Goal: Information Seeking & Learning: Learn about a topic

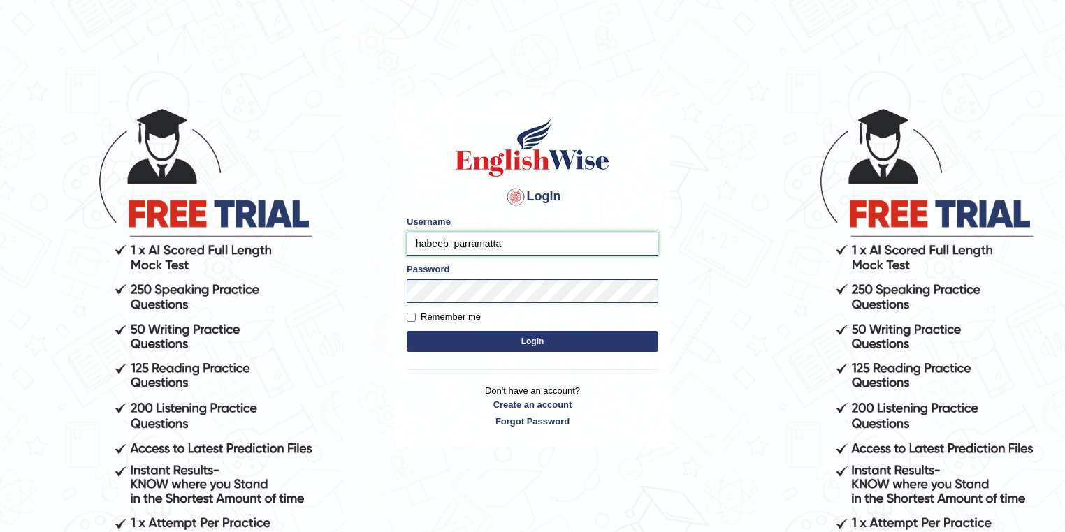
drag, startPoint x: 449, startPoint y: 246, endPoint x: 393, endPoint y: 248, distance: 56.6
click at [393, 248] on main "Login Please fix the following errors: Username habeeb_parramatta Password Reme…" at bounding box center [532, 251] width 279 height 396
type input "maitree_parramatta"
click at [499, 337] on button "Login" at bounding box center [532, 341] width 251 height 21
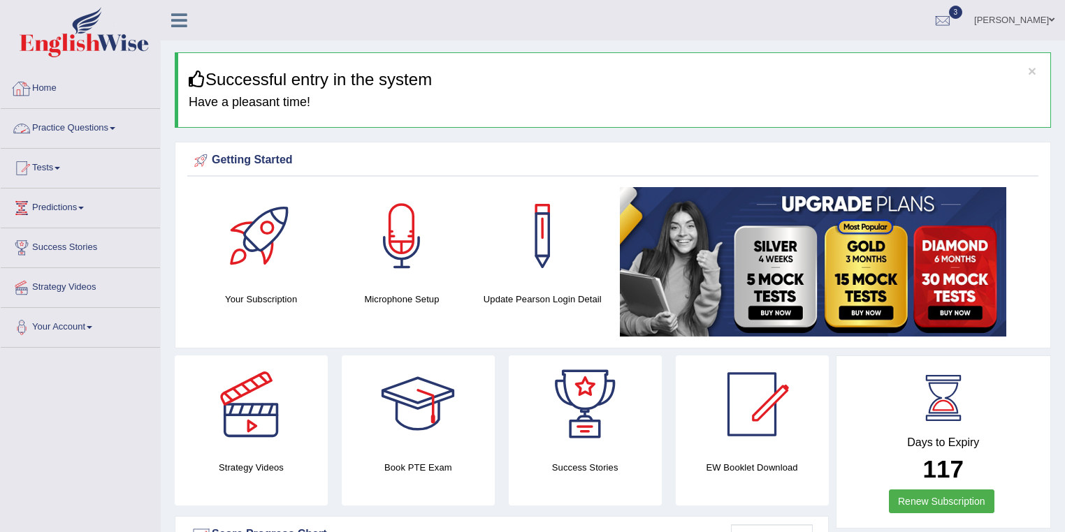
click at [109, 133] on link "Practice Questions" at bounding box center [80, 126] width 159 height 35
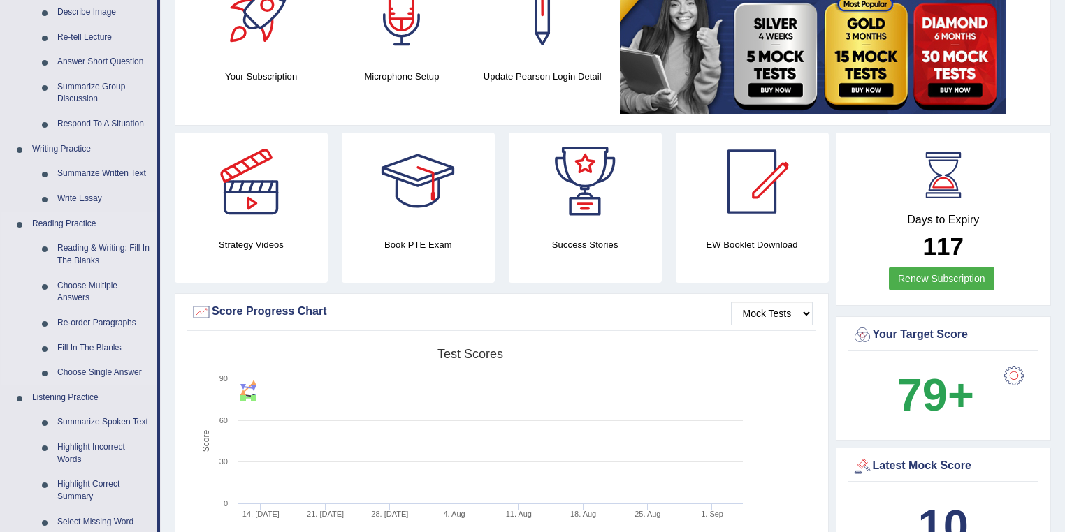
scroll to position [224, 0]
click at [106, 250] on link "Reading & Writing: Fill In The Blanks" at bounding box center [103, 253] width 105 height 37
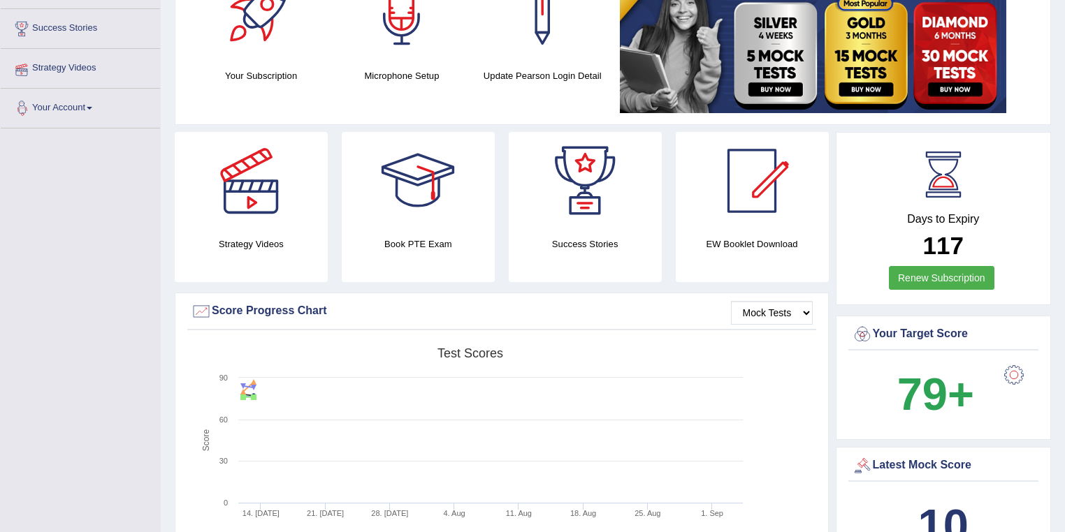
scroll to position [246, 0]
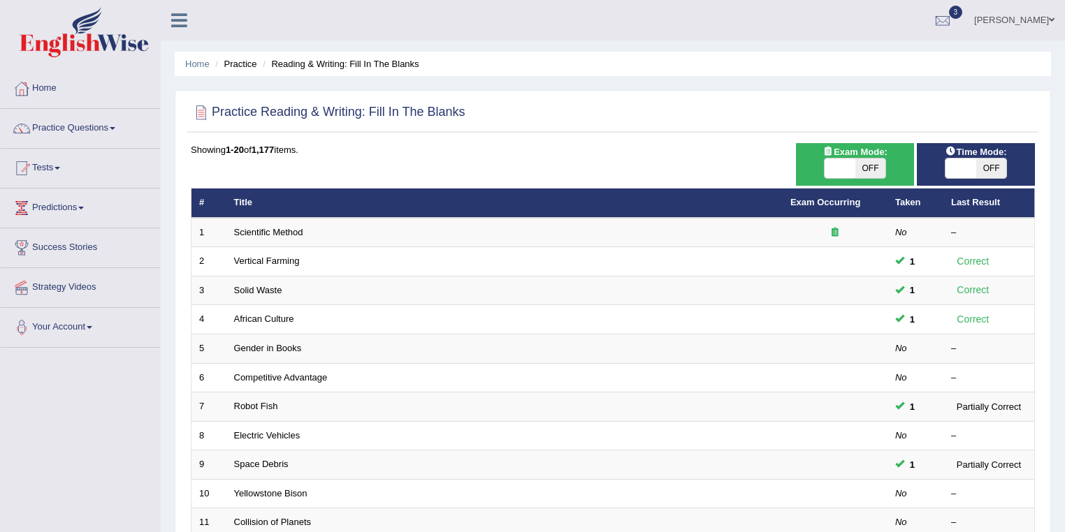
click at [861, 162] on span "OFF" at bounding box center [870, 169] width 31 height 20
checkbox input "true"
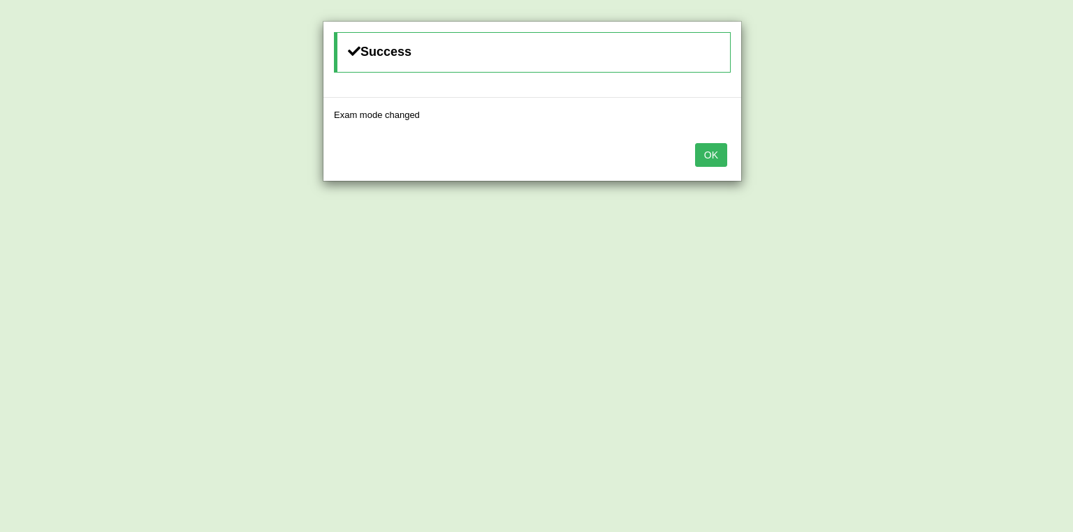
click at [712, 154] on button "OK" at bounding box center [711, 155] width 32 height 24
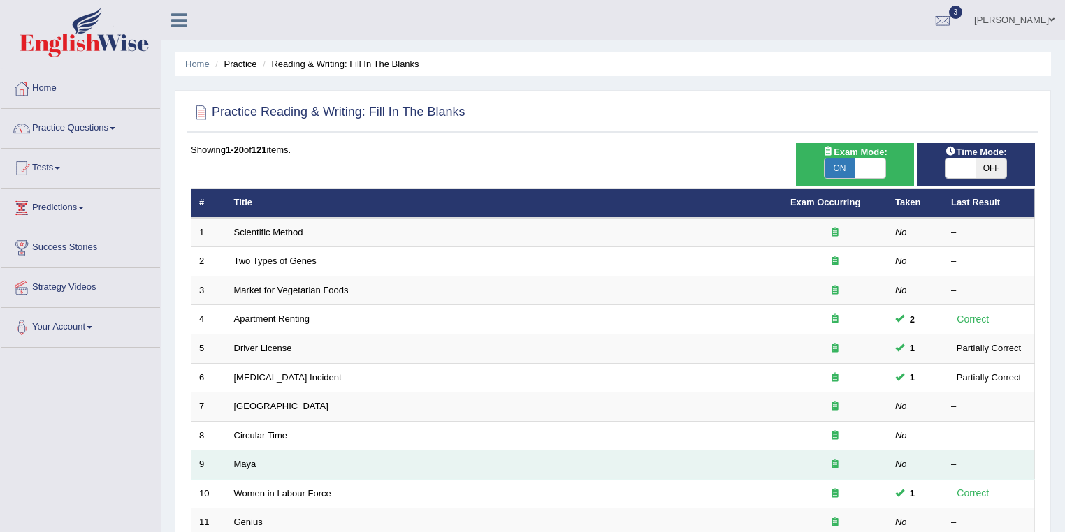
click at [242, 462] on link "Maya" at bounding box center [245, 464] width 22 height 10
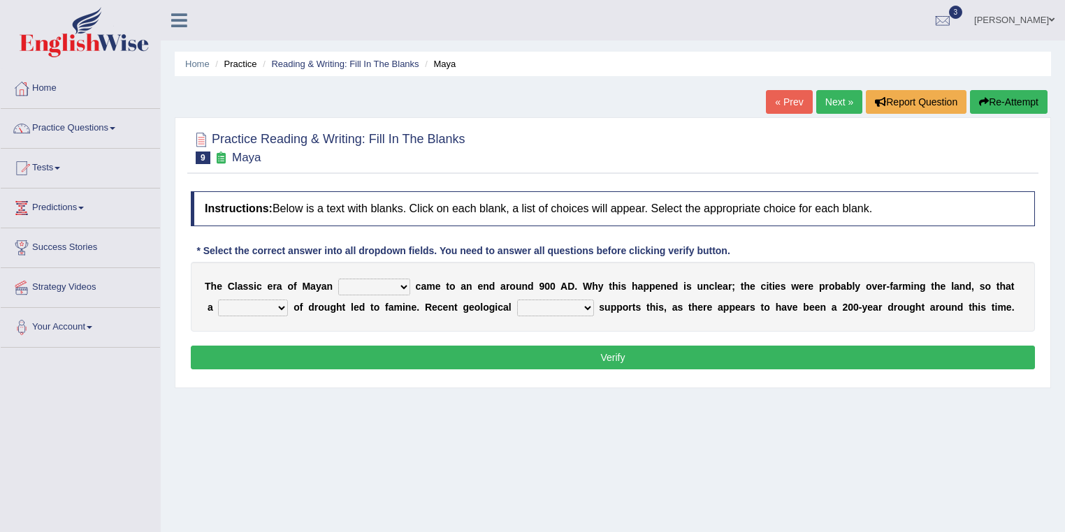
click at [827, 106] on link "Next »" at bounding box center [839, 102] width 46 height 24
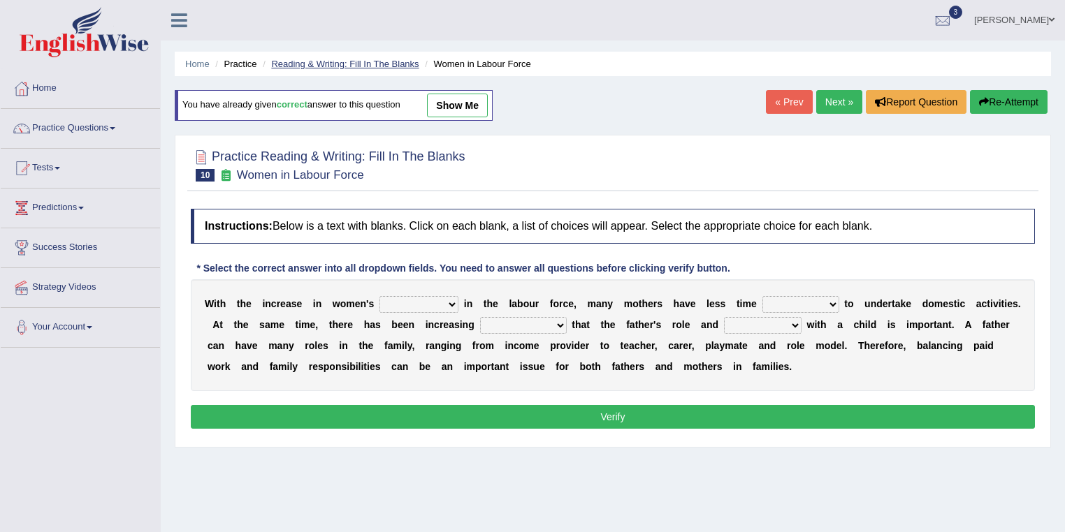
click at [372, 62] on link "Reading & Writing: Fill In The Blanks" at bounding box center [344, 64] width 147 height 10
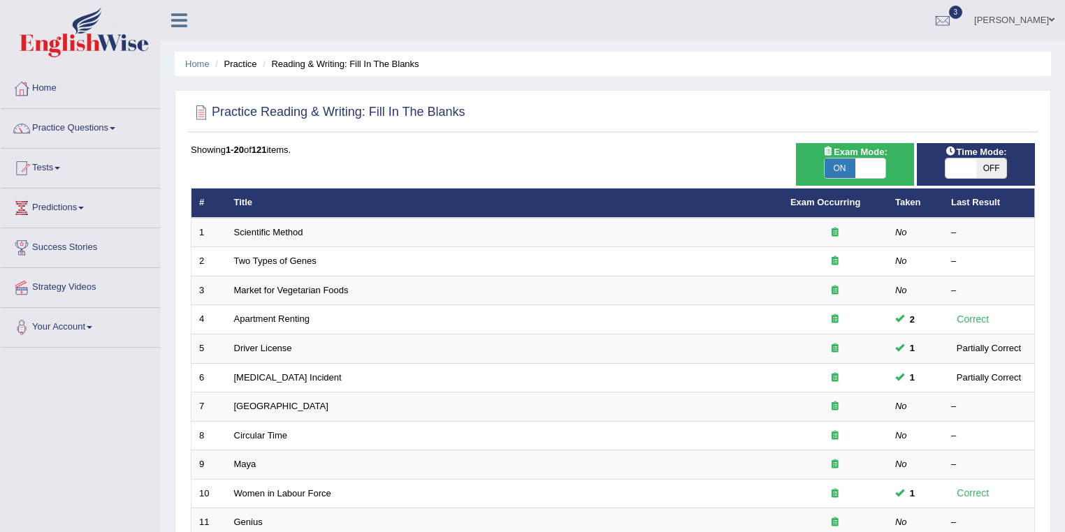
click at [834, 165] on span "ON" at bounding box center [839, 169] width 31 height 20
checkbox input "false"
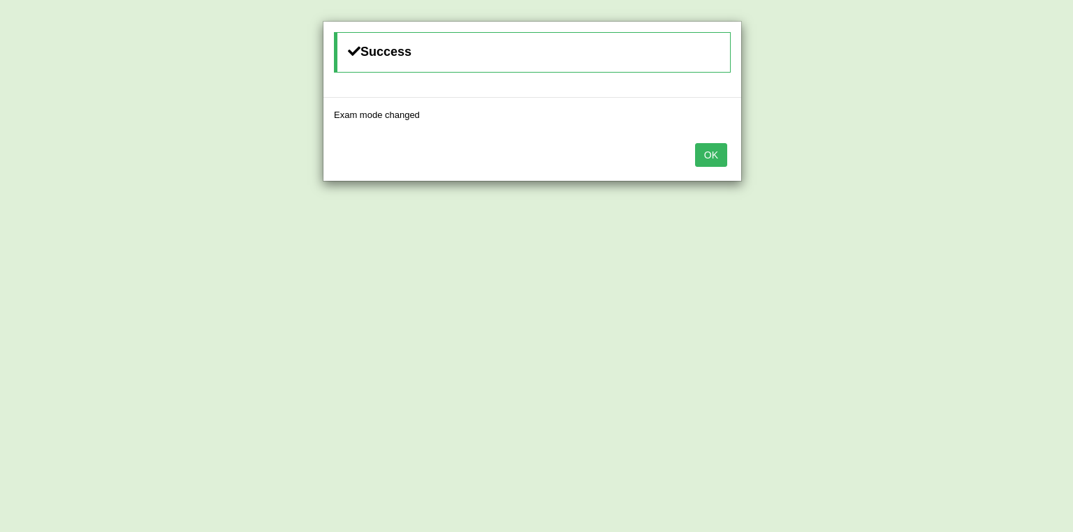
click at [718, 157] on button "OK" at bounding box center [711, 155] width 32 height 24
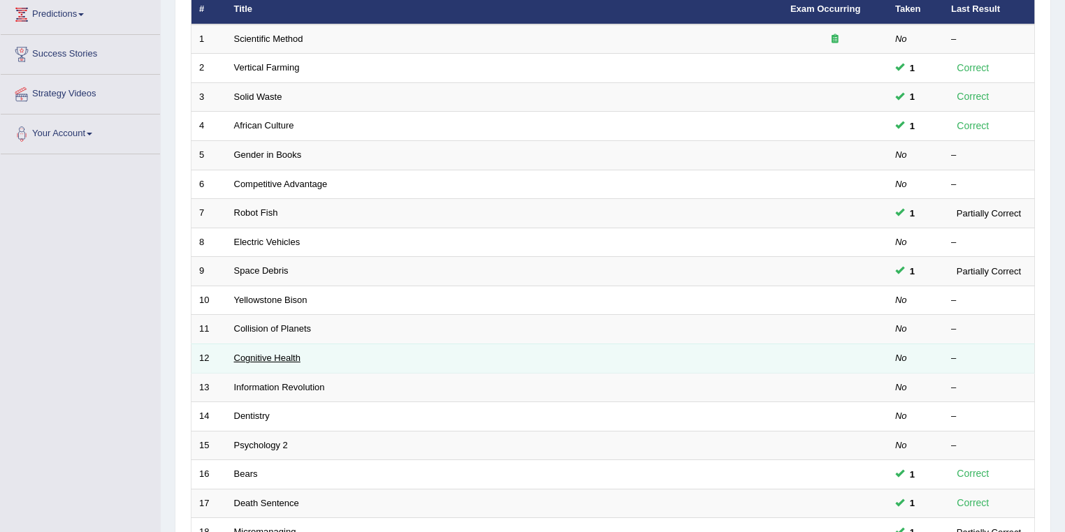
click at [294, 356] on link "Cognitive Health" at bounding box center [267, 358] width 66 height 10
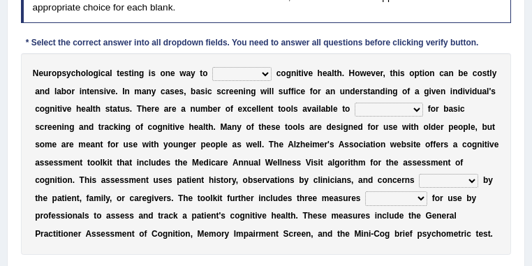
scroll to position [234, 0]
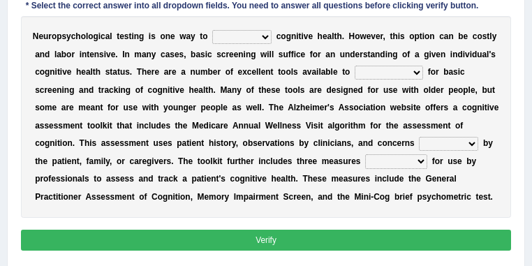
click at [264, 36] on select "obsess assess possess access" at bounding box center [241, 37] width 59 height 14
select select "assess"
click at [212, 30] on select "obsess assess possess access" at bounding box center [241, 37] width 59 height 14
click at [438, 144] on select "raised rising arising praised" at bounding box center [448, 144] width 59 height 14
select select "raised"
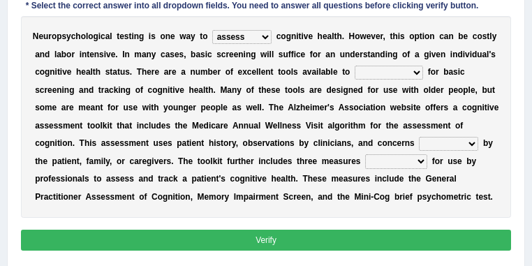
click at [419, 137] on select "raised rising arising praised" at bounding box center [448, 144] width 59 height 14
click at [414, 165] on select "validated intimidated dilapidated antedated" at bounding box center [396, 161] width 62 height 14
select select "validated"
click at [365, 154] on select "validated intimidated dilapidated antedated" at bounding box center [396, 161] width 62 height 14
click at [417, 73] on select "stationers practitioners petitioners questioners" at bounding box center [389, 73] width 68 height 14
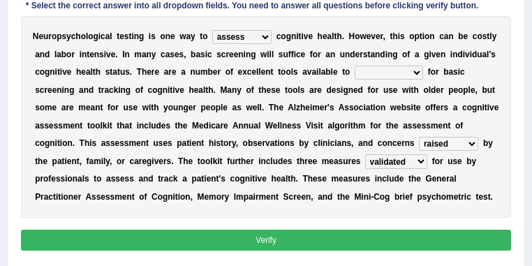
select select "practitioners"
click at [355, 66] on select "stationers practitioners petitioners questioners" at bounding box center [389, 73] width 68 height 14
click at [265, 237] on button "Verify" at bounding box center [266, 240] width 491 height 20
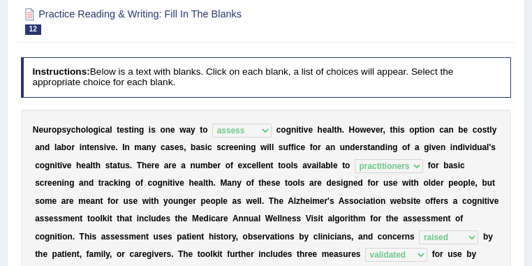
scroll to position [104, 0]
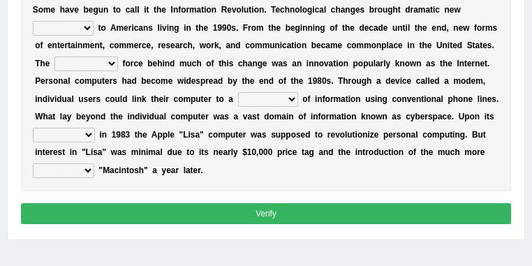
scroll to position [224, 0]
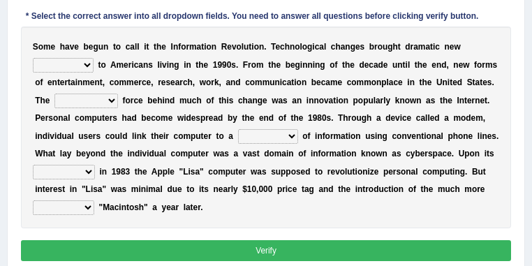
click at [86, 63] on select "challenges puzzles options confusion" at bounding box center [63, 65] width 61 height 14
select select "options"
click at [33, 59] on select "challenges puzzles options confusion" at bounding box center [63, 65] width 61 height 14
click at [110, 105] on select "unremitting uninspiring driving insinuating" at bounding box center [86, 101] width 64 height 14
select select "driving"
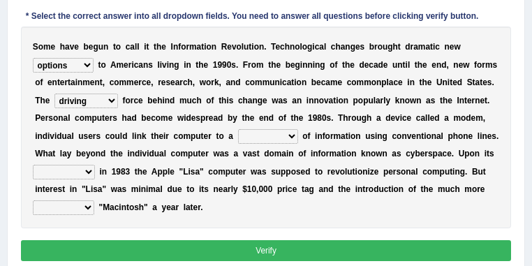
click at [54, 94] on select "unremitting uninspiring driving insinuating" at bounding box center [86, 101] width 64 height 14
click at [291, 140] on select "magnitude bulk wealth volume" at bounding box center [268, 136] width 60 height 14
select select "bulk"
click at [238, 130] on select "magnitude bulk wealth volume" at bounding box center [268, 136] width 60 height 14
click at [88, 172] on select "relief release publication emission" at bounding box center [64, 172] width 62 height 14
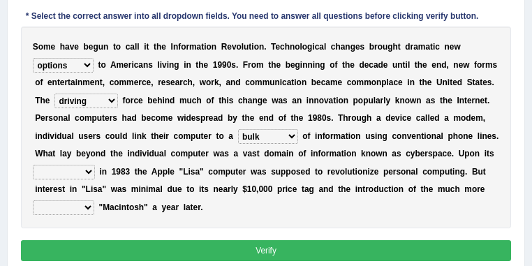
select select "release"
click at [33, 166] on select "relief release publication emission" at bounding box center [64, 172] width 62 height 14
click at [86, 206] on select "convenient affordable advanced formidable" at bounding box center [63, 207] width 61 height 14
select select "affordable"
click at [33, 201] on select "convenient affordable advanced formidable" at bounding box center [63, 207] width 61 height 14
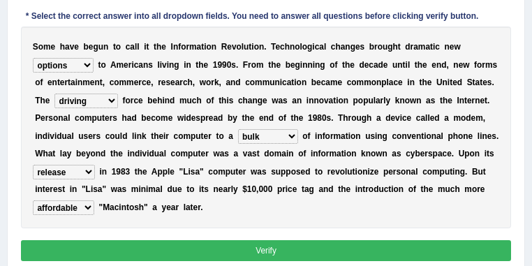
click at [238, 244] on button "Verify" at bounding box center [266, 250] width 491 height 20
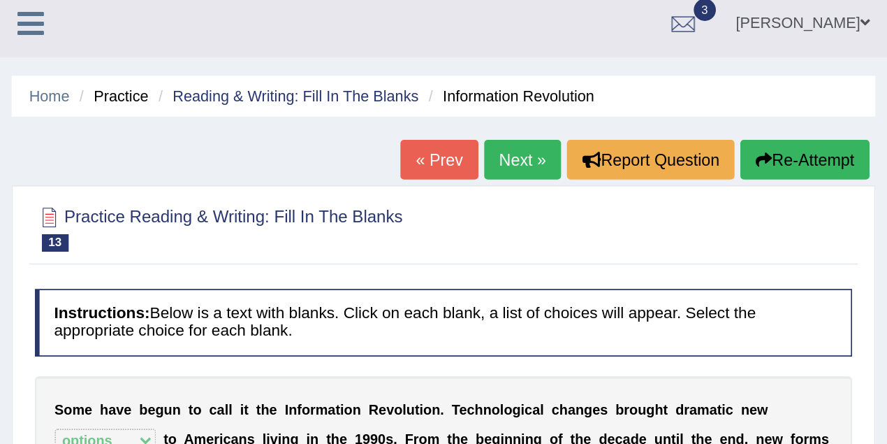
scroll to position [0, 0]
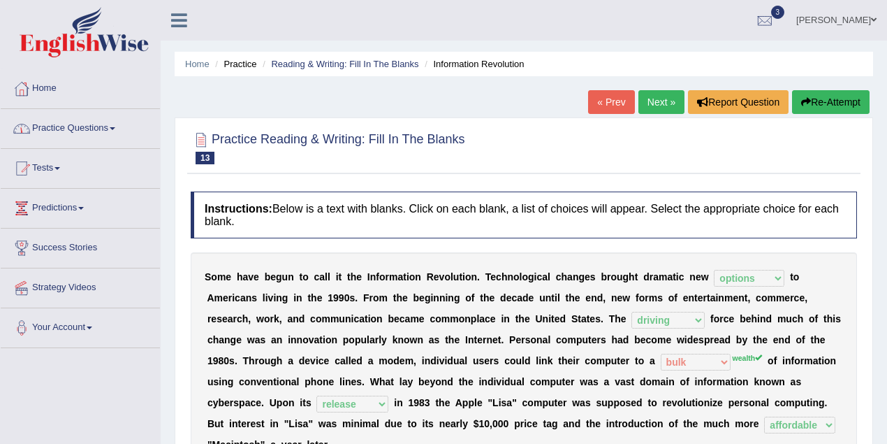
click at [90, 131] on link "Practice Questions" at bounding box center [80, 126] width 159 height 35
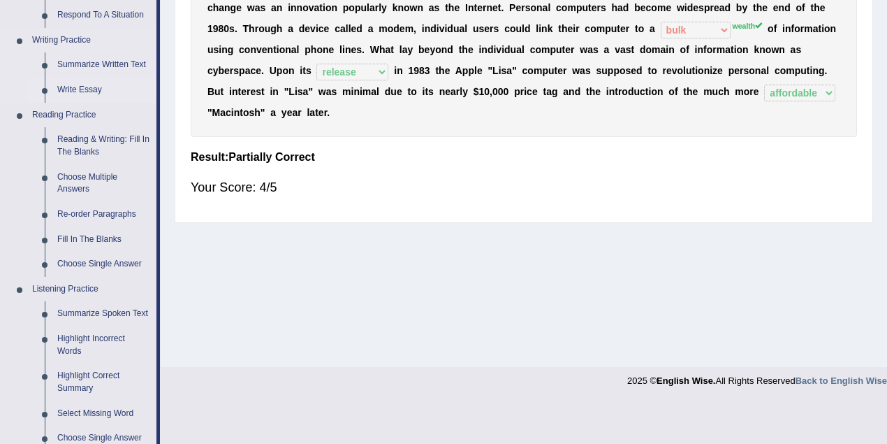
scroll to position [372, 0]
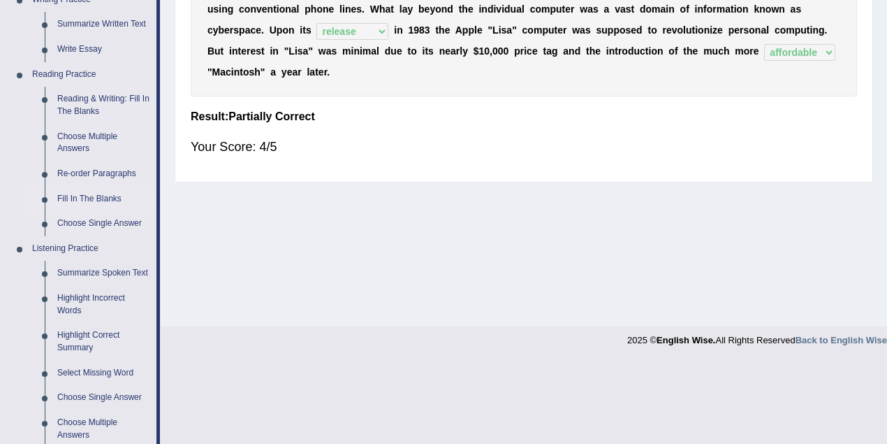
click at [62, 203] on link "Fill In The Blanks" at bounding box center [103, 199] width 105 height 25
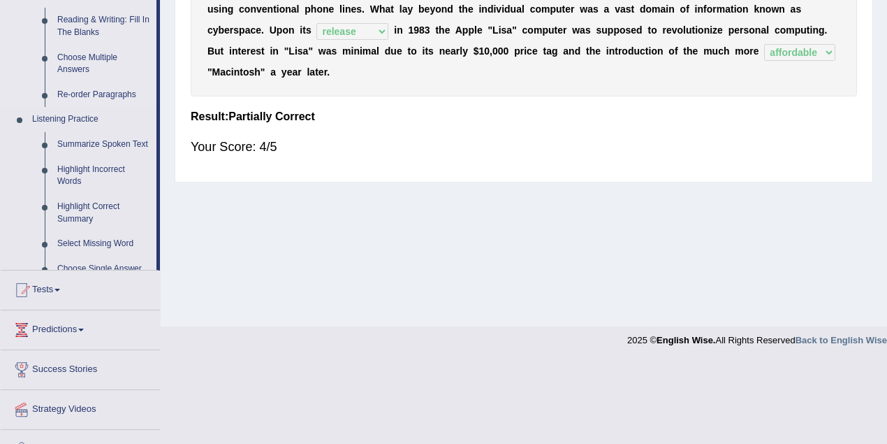
scroll to position [256, 0]
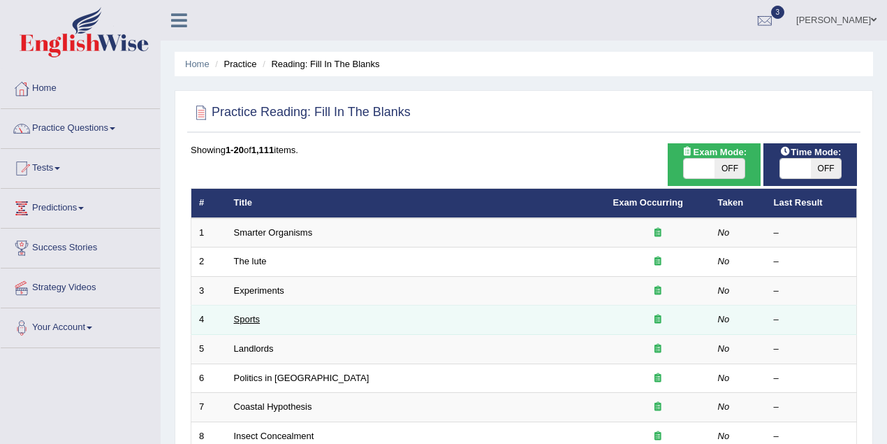
click at [244, 315] on link "Sports" at bounding box center [247, 319] width 27 height 10
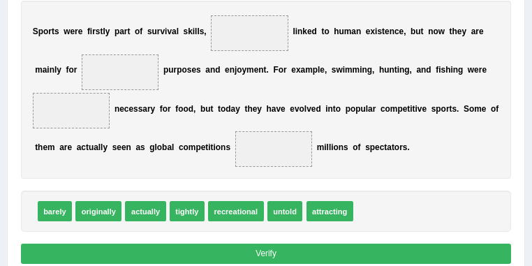
scroll to position [249, 0]
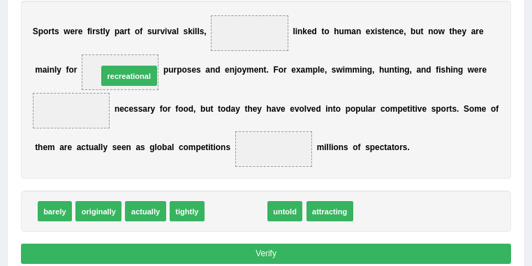
drag, startPoint x: 238, startPoint y: 214, endPoint x: 110, endPoint y: 54, distance: 203.8
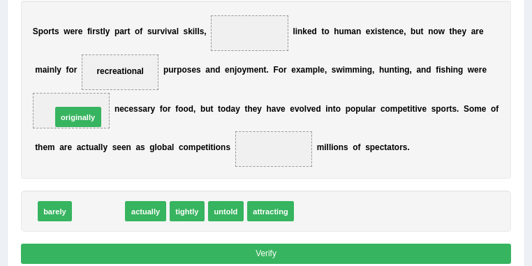
drag, startPoint x: 113, startPoint y: 211, endPoint x: 89, endPoint y: 100, distance: 113.7
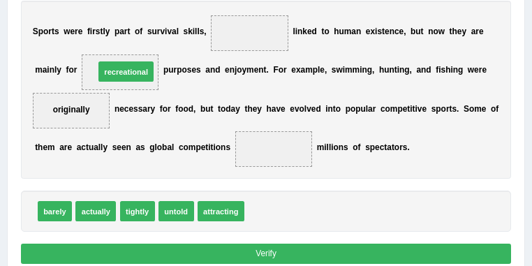
drag, startPoint x: 271, startPoint y: 214, endPoint x: 96, endPoint y: 48, distance: 241.1
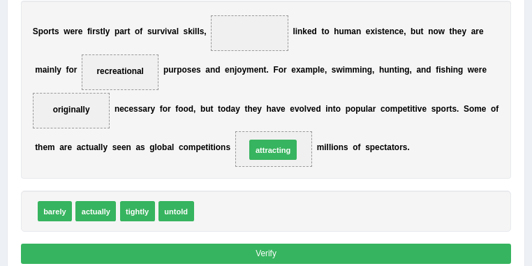
drag, startPoint x: 232, startPoint y: 197, endPoint x: 290, endPoint y: 139, distance: 82.0
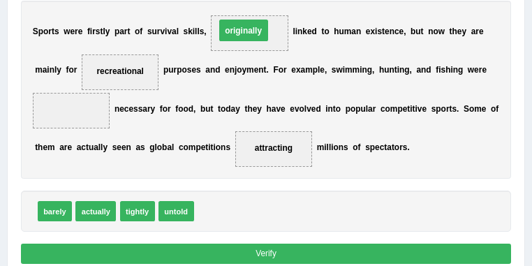
drag, startPoint x: 82, startPoint y: 112, endPoint x: 285, endPoint y: 20, distance: 222.6
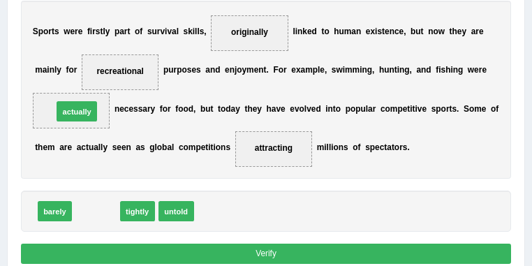
drag, startPoint x: 100, startPoint y: 210, endPoint x: 78, endPoint y: 93, distance: 118.8
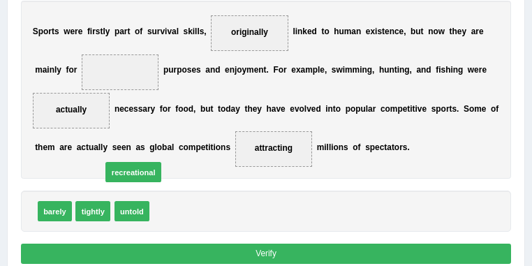
drag, startPoint x: 193, startPoint y: 212, endPoint x: 127, endPoint y: 87, distance: 141.9
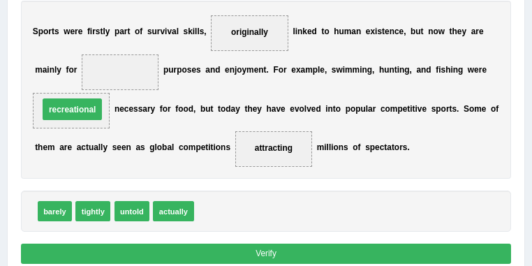
click at [131, 80] on span at bounding box center [121, 72] width 78 height 36
drag, startPoint x: 88, startPoint y: 116, endPoint x: 91, endPoint y: 108, distance: 8.8
click at [91, 108] on span "recreational" at bounding box center [72, 111] width 78 height 36
drag, startPoint x: 85, startPoint y: 114, endPoint x: 131, endPoint y: 71, distance: 62.8
click at [131, 71] on div "S p o r t s w e r e f i r s t l y p a r t o f s u r v i v a l s k i l l s , ori…" at bounding box center [266, 90] width 491 height 178
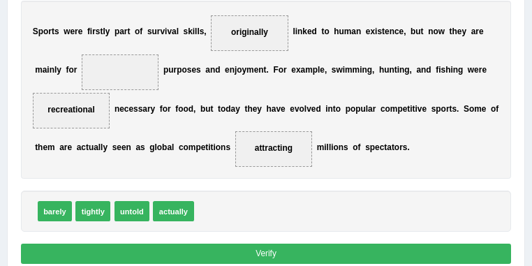
click at [81, 108] on span "recreational" at bounding box center [71, 110] width 47 height 10
click at [80, 112] on span "recreational" at bounding box center [71, 110] width 47 height 10
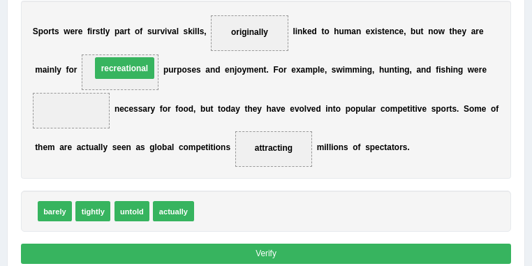
drag, startPoint x: 80, startPoint y: 109, endPoint x: 142, endPoint y: 60, distance: 78.5
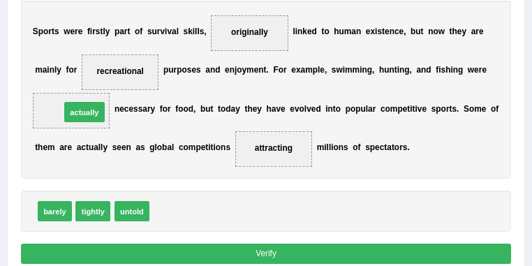
drag, startPoint x: 173, startPoint y: 212, endPoint x: 66, endPoint y: 95, distance: 157.7
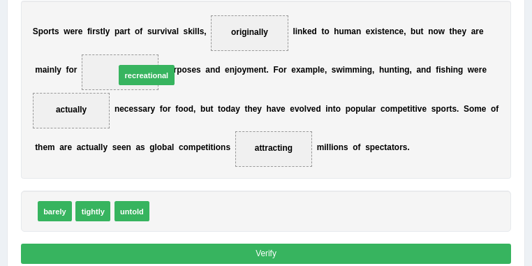
drag, startPoint x: 176, startPoint y: 210, endPoint x: 136, endPoint y: 49, distance: 165.7
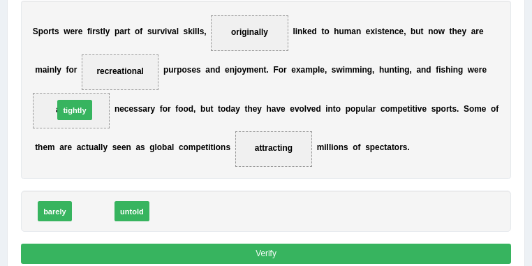
drag, startPoint x: 100, startPoint y: 210, endPoint x: 78, endPoint y: 92, distance: 120.7
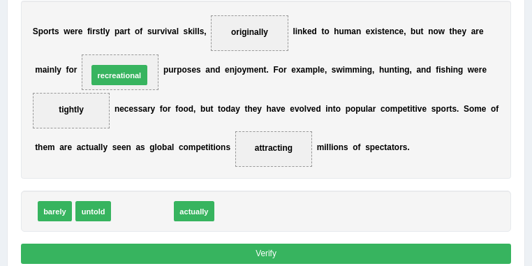
drag, startPoint x: 158, startPoint y: 209, endPoint x: 131, endPoint y: 48, distance: 163.5
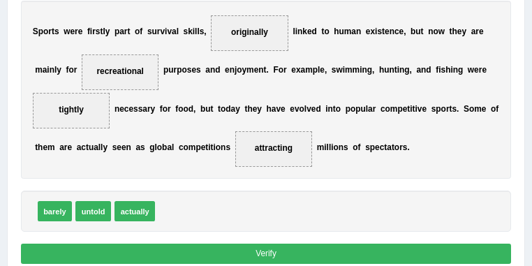
click at [280, 254] on button "Verify" at bounding box center [266, 254] width 491 height 20
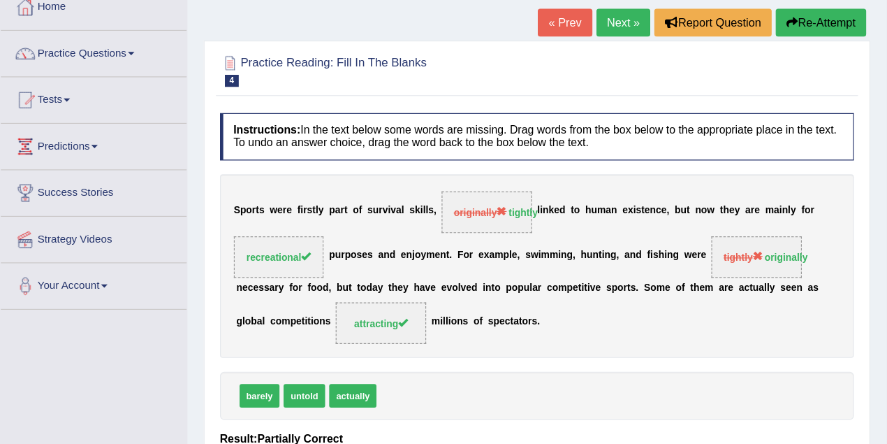
scroll to position [82, 0]
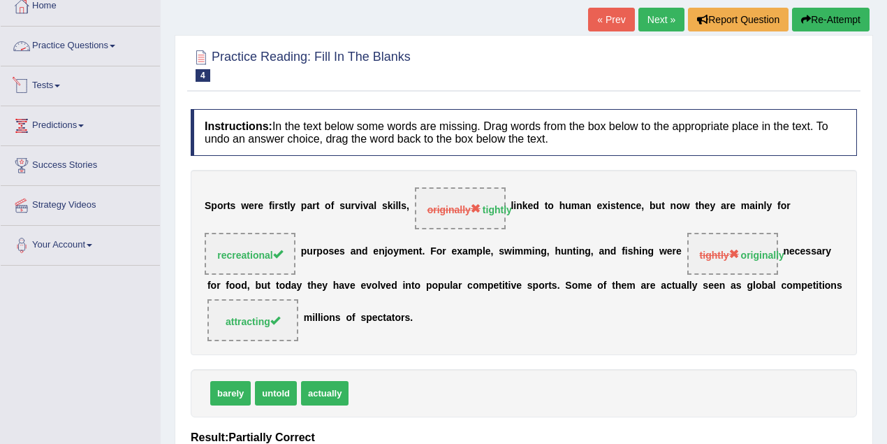
click at [103, 52] on link "Practice Questions" at bounding box center [80, 44] width 159 height 35
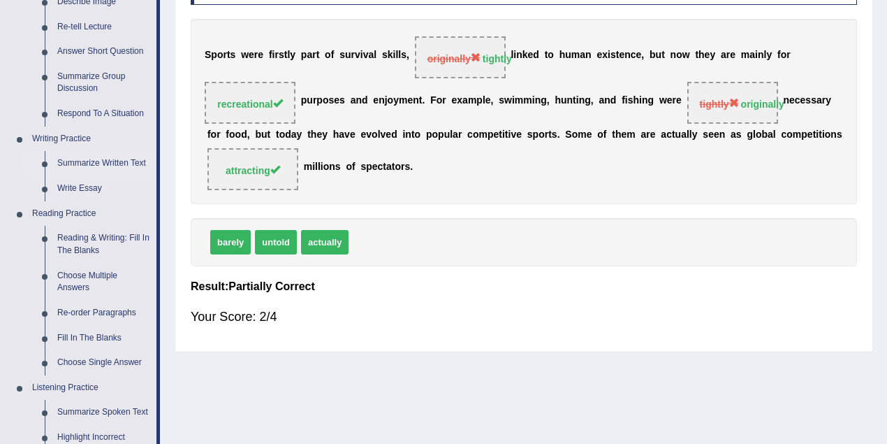
scroll to position [268, 0]
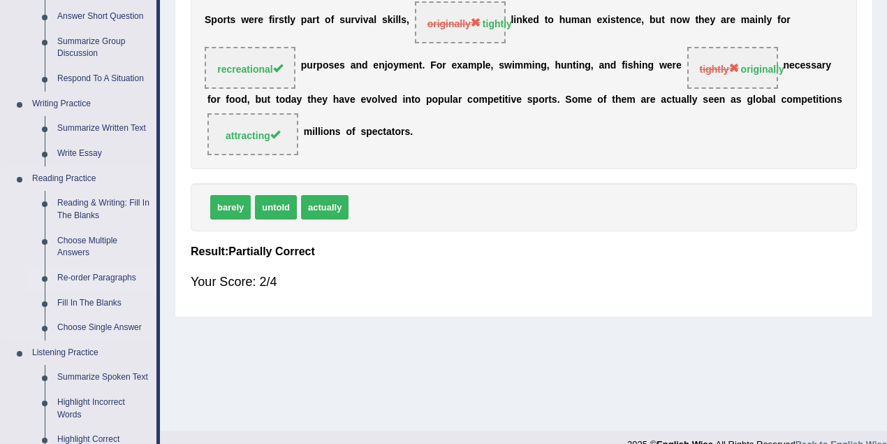
click at [104, 276] on link "Re-order Paragraphs" at bounding box center [103, 277] width 105 height 25
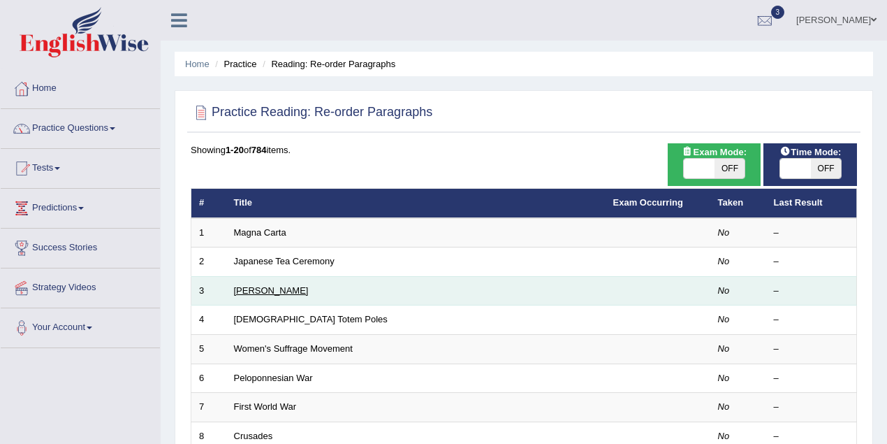
click at [298, 291] on link "[PERSON_NAME]" at bounding box center [271, 290] width 75 height 10
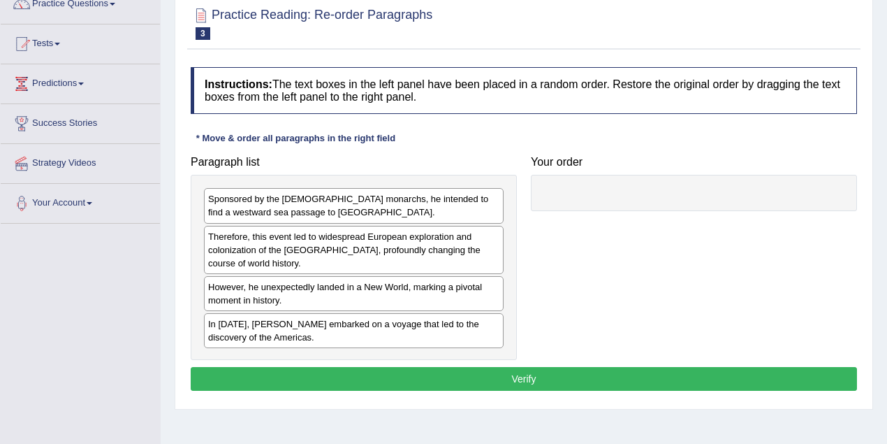
scroll to position [61, 0]
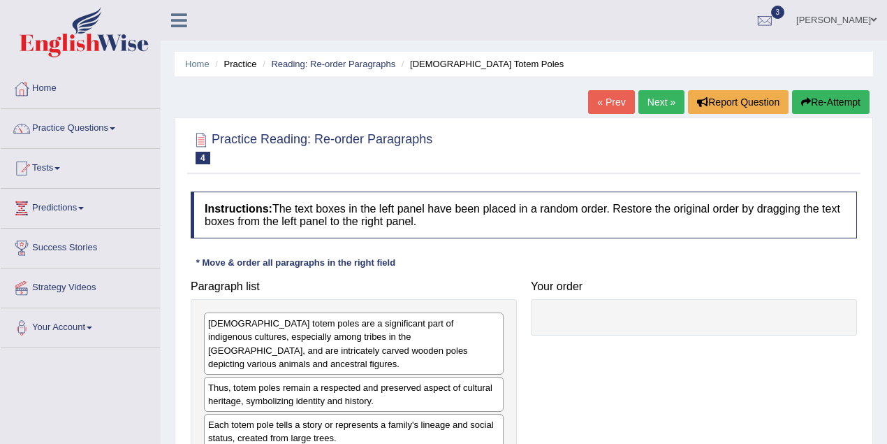
click at [654, 93] on link "Next »" at bounding box center [661, 102] width 46 height 24
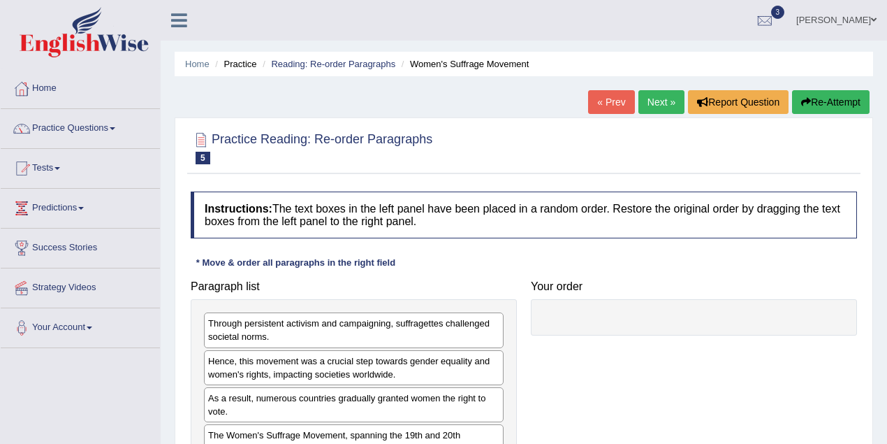
click at [655, 103] on link "Next »" at bounding box center [661, 102] width 46 height 24
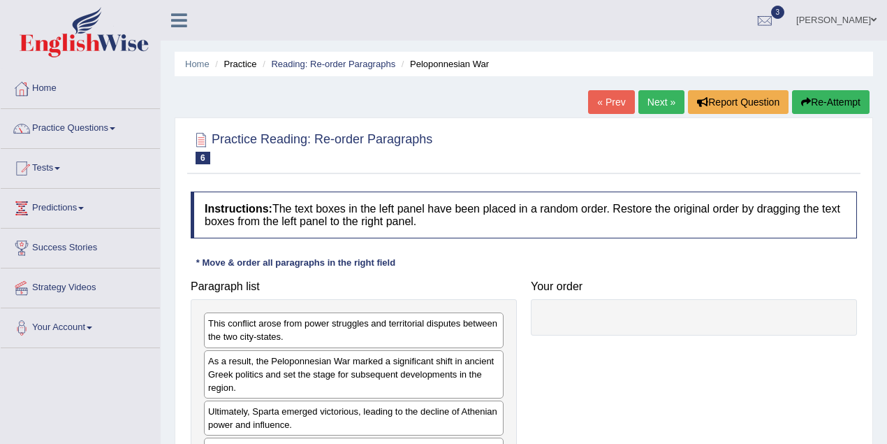
click at [655, 103] on link "Next »" at bounding box center [661, 102] width 46 height 24
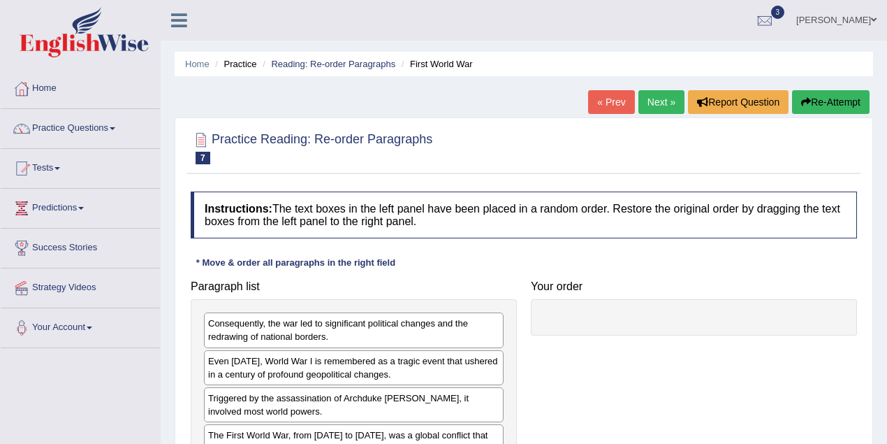
click at [651, 95] on link "Next »" at bounding box center [661, 102] width 46 height 24
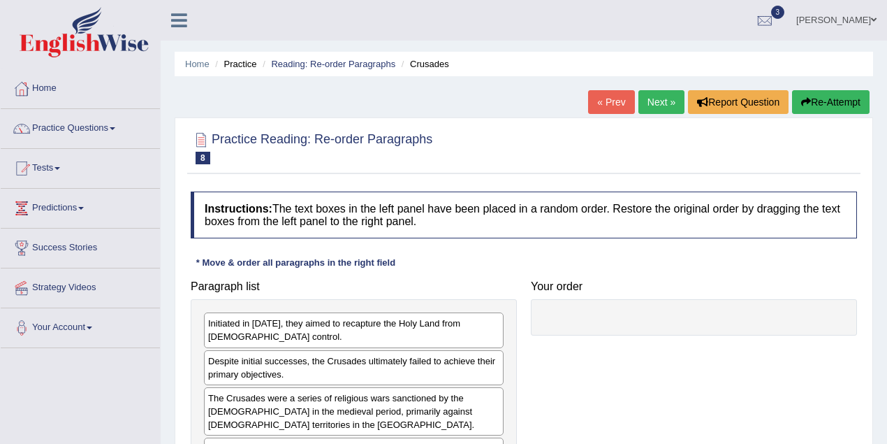
click at [644, 103] on link "Next »" at bounding box center [661, 102] width 46 height 24
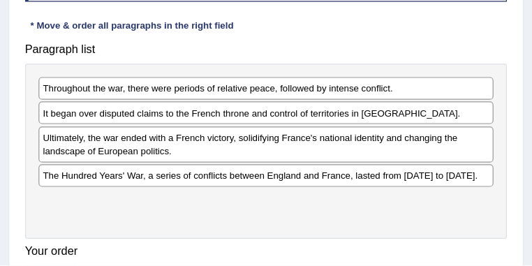
scroll to position [218, 0]
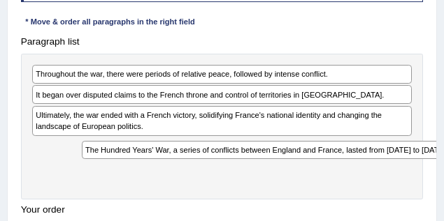
drag, startPoint x: 187, startPoint y: 144, endPoint x: 249, endPoint y: 168, distance: 66.2
click at [249, 168] on div "Throughout the war, there were periods of relative peace, followed by intense c…" at bounding box center [222, 127] width 402 height 146
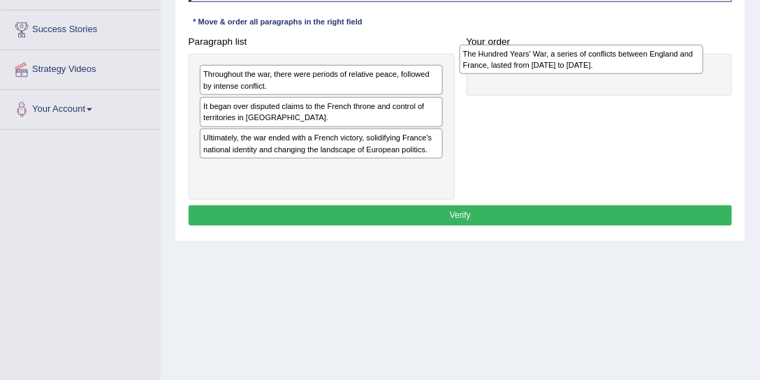
drag, startPoint x: 405, startPoint y: 165, endPoint x: 714, endPoint y: 53, distance: 328.4
click at [714, 53] on div "Paragraph list Throughout the war, there were periods of relative peace, follow…" at bounding box center [460, 115] width 556 height 168
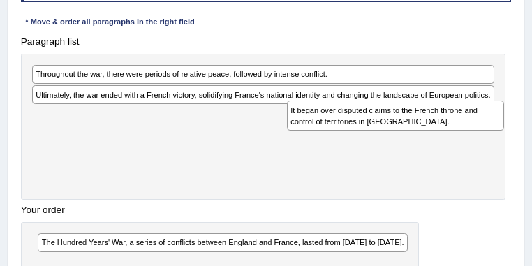
drag, startPoint x: 198, startPoint y: 115, endPoint x: 501, endPoint y: 131, distance: 303.6
click at [501, 131] on div "Paragraph list Throughout the war, there were periods of relative peace, follow…" at bounding box center [266, 157] width 503 height 253
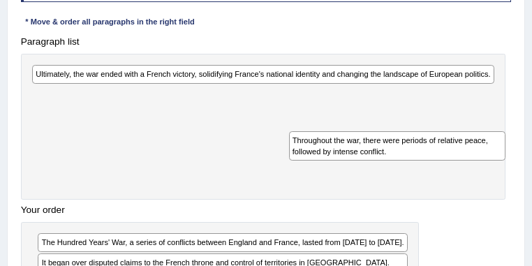
drag, startPoint x: 174, startPoint y: 76, endPoint x: 479, endPoint y: 159, distance: 316.4
click at [479, 159] on div "Throughout the war, there were periods of relative peace, followed by intense c…" at bounding box center [397, 146] width 217 height 30
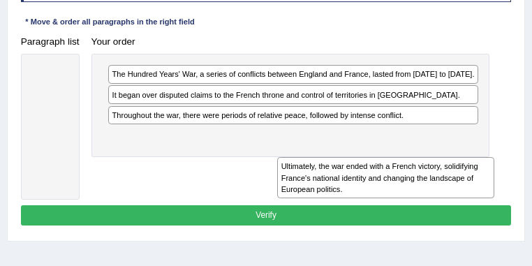
drag, startPoint x: 187, startPoint y: 73, endPoint x: 479, endPoint y: 187, distance: 313.7
click at [479, 187] on div "Ultimately, the war ended with a French victory, solidifying France's national …" at bounding box center [385, 177] width 217 height 41
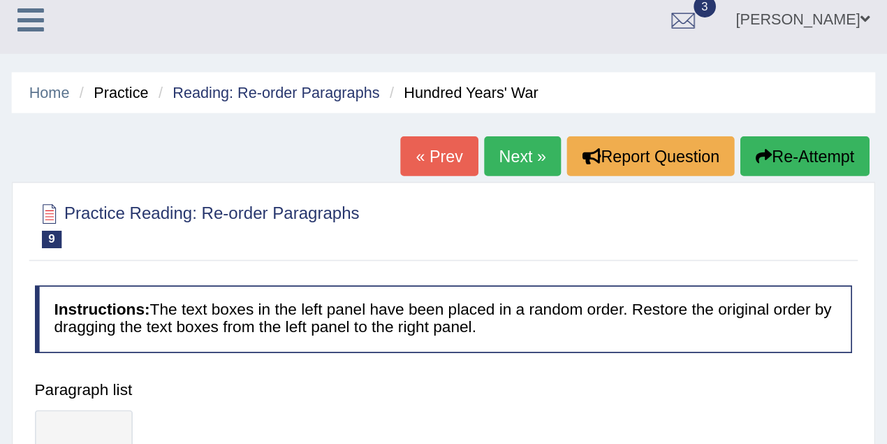
scroll to position [0, 0]
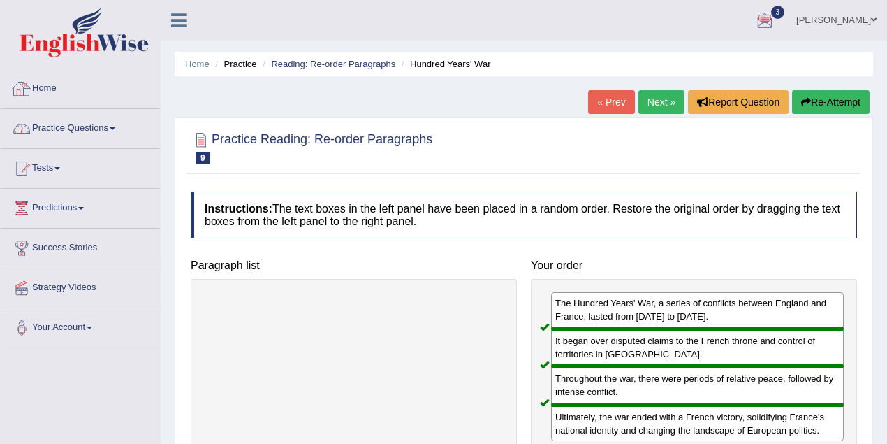
click at [81, 124] on link "Practice Questions" at bounding box center [80, 126] width 159 height 35
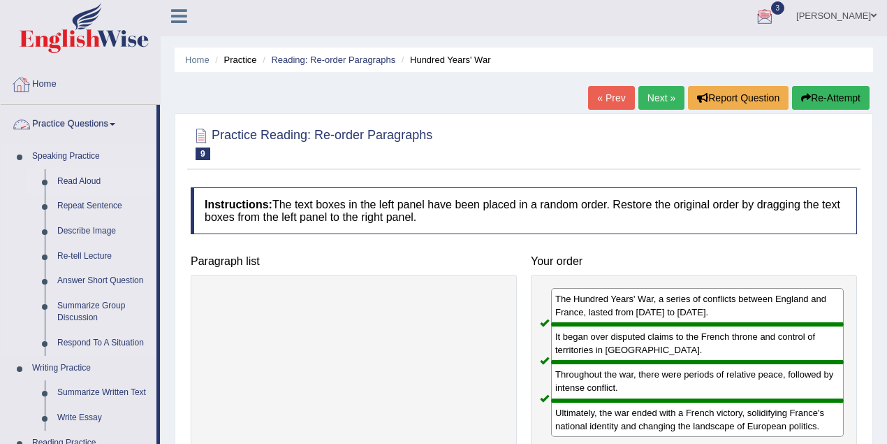
scroll to position [248, 0]
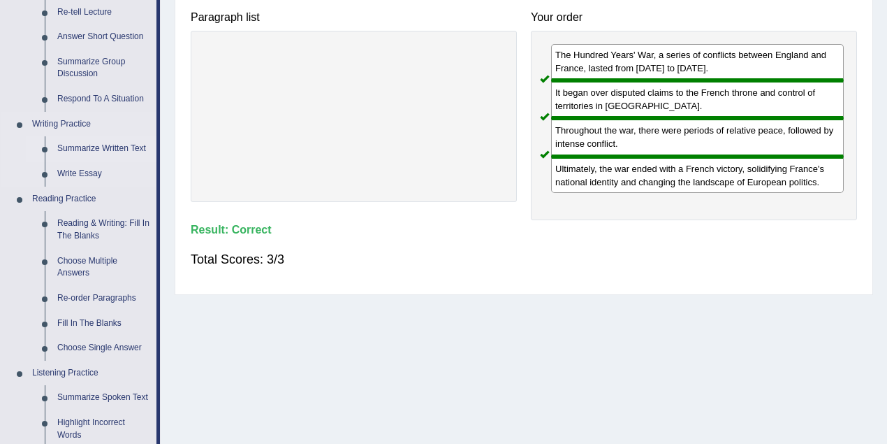
click at [110, 150] on link "Summarize Written Text" at bounding box center [103, 148] width 105 height 25
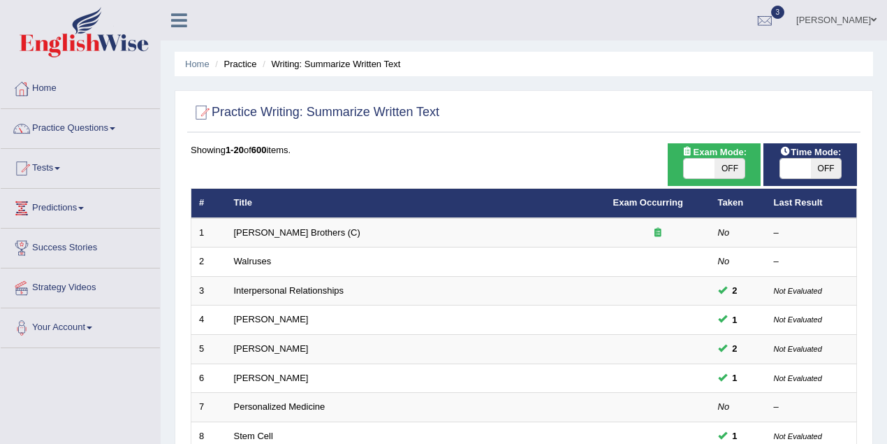
click at [263, 346] on link "[PERSON_NAME]" at bounding box center [271, 348] width 75 height 10
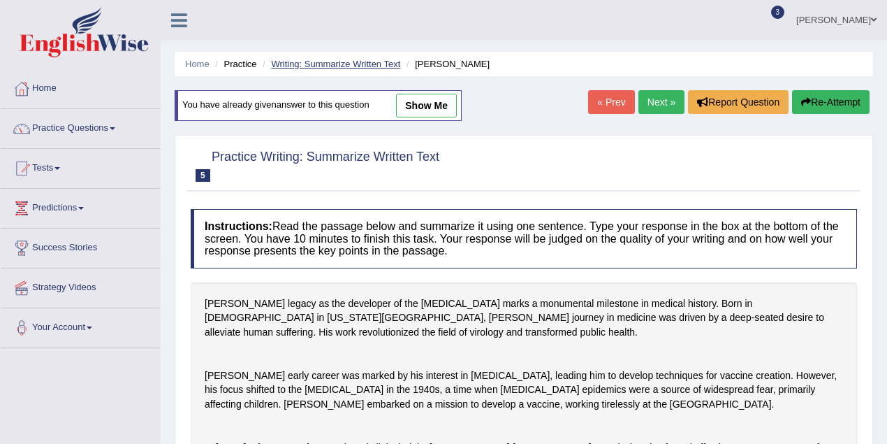
click at [326, 64] on link "Writing: Summarize Written Text" at bounding box center [335, 64] width 129 height 10
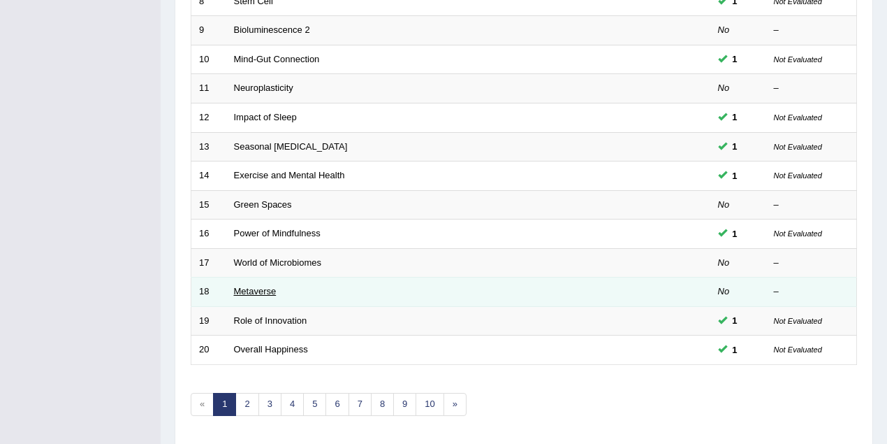
click at [268, 289] on link "Metaverse" at bounding box center [255, 291] width 43 height 10
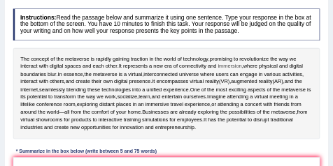
scroll to position [211, 0]
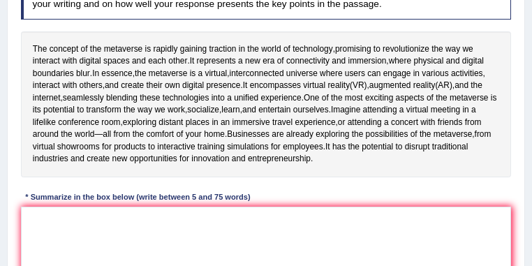
click at [516, 48] on div "Practice Writing: Summarize Written Text 18 Metaverse Instructions: Read the pa…" at bounding box center [266, 138] width 518 height 464
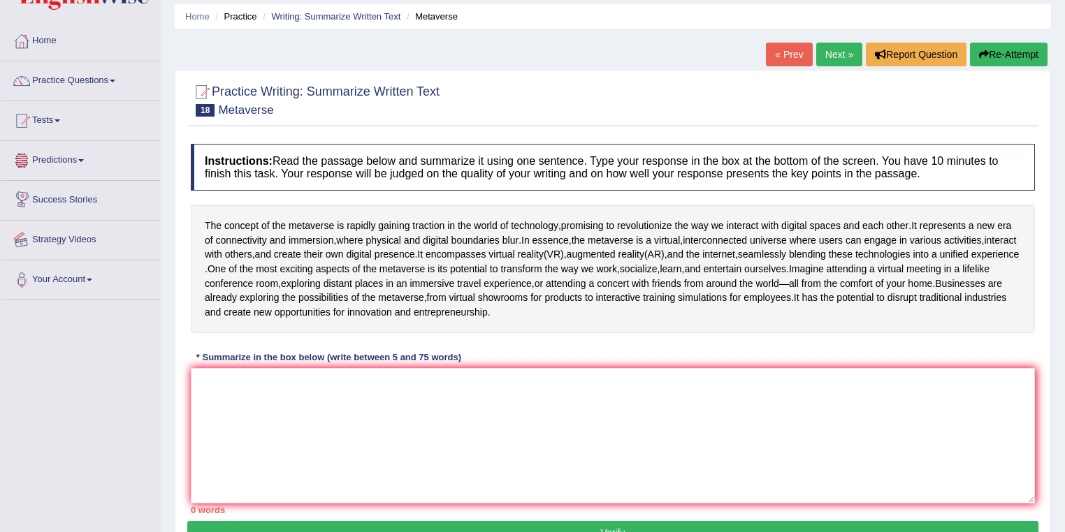
scroll to position [0, 0]
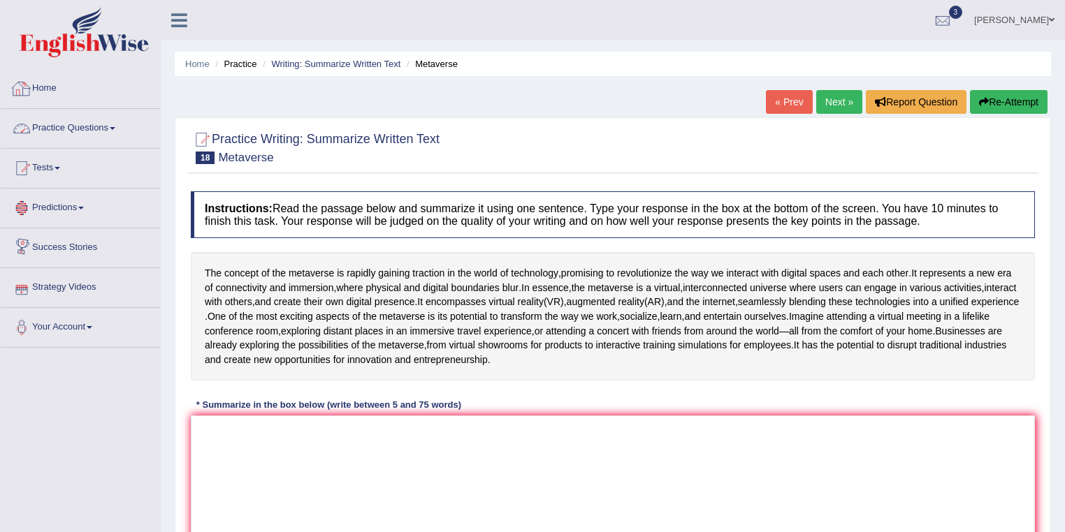
click at [89, 137] on link "Practice Questions" at bounding box center [80, 126] width 159 height 35
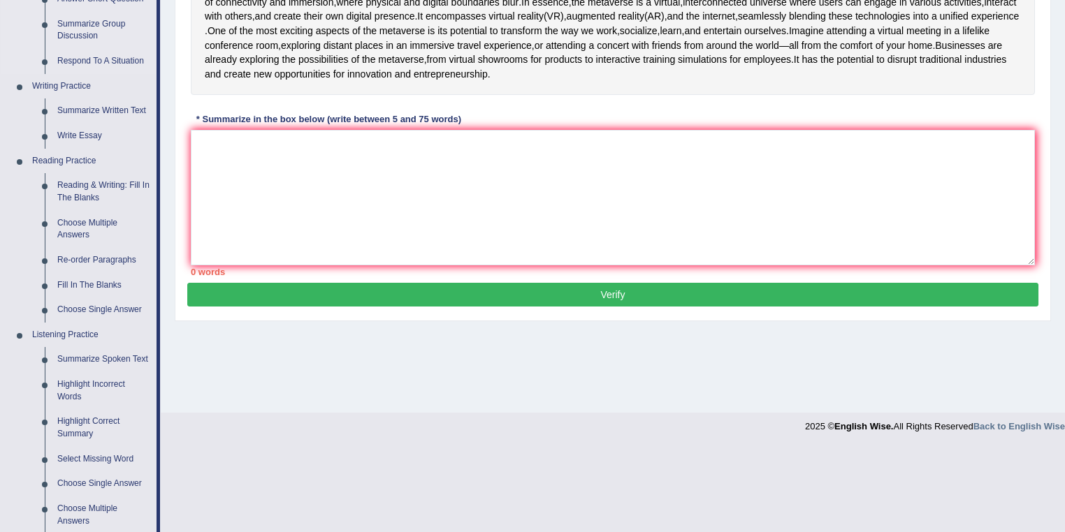
scroll to position [298, 0]
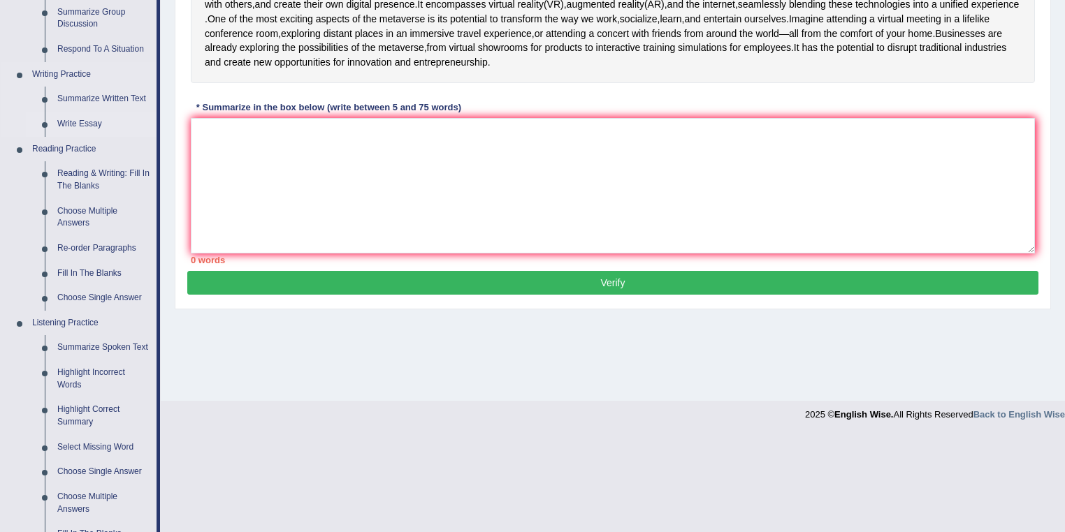
click at [89, 119] on link "Write Essay" at bounding box center [103, 124] width 105 height 25
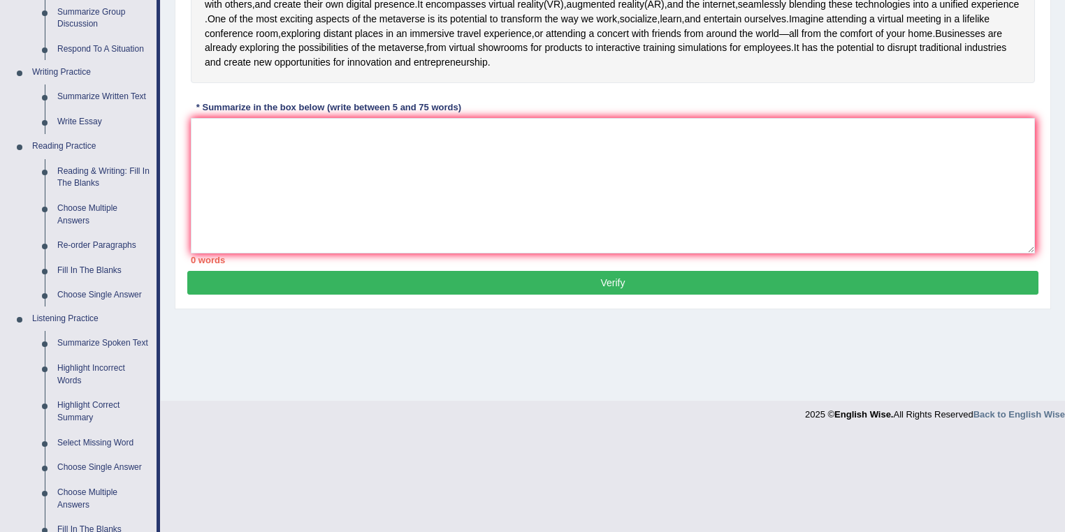
scroll to position [201, 0]
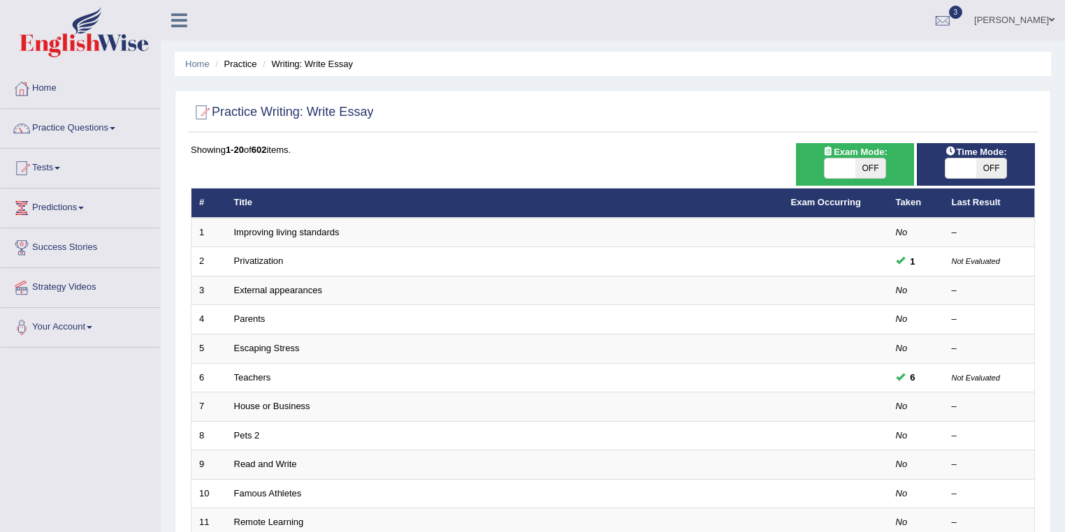
click at [288, 407] on link "House or Business" at bounding box center [272, 406] width 76 height 10
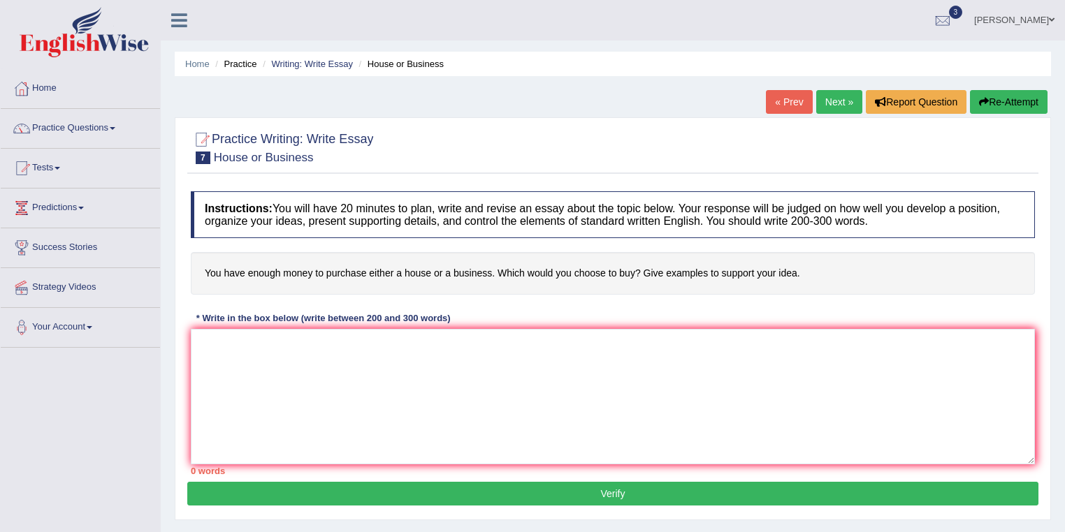
click at [830, 101] on link "Next »" at bounding box center [839, 102] width 46 height 24
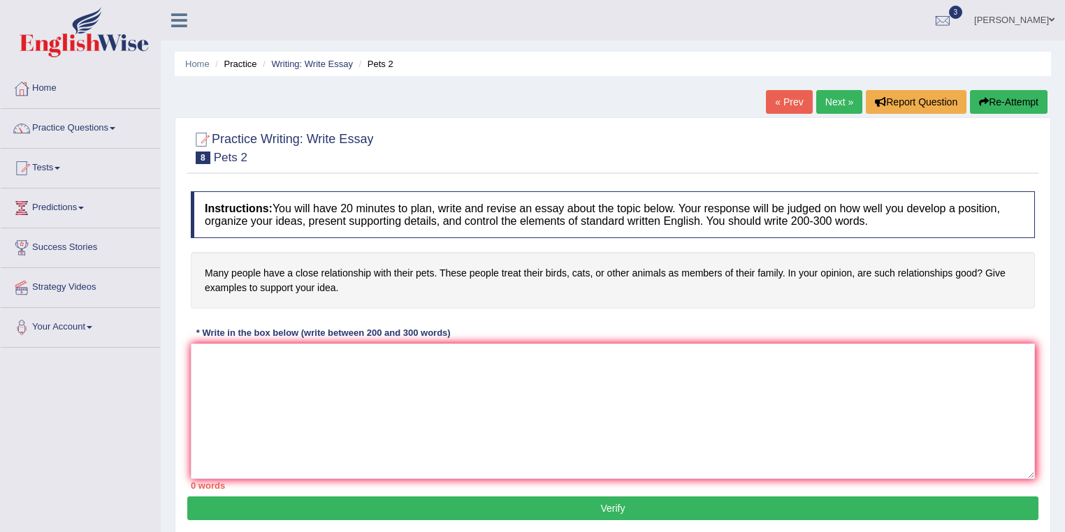
click at [831, 101] on link "Next »" at bounding box center [839, 102] width 46 height 24
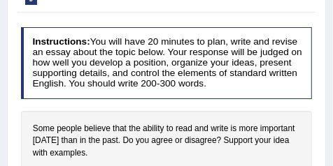
scroll to position [187, 0]
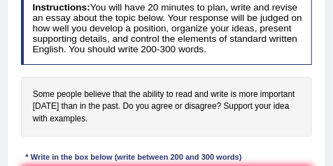
drag, startPoint x: 30, startPoint y: 92, endPoint x: 68, endPoint y: 117, distance: 46.3
click at [68, 117] on h4 "Some people believe that the ability to read and write is more important [DATE]…" at bounding box center [166, 107] width 291 height 61
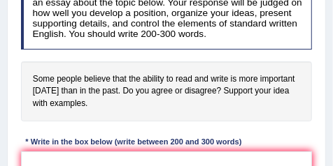
scroll to position [210, 0]
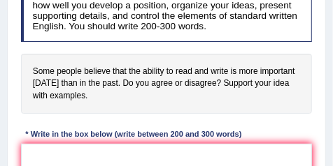
drag, startPoint x: 116, startPoint y: 82, endPoint x: 197, endPoint y: 85, distance: 81.1
click at [197, 85] on h4 "Some people believe that the ability to read and write is more important [DATE]…" at bounding box center [166, 84] width 291 height 61
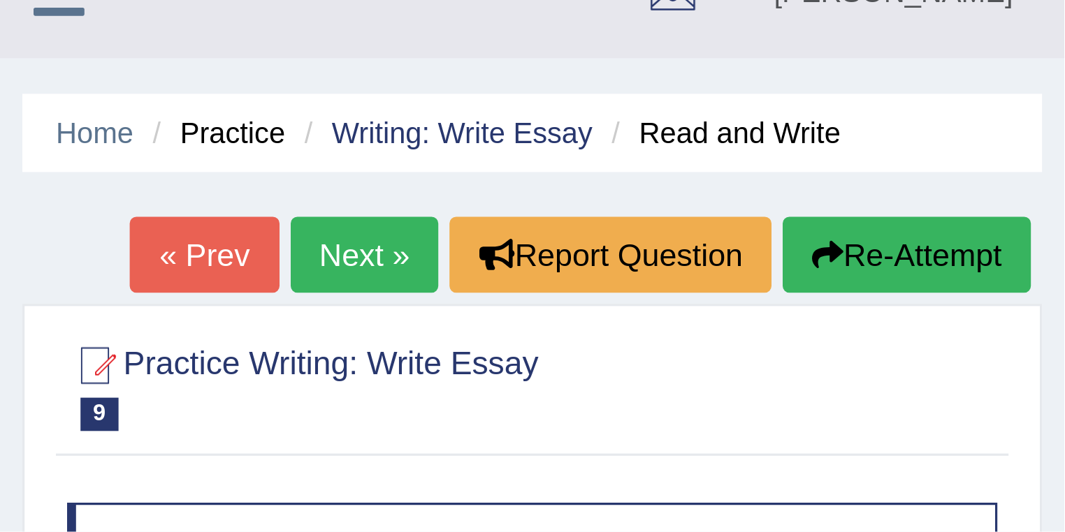
scroll to position [0, 0]
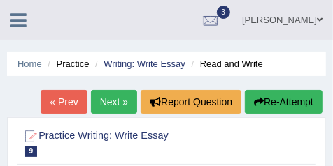
click at [307, 13] on link "[PERSON_NAME]" at bounding box center [281, 18] width 101 height 36
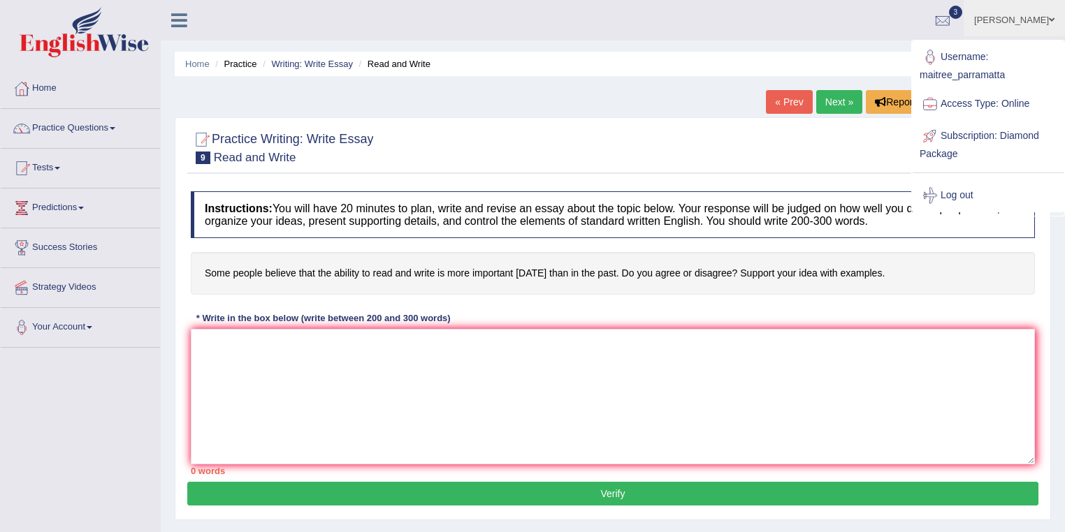
click at [667, 31] on ul "[PERSON_NAME] Toggle navigation Username: maitree_parramatta Access Type: Onlin…" at bounding box center [748, 20] width 633 height 40
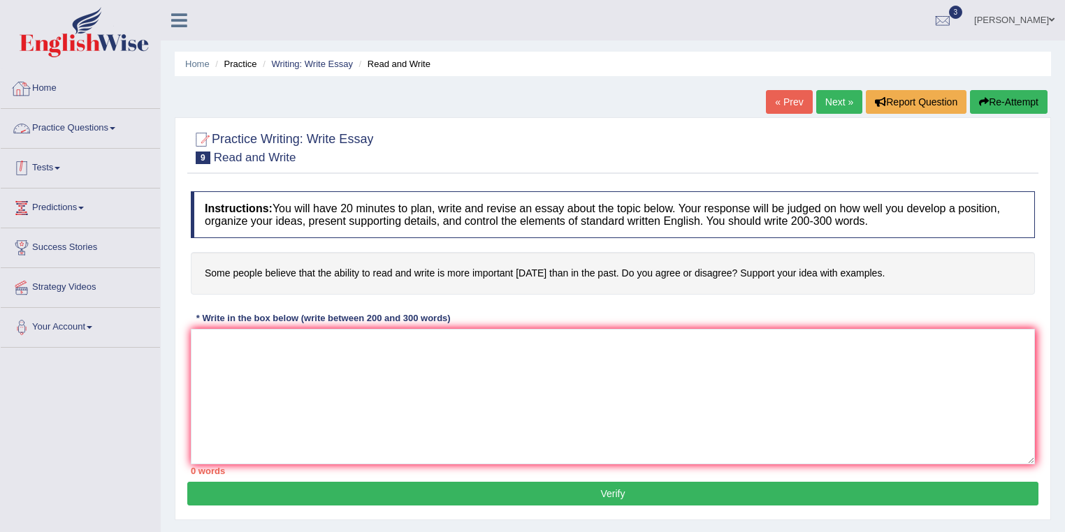
click at [114, 131] on link "Practice Questions" at bounding box center [80, 126] width 159 height 35
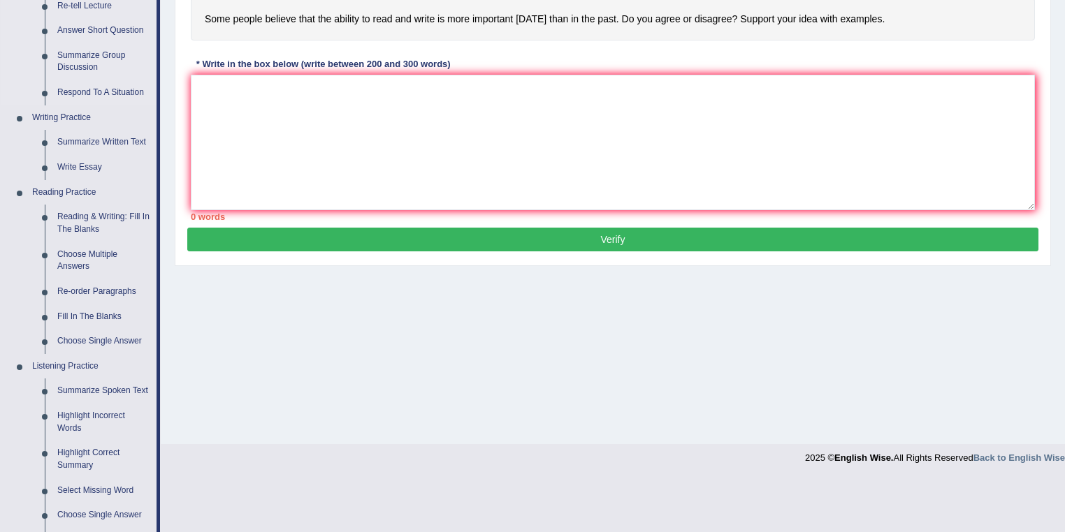
scroll to position [372, 0]
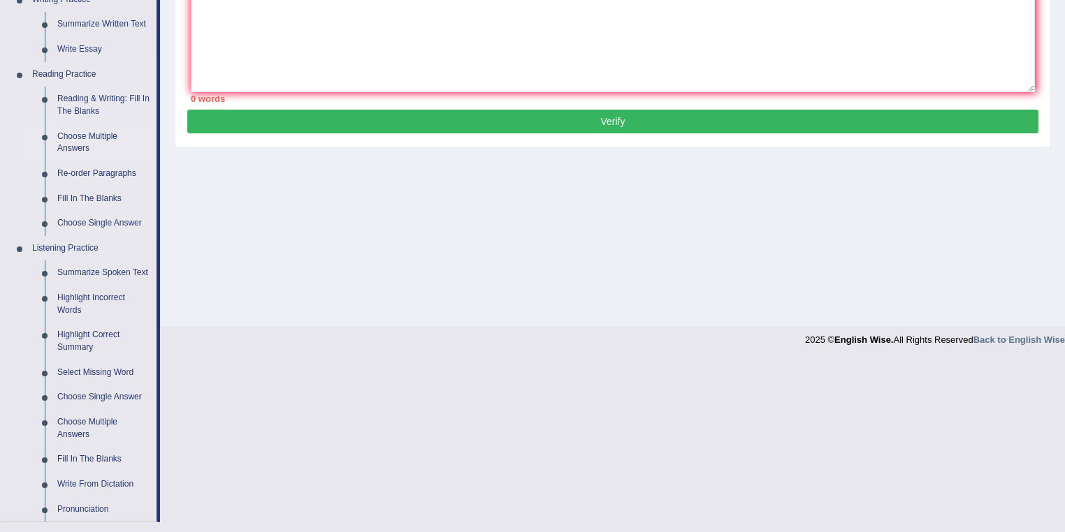
click at [96, 138] on link "Choose Multiple Answers" at bounding box center [103, 142] width 105 height 37
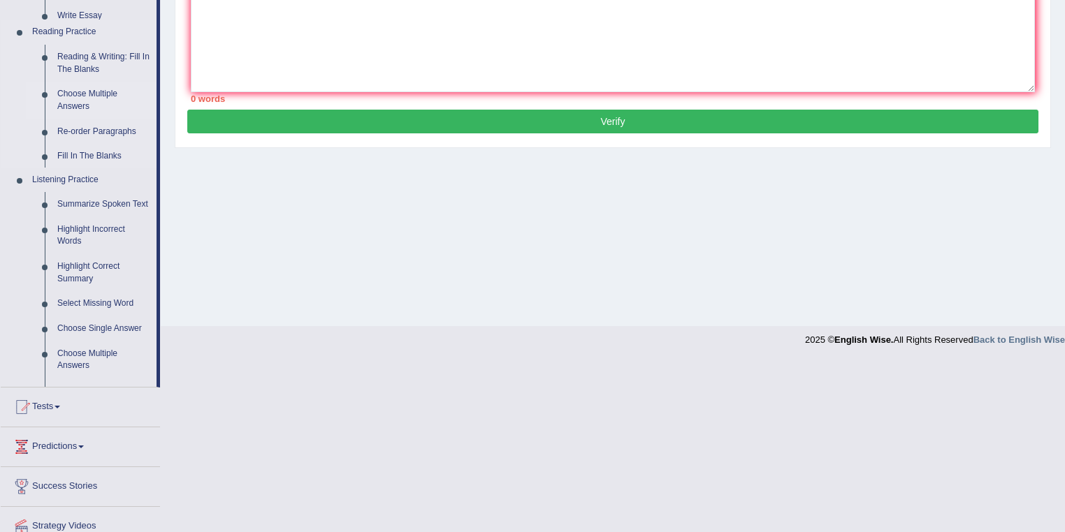
scroll to position [201, 0]
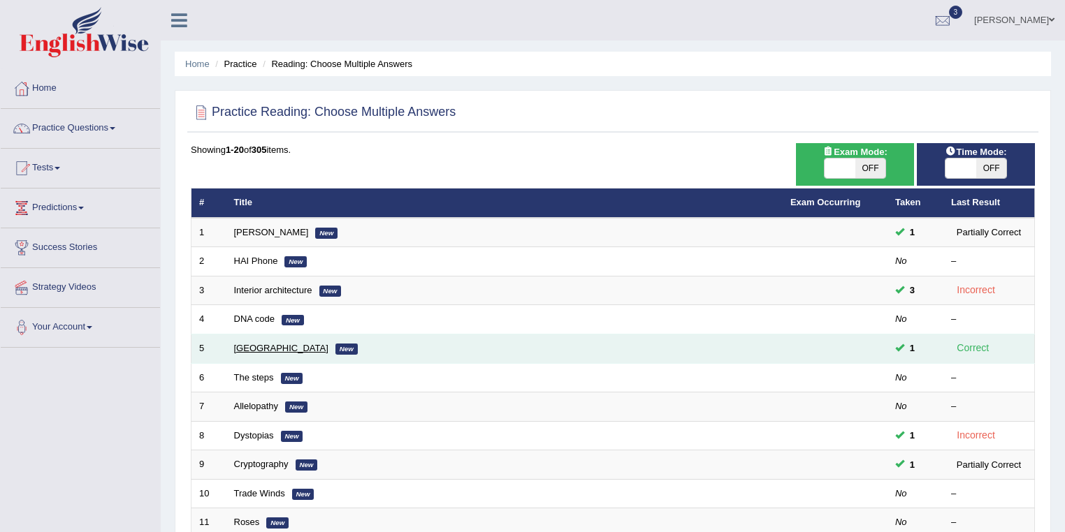
click at [265, 343] on link "[GEOGRAPHIC_DATA]" at bounding box center [281, 348] width 94 height 10
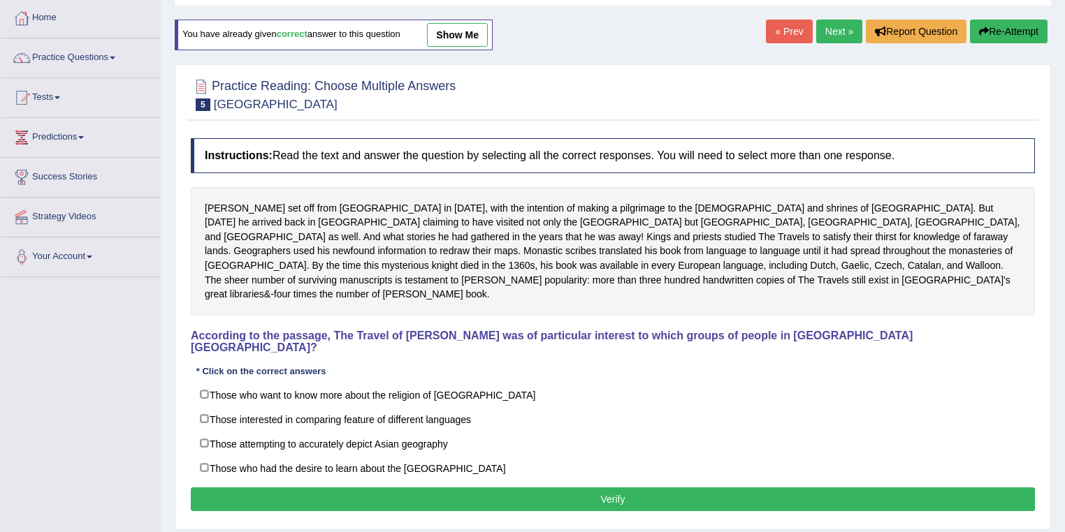
scroll to position [52, 0]
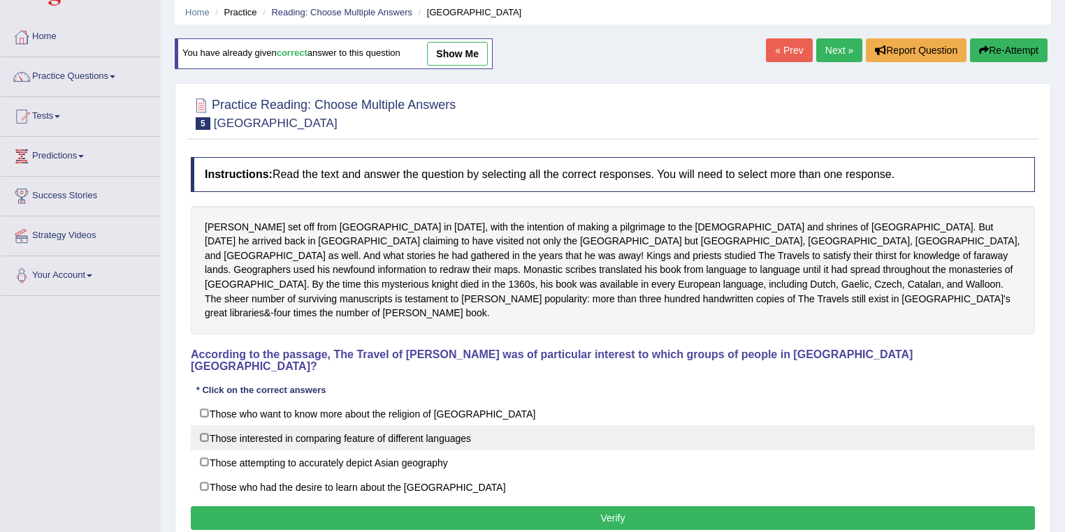
click at [414, 425] on label "Those interested in comparing feature of different languages" at bounding box center [613, 437] width 844 height 25
checkbox input "true"
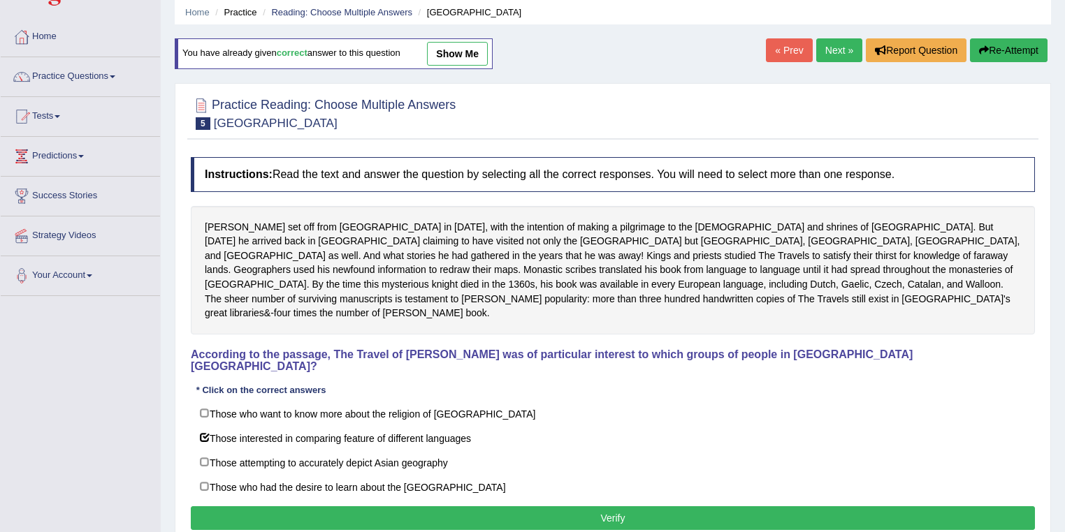
click at [551, 509] on div "Instructions: Read the text and answer the question by selecting all the correc…" at bounding box center [612, 345] width 851 height 390
click at [547, 506] on button "Verify" at bounding box center [613, 518] width 844 height 24
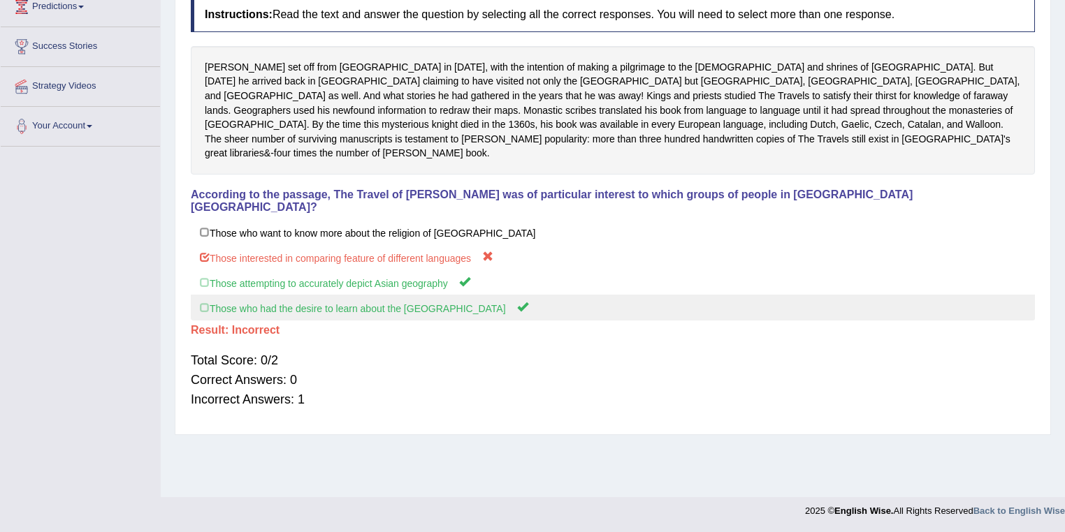
scroll to position [0, 0]
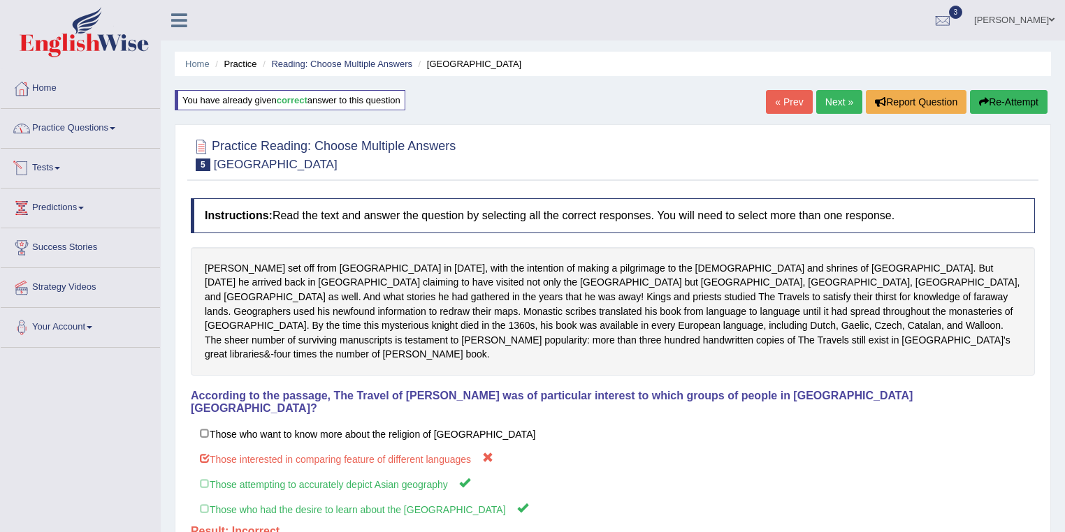
click at [80, 135] on link "Practice Questions" at bounding box center [80, 126] width 159 height 35
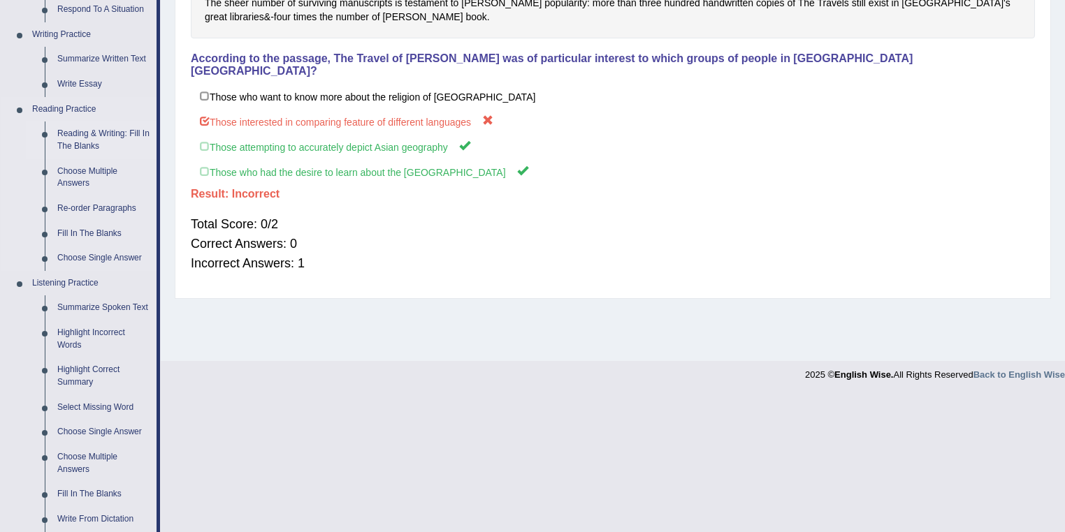
scroll to position [447, 0]
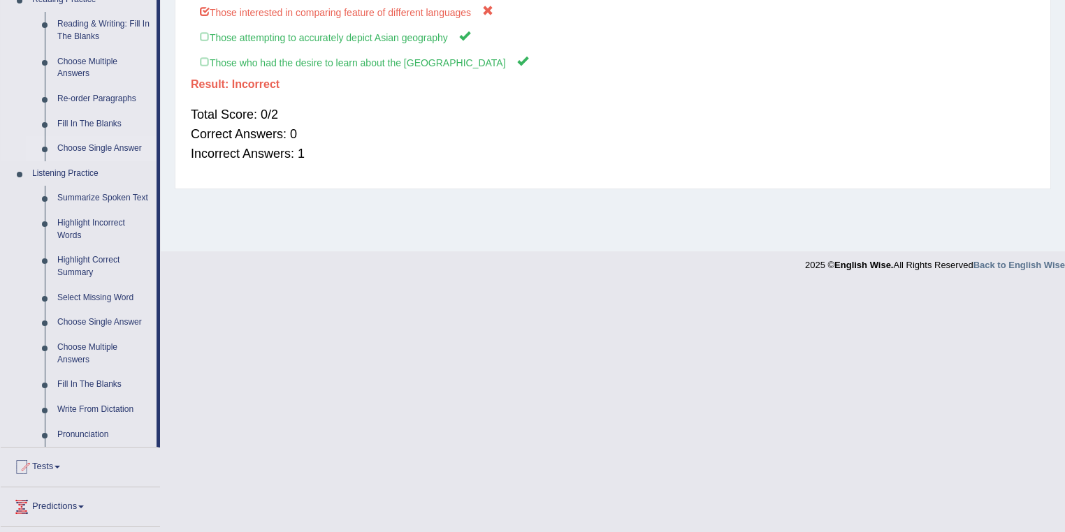
click at [104, 149] on link "Choose Single Answer" at bounding box center [103, 148] width 105 height 25
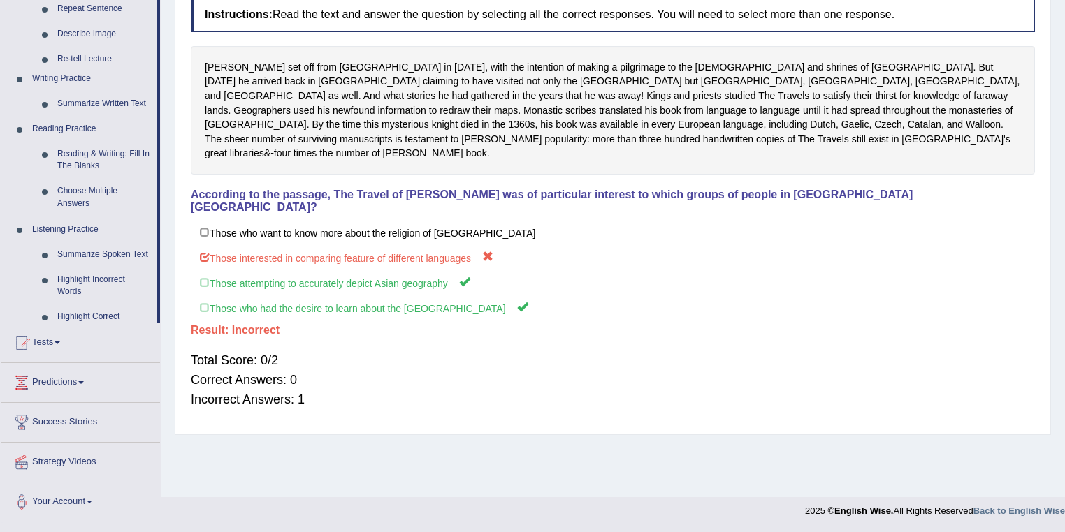
scroll to position [201, 0]
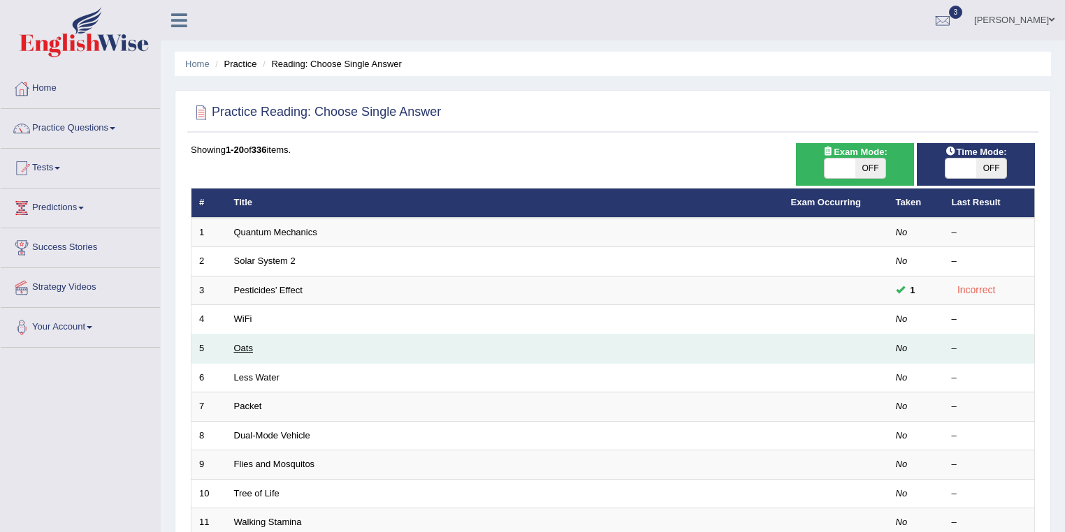
click at [240, 344] on link "Oats" at bounding box center [243, 348] width 19 height 10
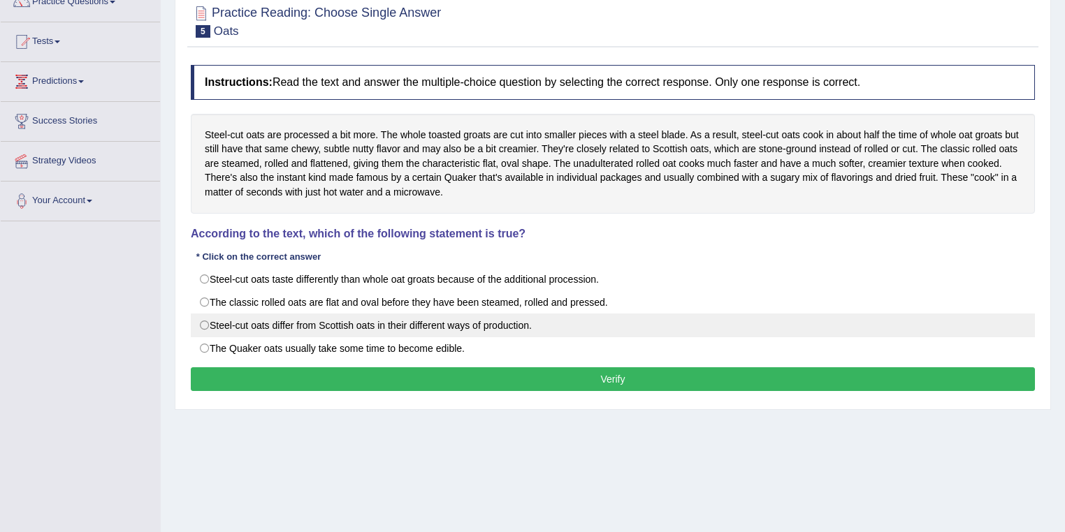
scroll to position [201, 0]
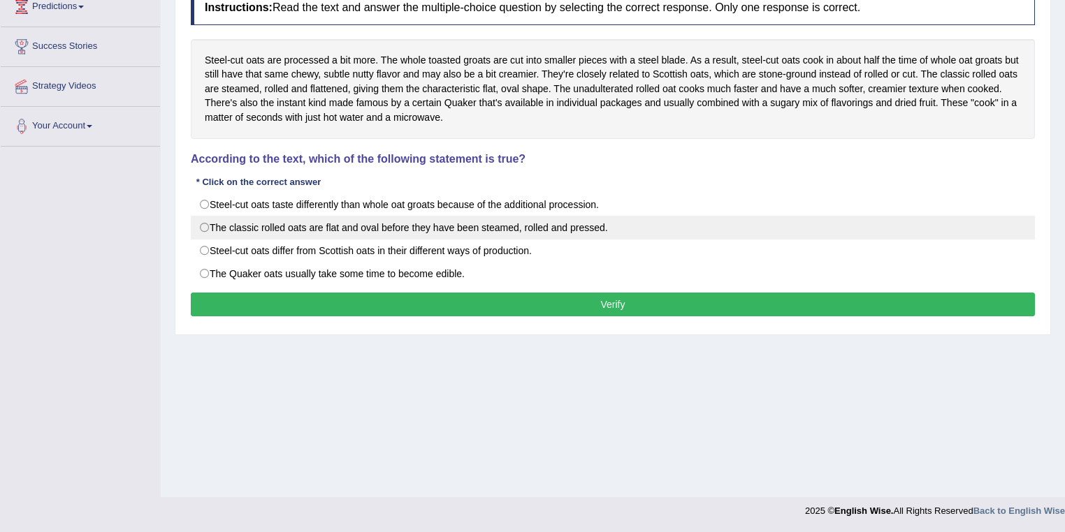
click at [377, 233] on label "The classic rolled oats are flat and oval before they have been steamed, rolled…" at bounding box center [613, 228] width 844 height 24
radio input "true"
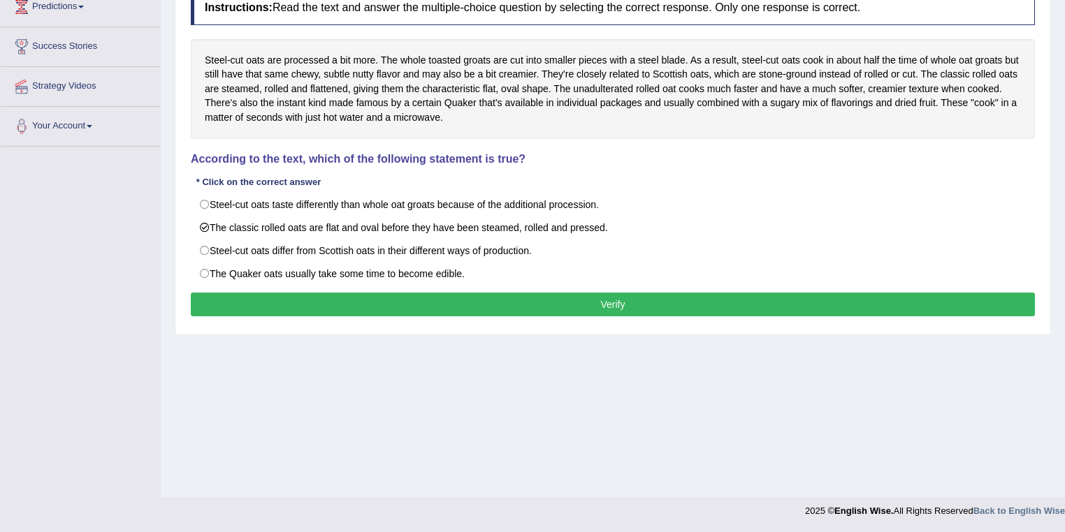
click at [464, 302] on button "Verify" at bounding box center [613, 305] width 844 height 24
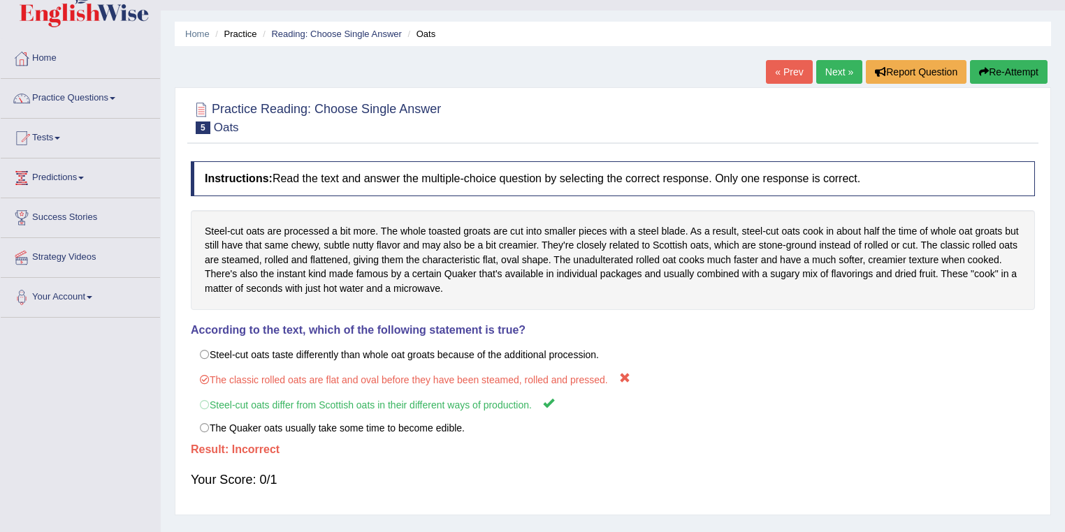
scroll to position [0, 0]
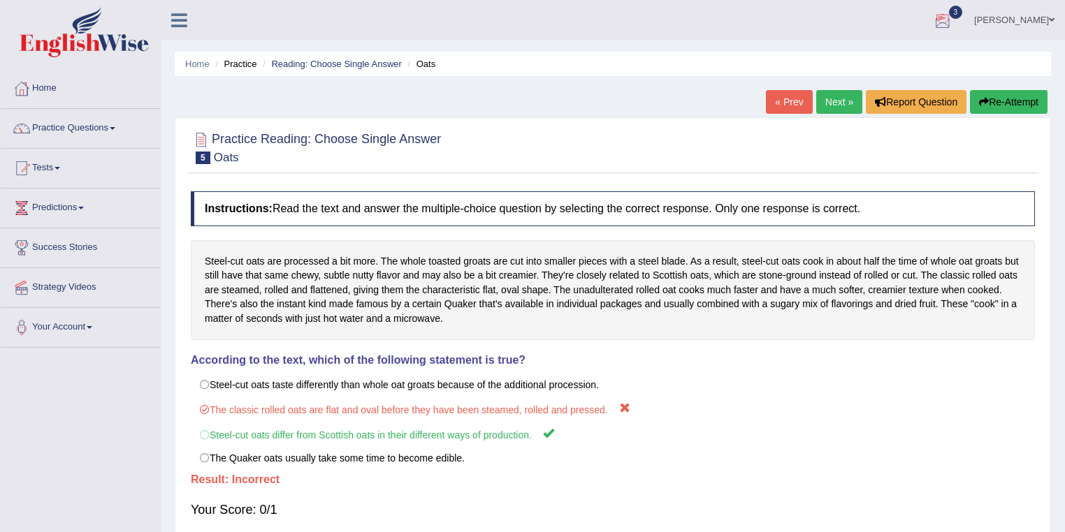
click at [1050, 26] on link "Maitree Dhyani" at bounding box center [1013, 18] width 101 height 36
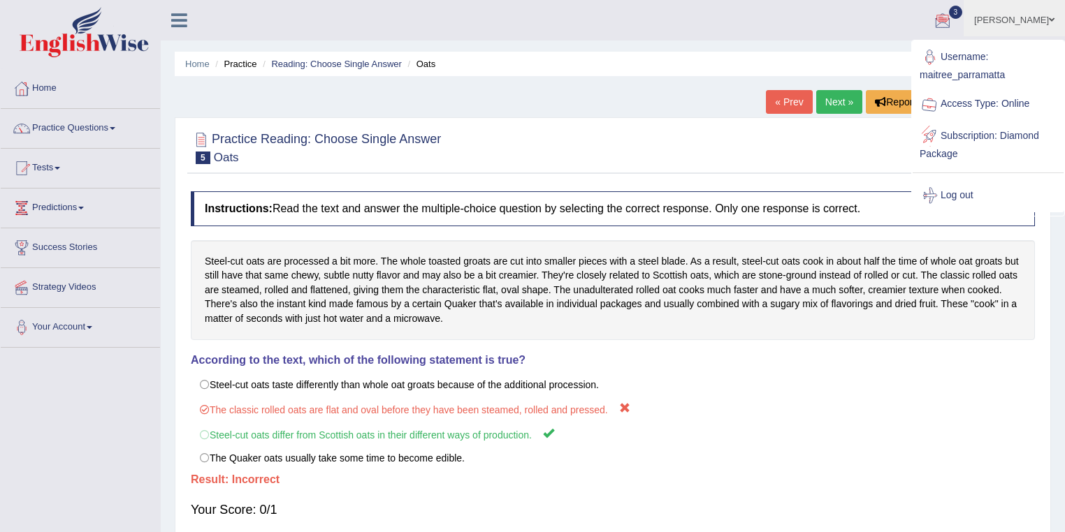
click at [980, 191] on link "Log out" at bounding box center [987, 196] width 151 height 32
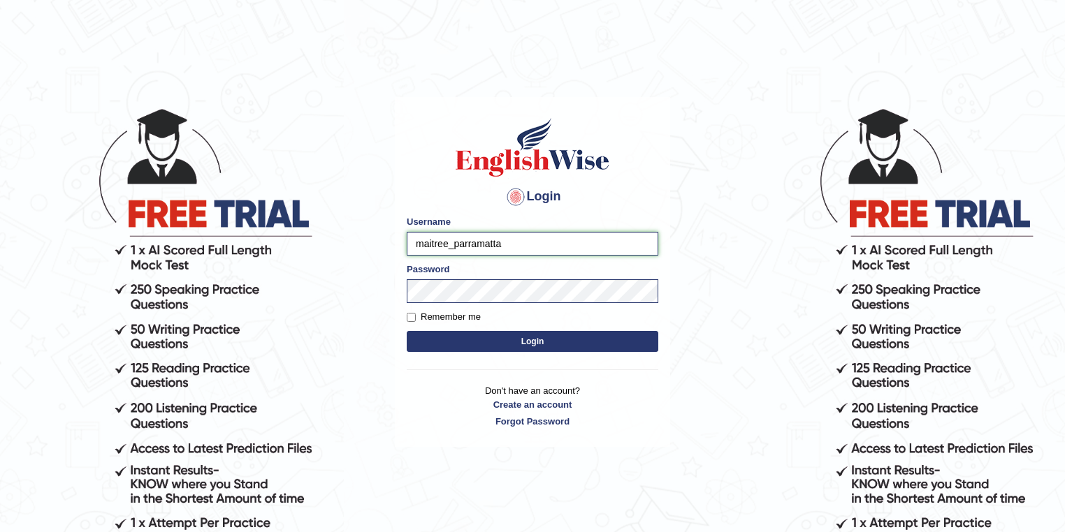
drag, startPoint x: 401, startPoint y: 244, endPoint x: 388, endPoint y: 244, distance: 12.6
click at [388, 244] on body "Login Please fix the following errors: Username maitree_parramatta Password Rem…" at bounding box center [532, 319] width 1065 height 532
type input "anuj_parramatta"
click at [385, 281] on body "Login Please fix the following errors: Username anuj_parramatta Password Rememb…" at bounding box center [532, 319] width 1065 height 532
click at [451, 344] on button "Login" at bounding box center [532, 341] width 251 height 21
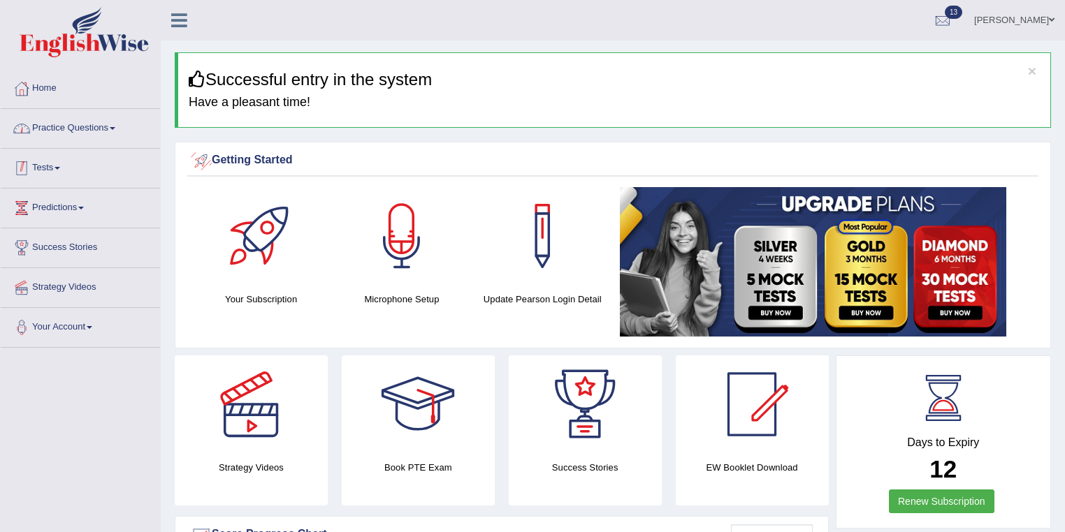
click at [71, 122] on link "Practice Questions" at bounding box center [80, 126] width 159 height 35
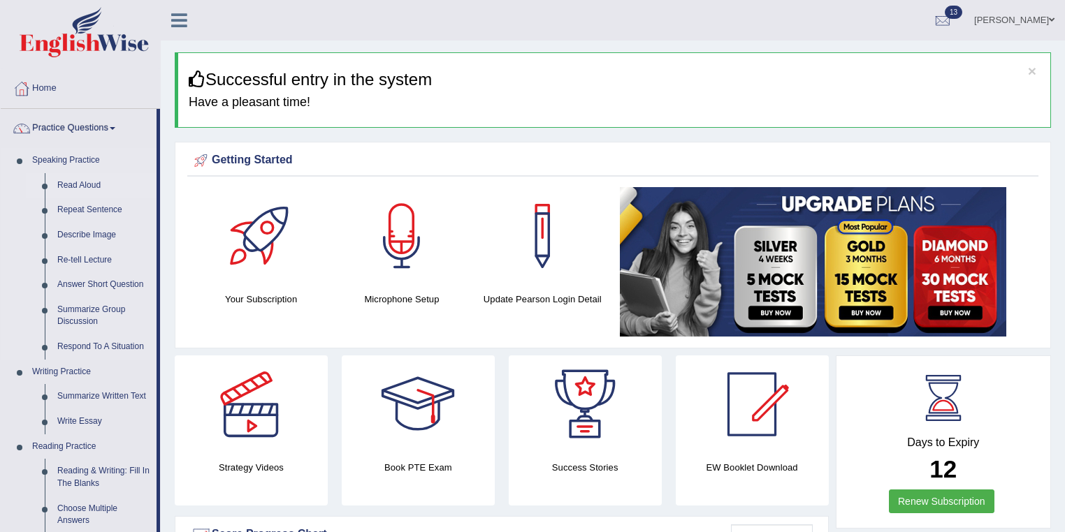
click at [95, 183] on link "Read Aloud" at bounding box center [103, 185] width 105 height 25
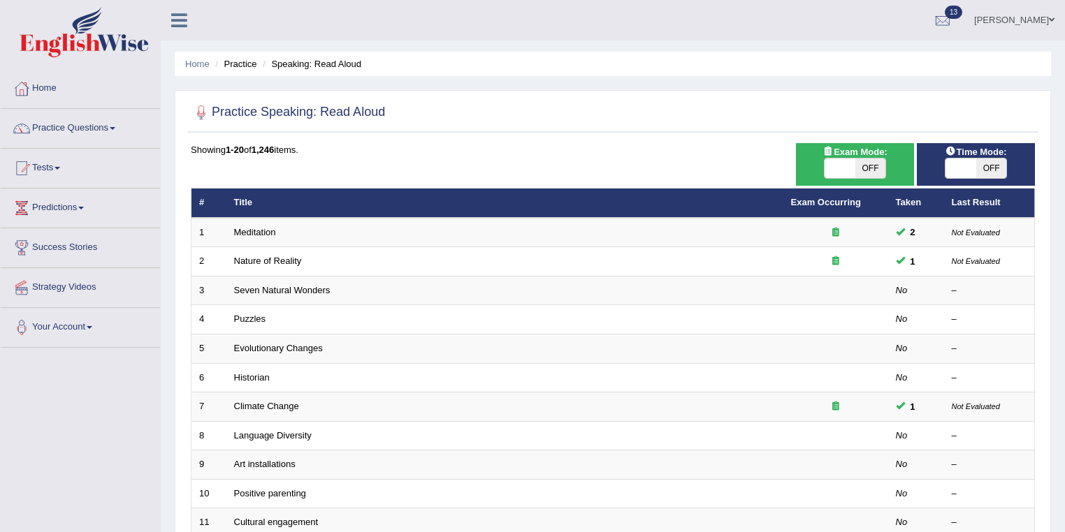
click at [873, 167] on span "OFF" at bounding box center [870, 169] width 31 height 20
checkbox input "true"
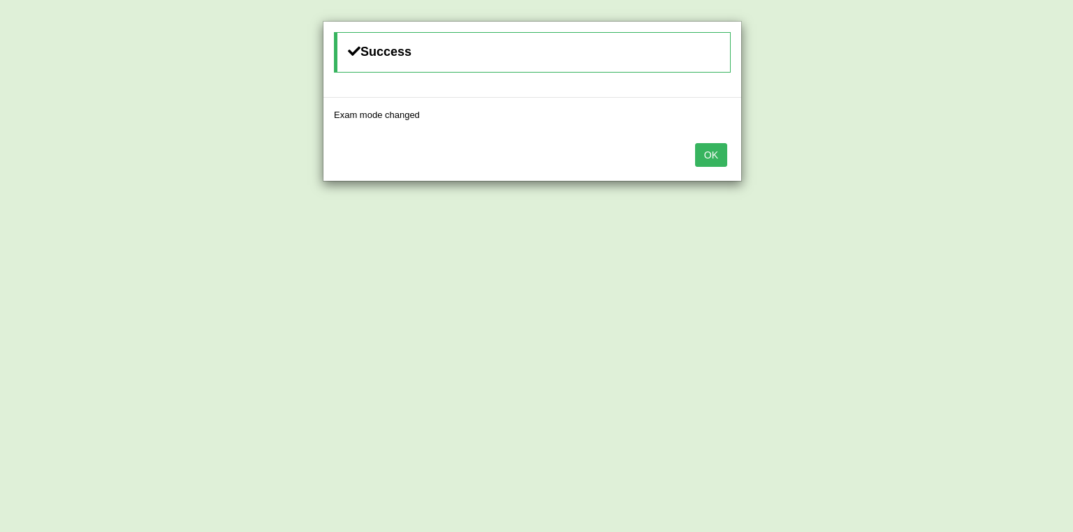
click at [712, 155] on button "OK" at bounding box center [711, 155] width 32 height 24
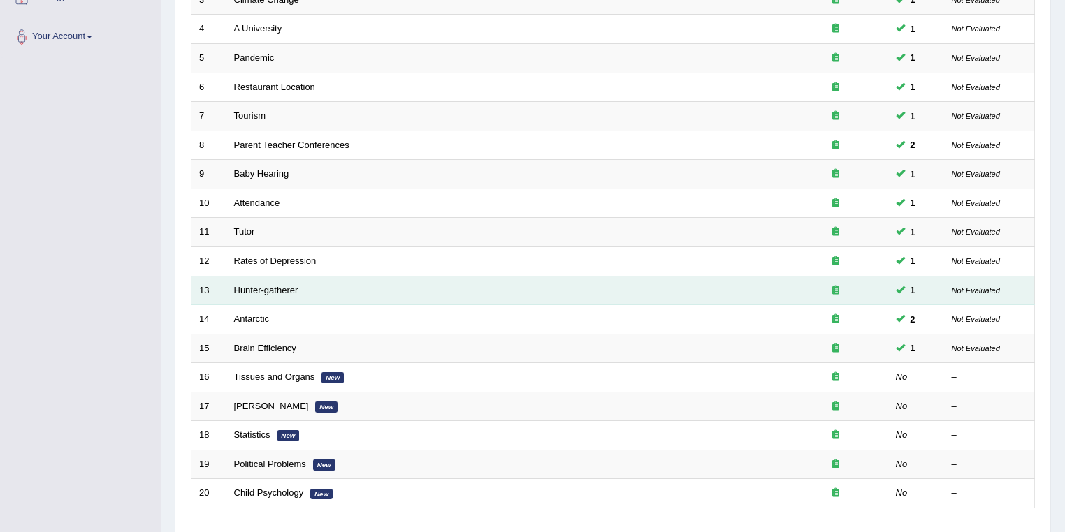
scroll to position [388, 0]
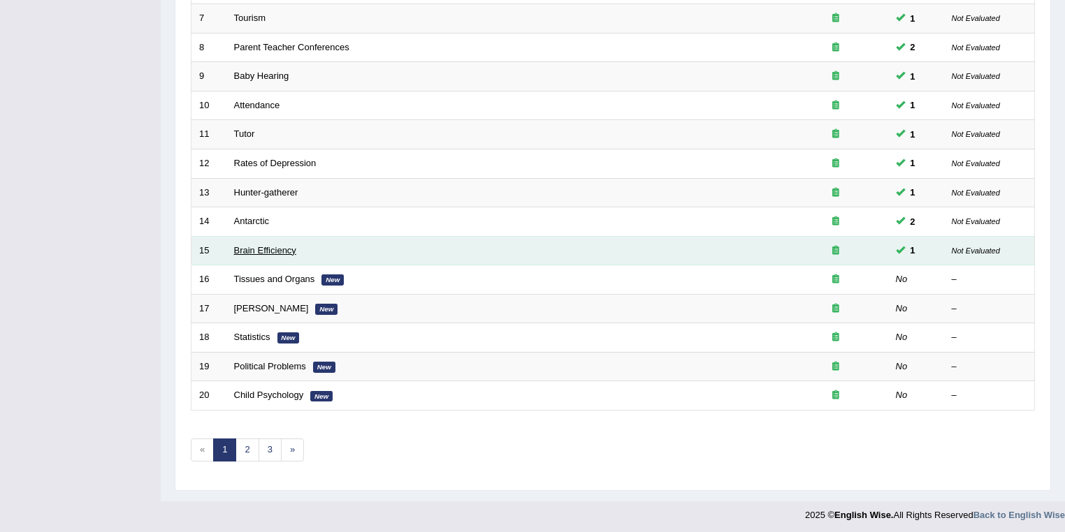
click at [270, 247] on link "Brain Efficiency" at bounding box center [265, 250] width 62 height 10
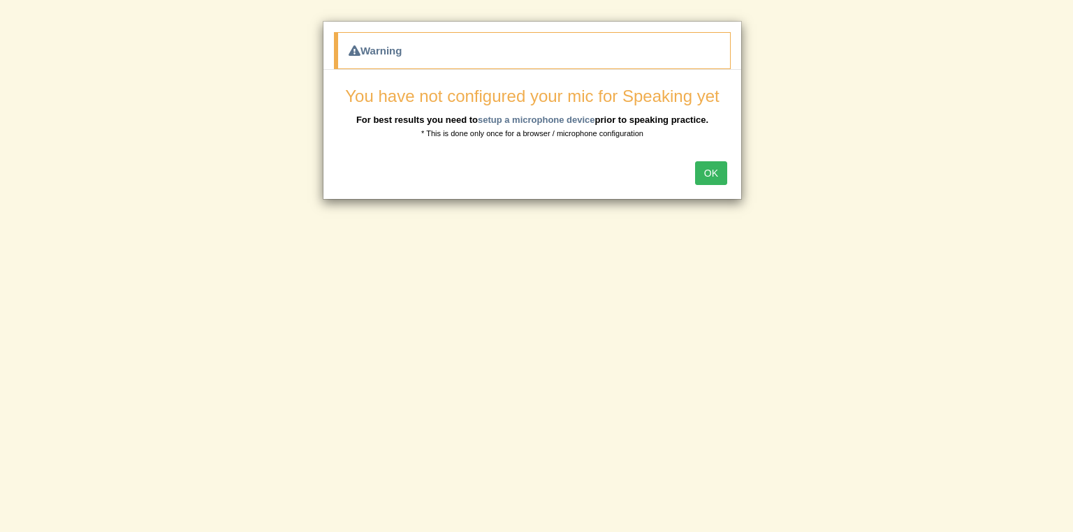
click at [430, 158] on div "OK" at bounding box center [532, 174] width 418 height 49
click at [706, 171] on button "OK" at bounding box center [711, 173] width 32 height 24
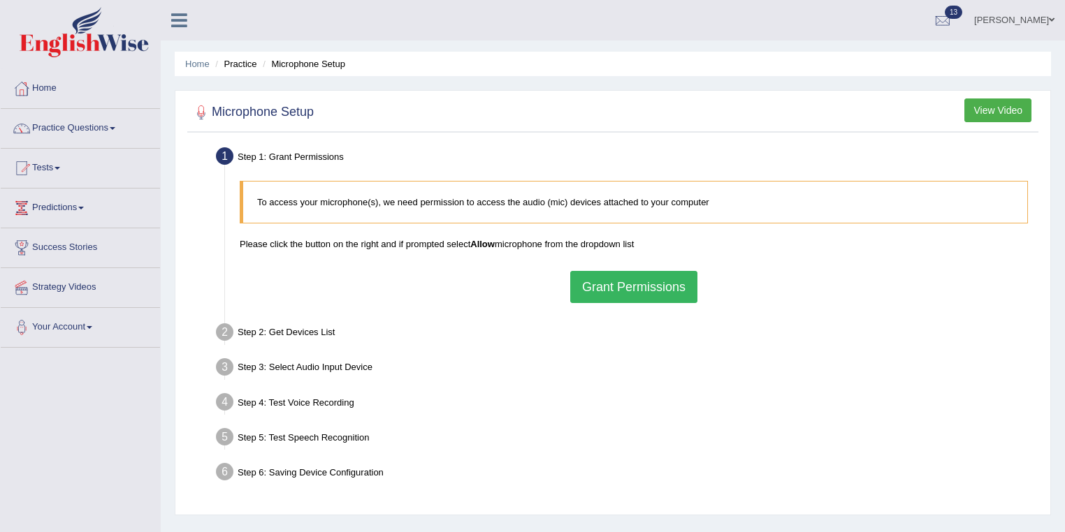
click at [601, 286] on button "Grant Permissions" at bounding box center [633, 287] width 127 height 32
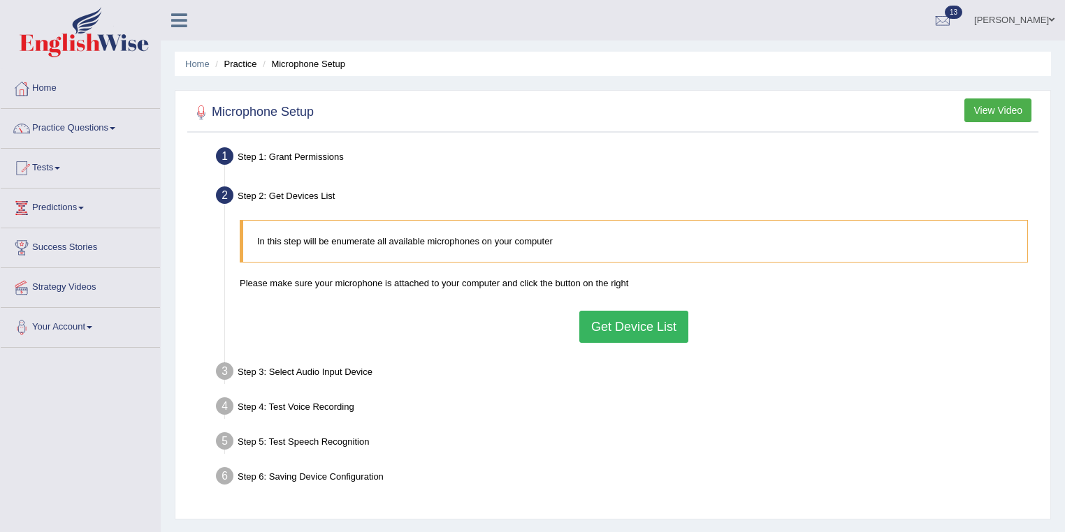
click at [639, 337] on button "Get Device List" at bounding box center [633, 327] width 109 height 32
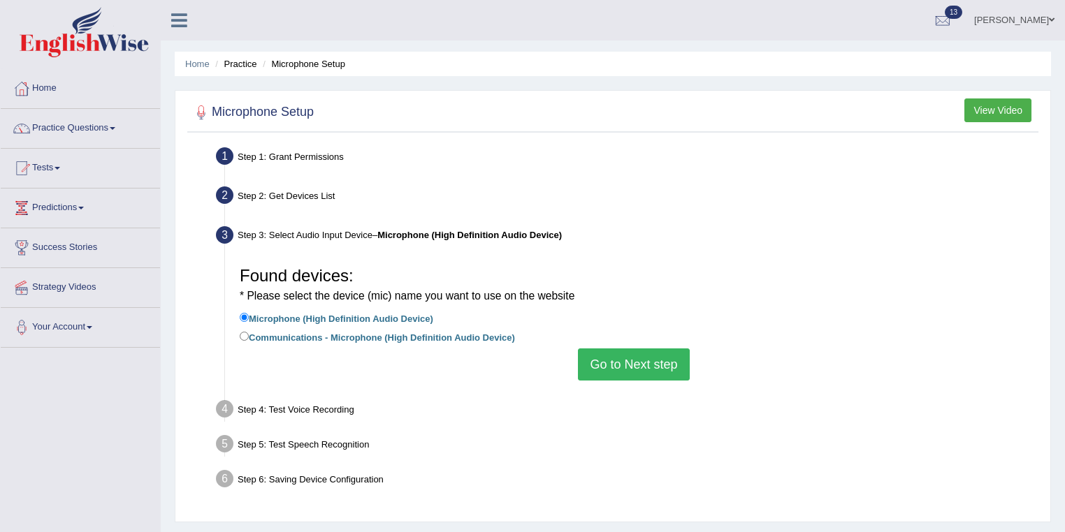
click at [620, 359] on button "Go to Next step" at bounding box center [633, 365] width 111 height 32
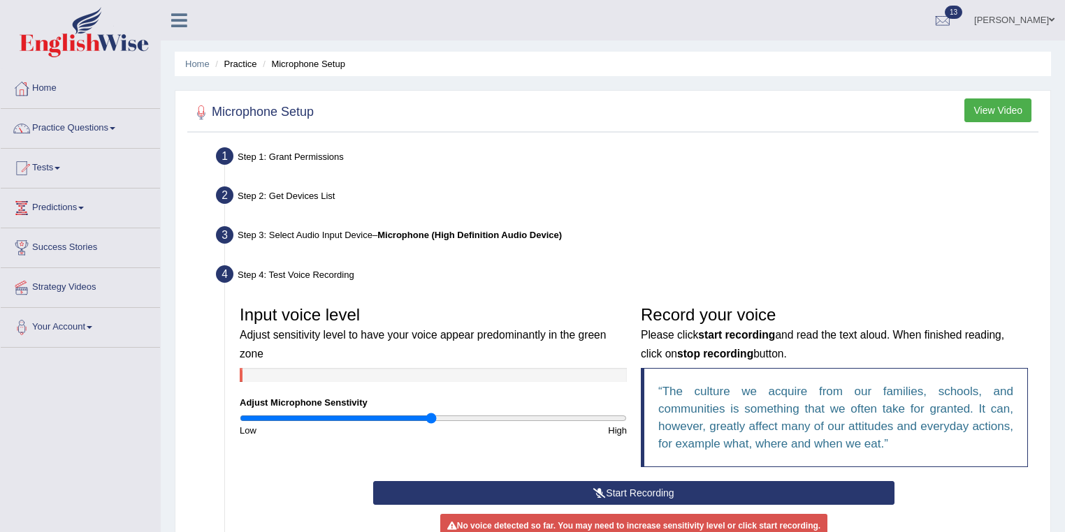
click at [635, 486] on button "Start Recording" at bounding box center [633, 493] width 520 height 24
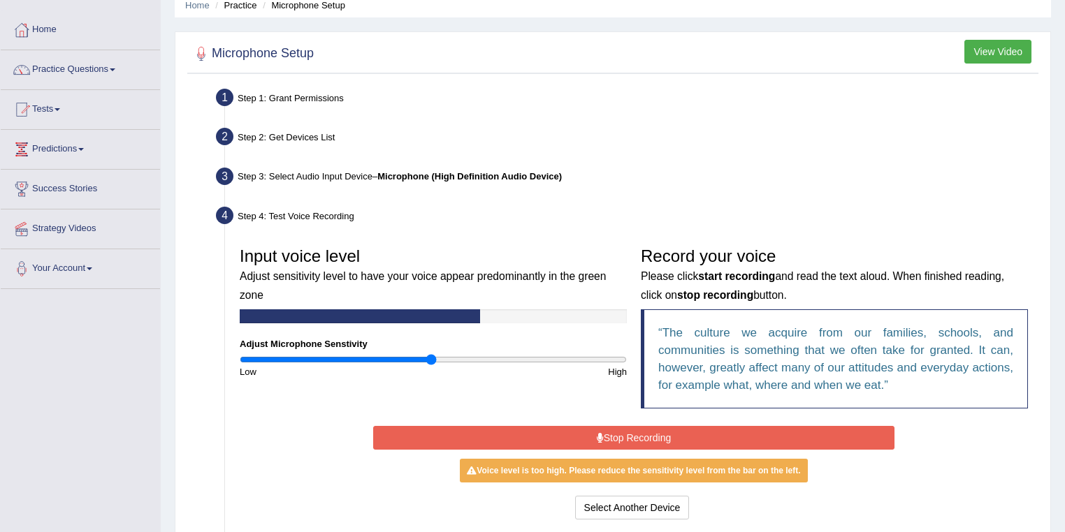
scroll to position [201, 0]
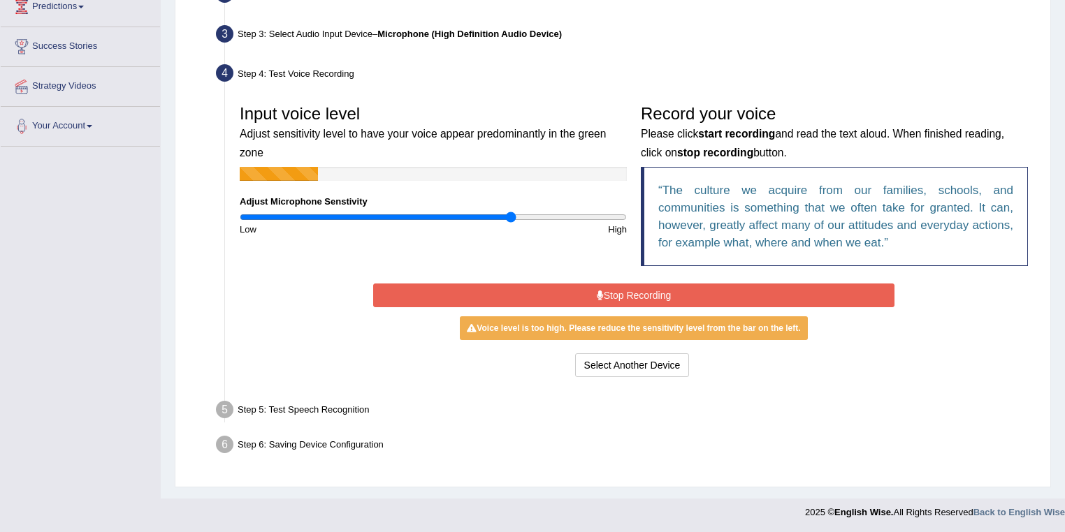
type input "1.42"
click at [511, 215] on input "range" at bounding box center [433, 217] width 387 height 11
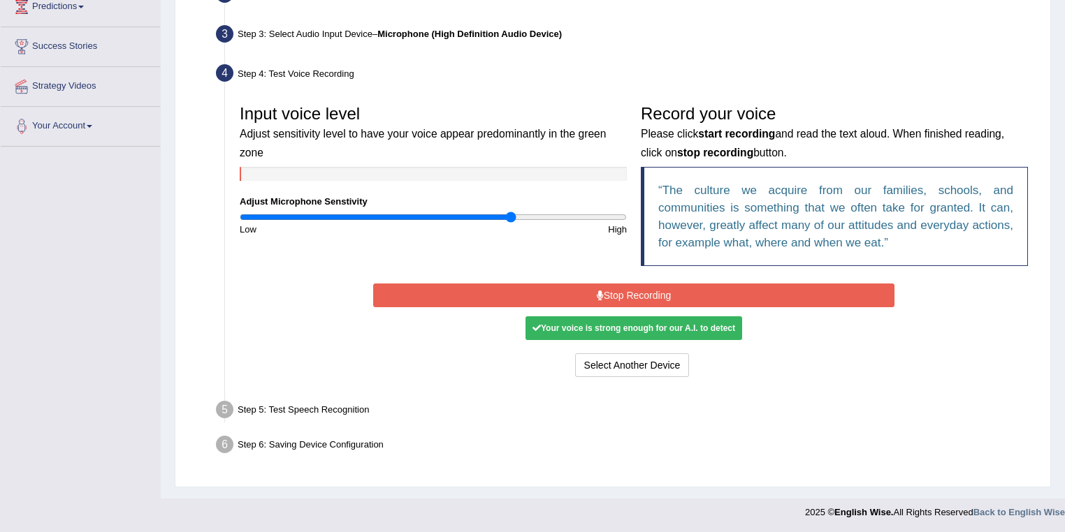
click at [607, 288] on button "Stop Recording" at bounding box center [633, 296] width 520 height 24
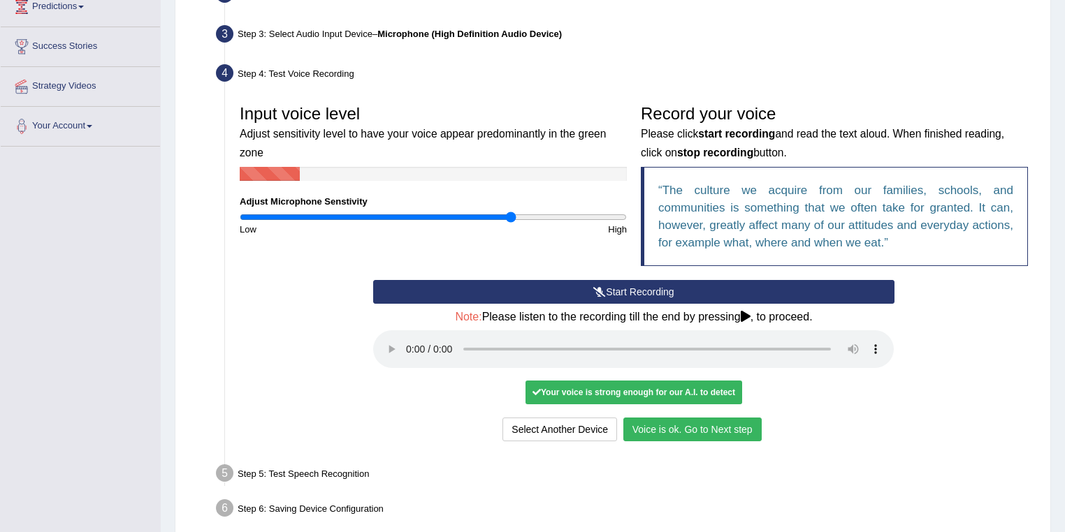
drag, startPoint x: 662, startPoint y: 430, endPoint x: 641, endPoint y: 425, distance: 22.2
click at [661, 430] on button "Voice is ok. Go to Next step" at bounding box center [692, 430] width 138 height 24
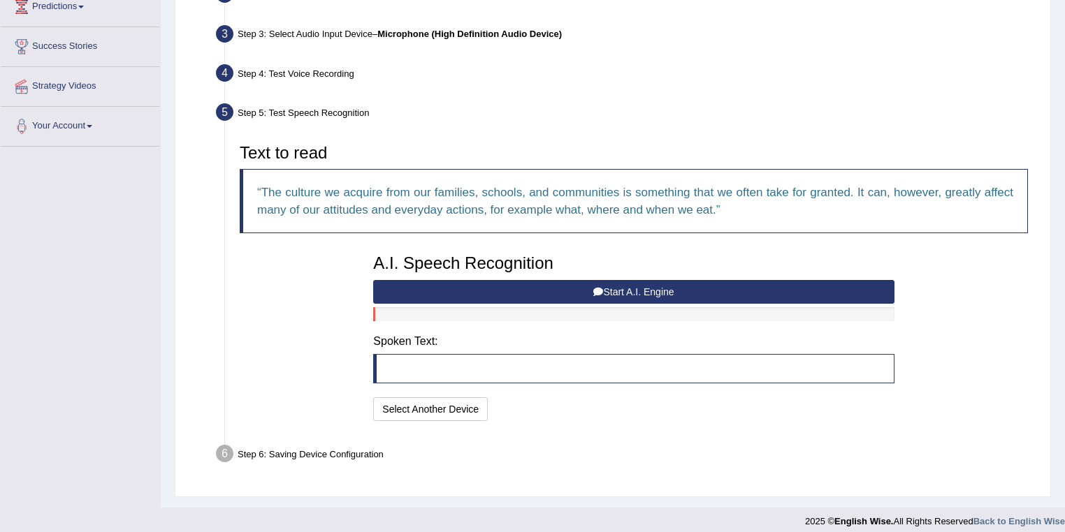
click at [548, 291] on button "Start A.I. Engine" at bounding box center [633, 292] width 520 height 24
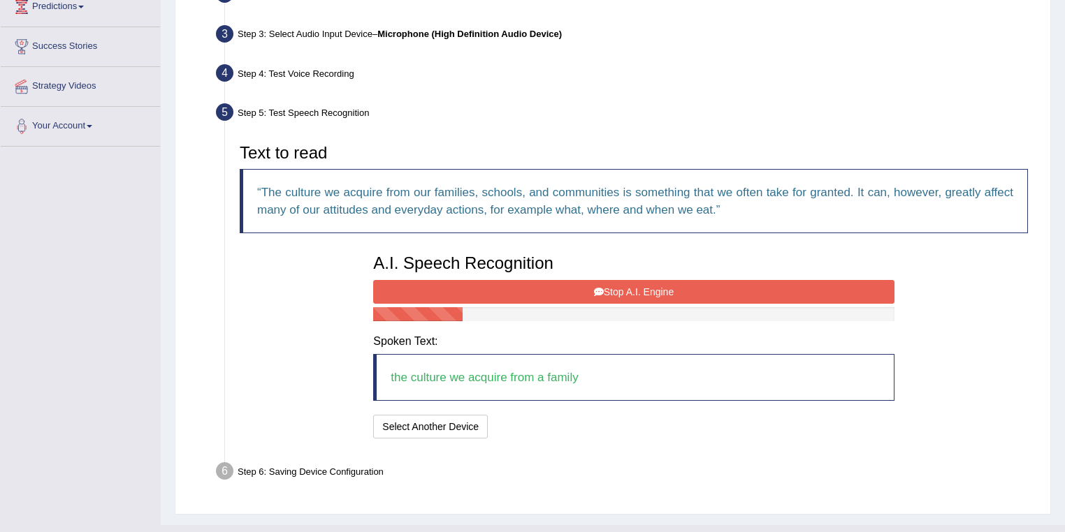
click at [642, 293] on button "Stop A.I. Engine" at bounding box center [633, 292] width 520 height 24
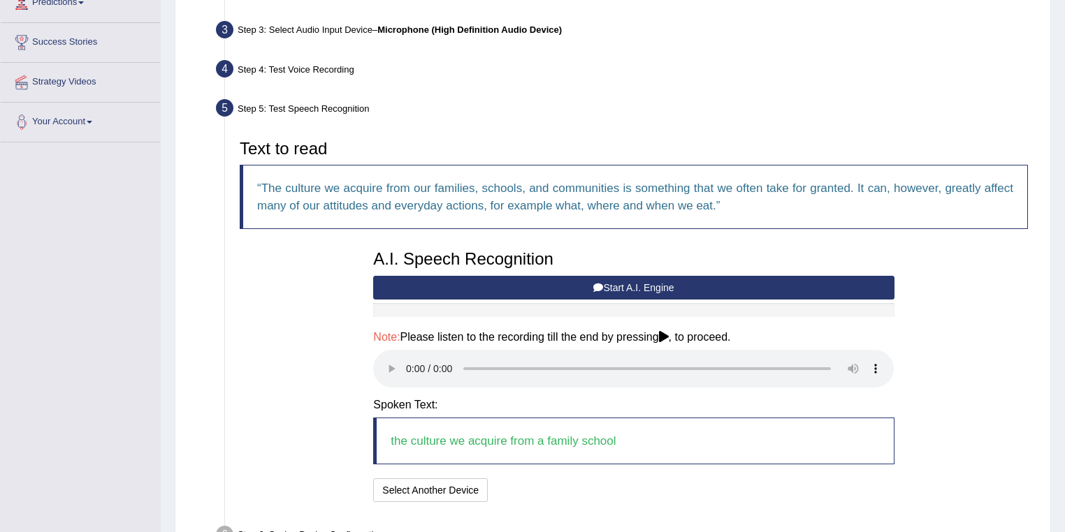
scroll to position [295, 0]
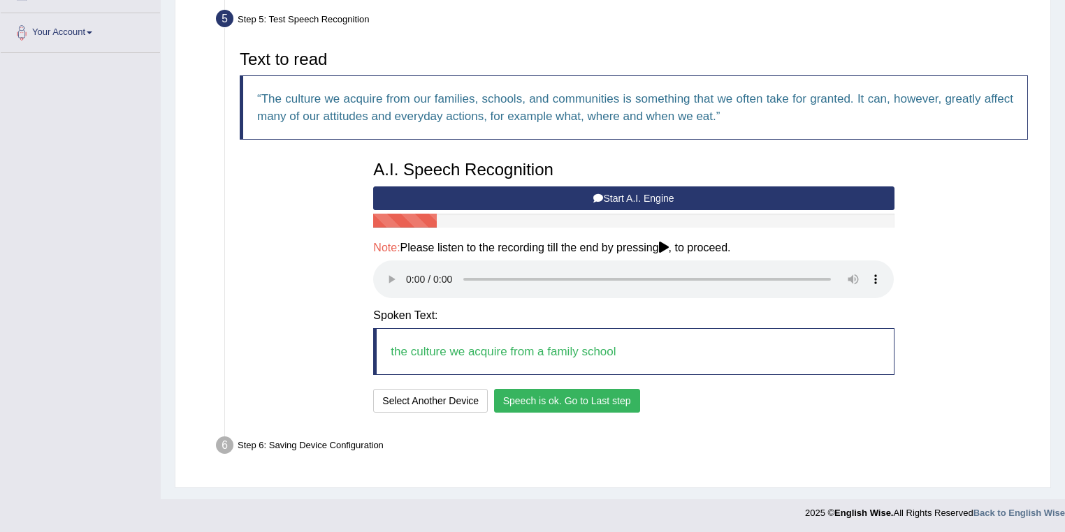
click at [543, 397] on button "Speech is ok. Go to Last step" at bounding box center [567, 401] width 146 height 24
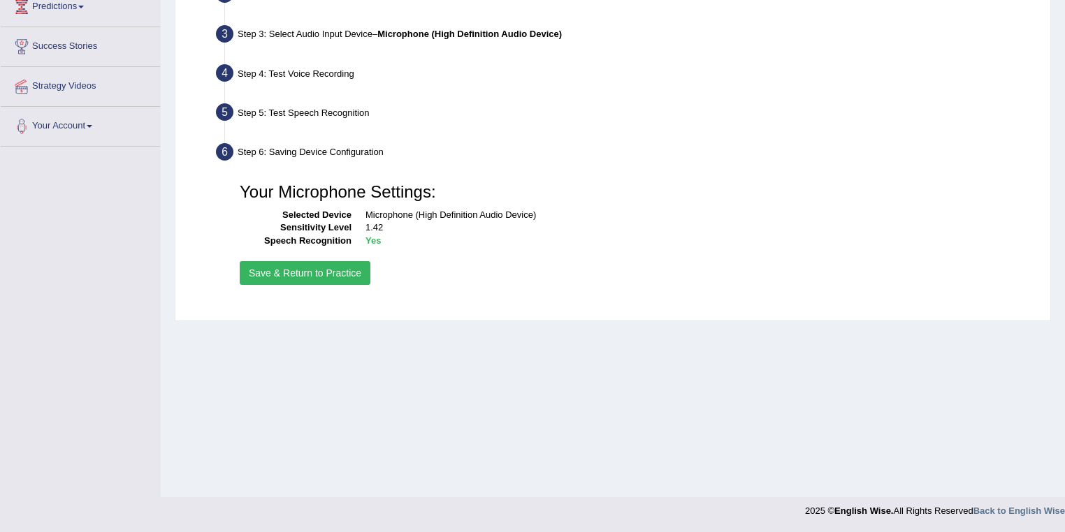
click at [339, 271] on button "Save & Return to Practice" at bounding box center [305, 273] width 131 height 24
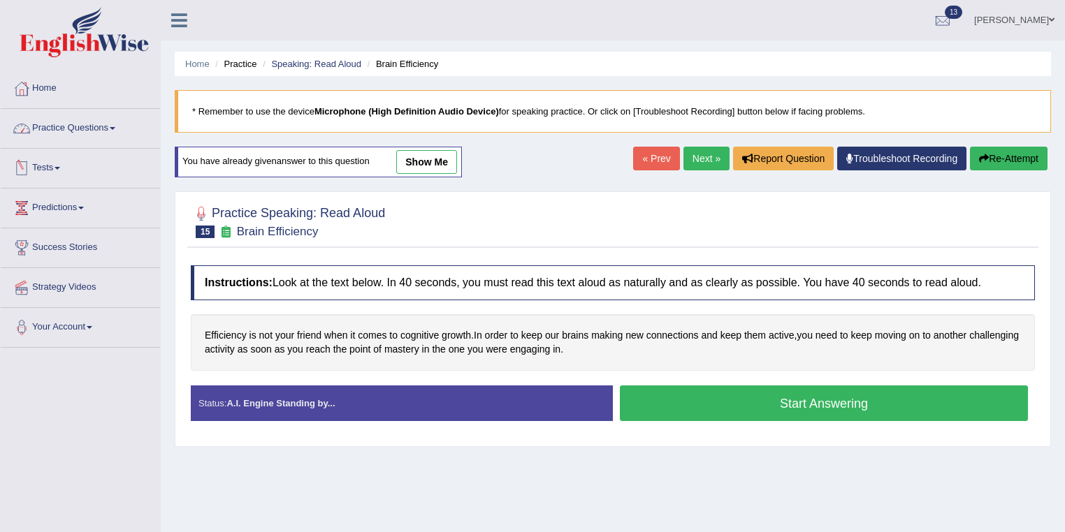
click at [432, 165] on link "show me" at bounding box center [426, 162] width 61 height 24
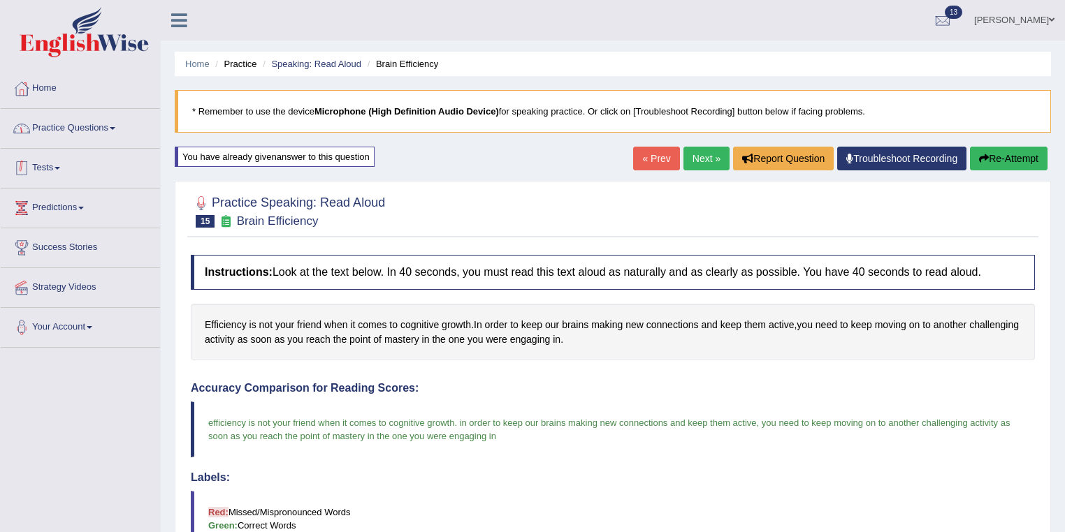
click at [97, 133] on link "Practice Questions" at bounding box center [80, 126] width 159 height 35
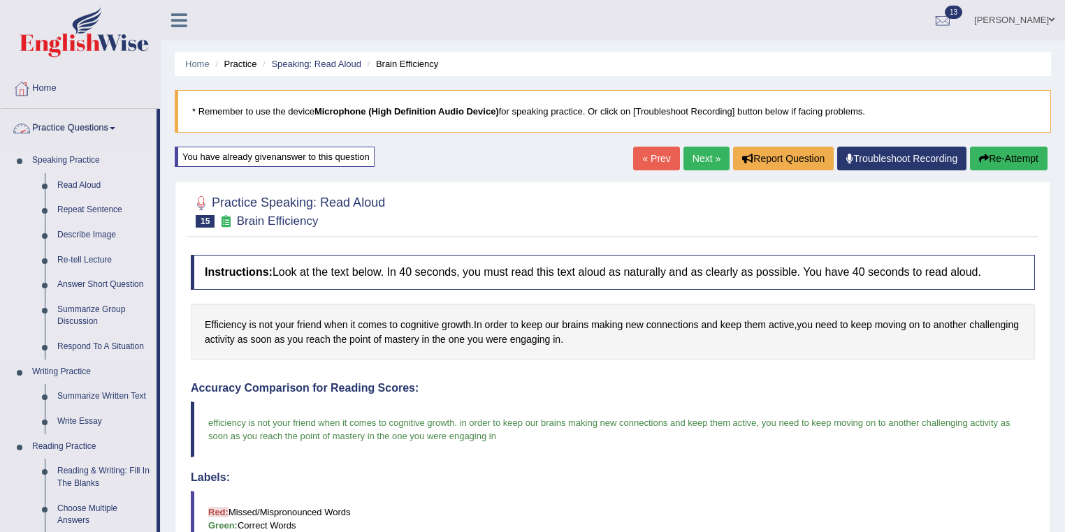
click at [113, 207] on link "Repeat Sentence" at bounding box center [103, 210] width 105 height 25
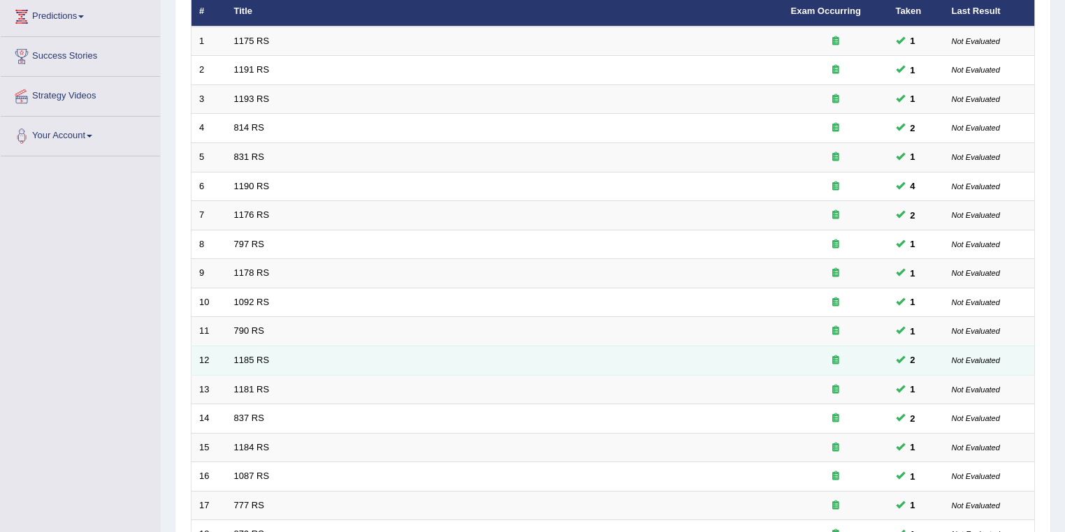
scroll to position [388, 0]
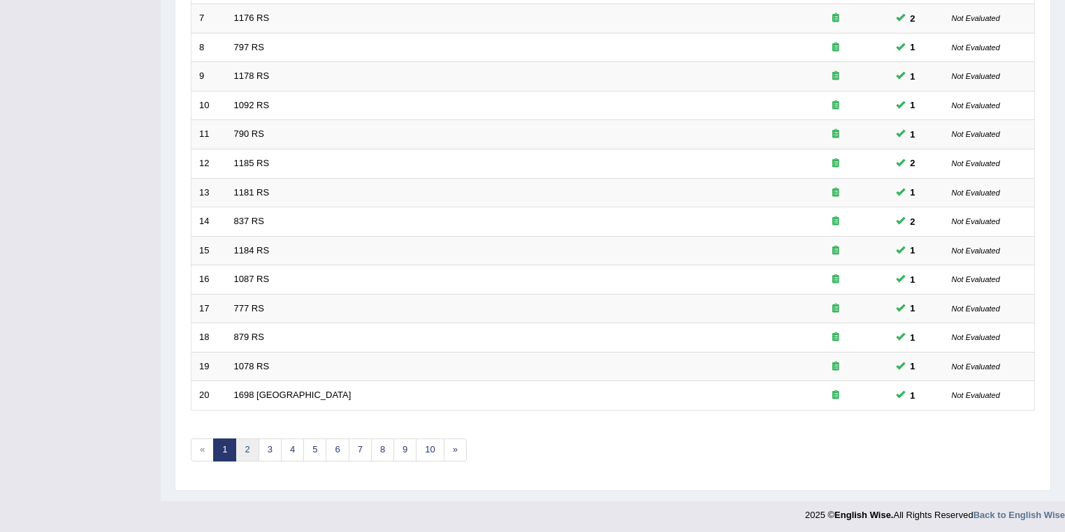
click at [251, 443] on link "2" at bounding box center [246, 450] width 23 height 23
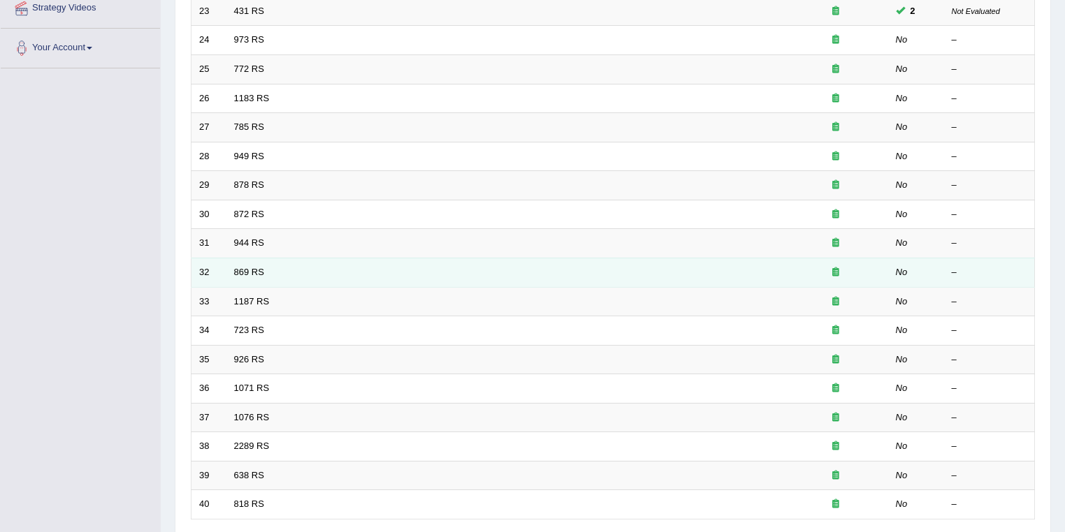
scroll to position [165, 0]
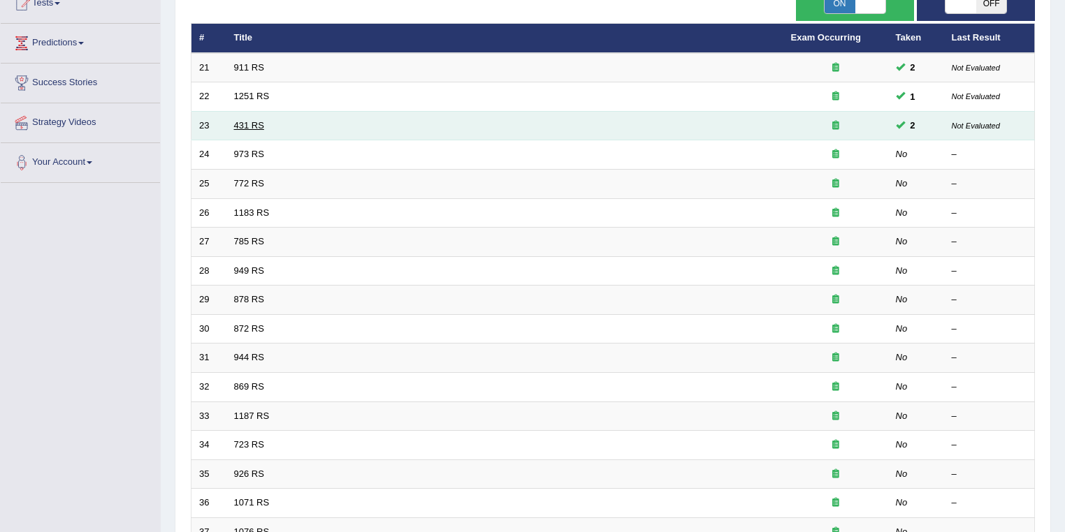
click at [247, 126] on link "431 RS" at bounding box center [249, 125] width 30 height 10
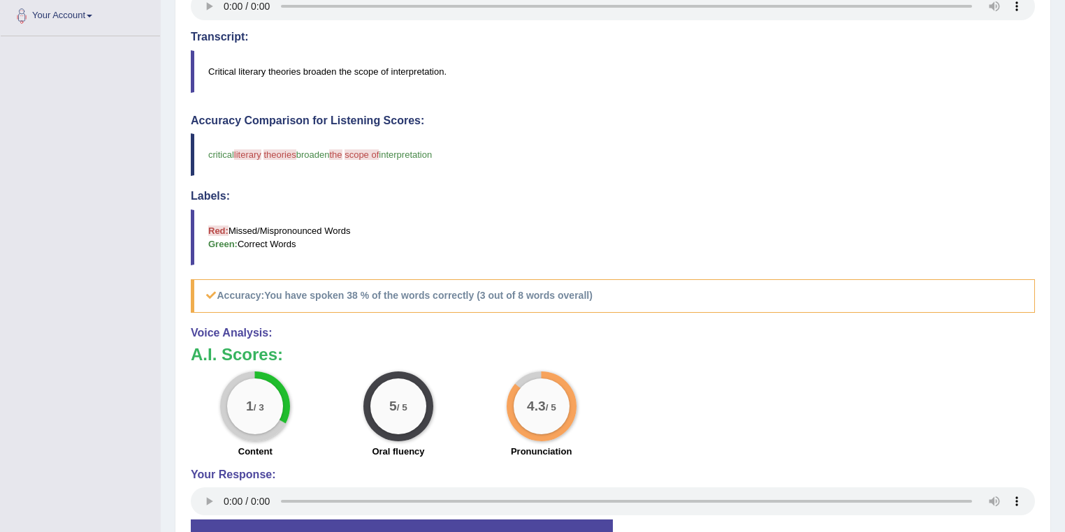
scroll to position [372, 0]
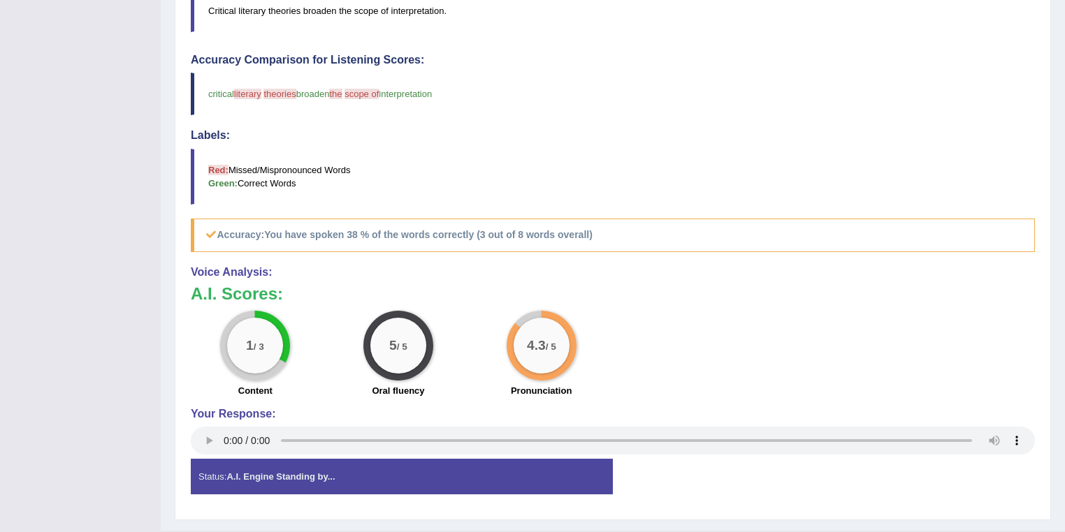
drag, startPoint x: 240, startPoint y: 346, endPoint x: 251, endPoint y: 344, distance: 10.6
click at [265, 344] on div "1 / 3" at bounding box center [255, 346] width 56 height 56
click at [265, 341] on div "1 / 3" at bounding box center [255, 346] width 56 height 56
drag, startPoint x: 250, startPoint y: 342, endPoint x: 265, endPoint y: 342, distance: 14.7
click at [266, 342] on div "1 / 3" at bounding box center [255, 346] width 56 height 56
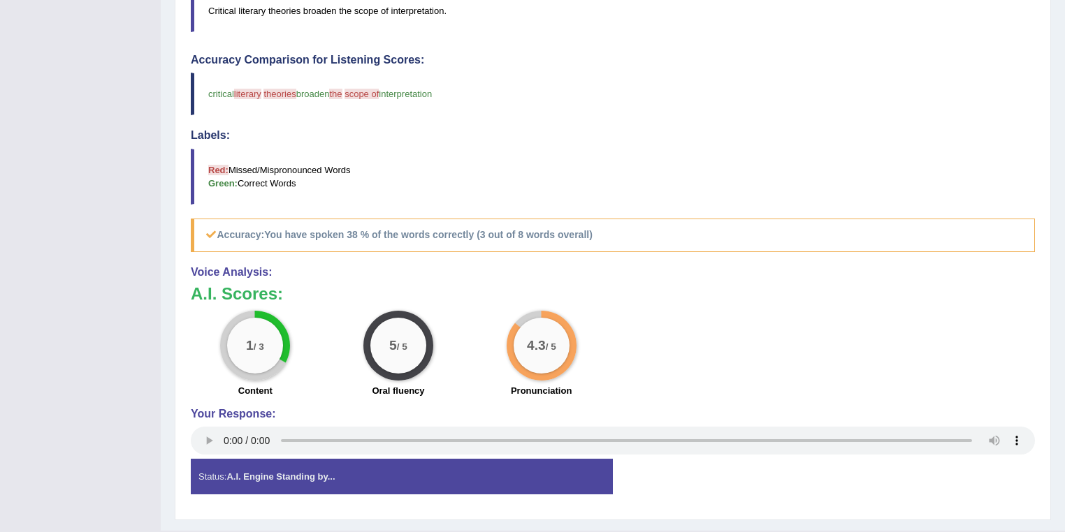
click at [260, 342] on div "1 / 3" at bounding box center [255, 346] width 56 height 56
drag, startPoint x: 257, startPoint y: 344, endPoint x: 249, endPoint y: 344, distance: 7.7
click at [257, 344] on div "1 / 3" at bounding box center [255, 346] width 56 height 56
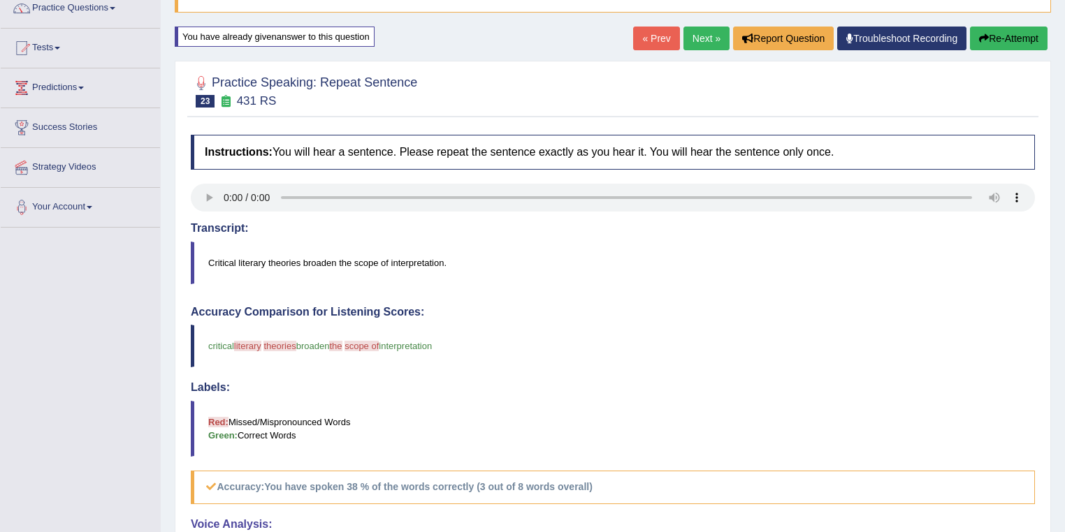
scroll to position [0, 0]
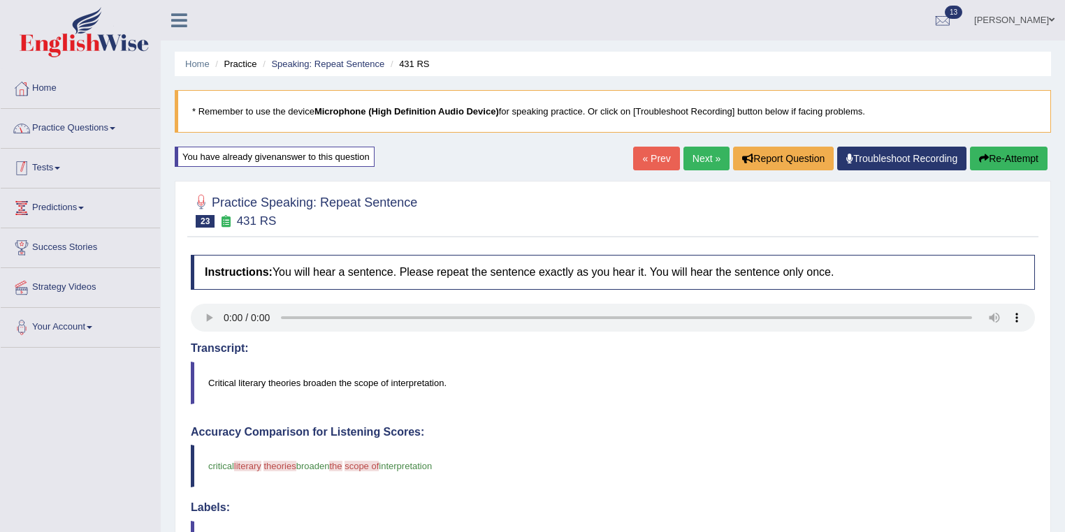
click at [115, 124] on link "Practice Questions" at bounding box center [80, 126] width 159 height 35
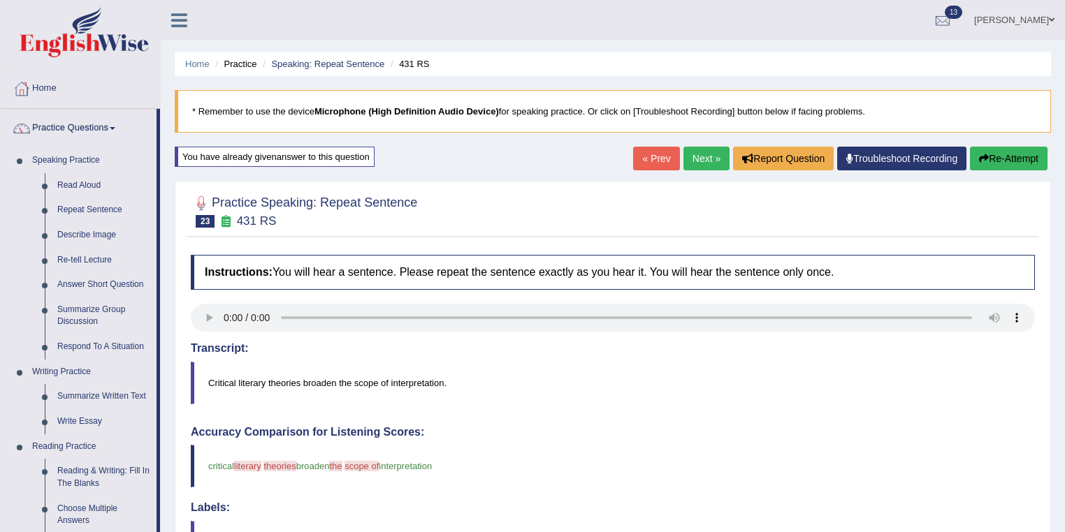
click at [1023, 165] on button "Re-Attempt" at bounding box center [1009, 159] width 78 height 24
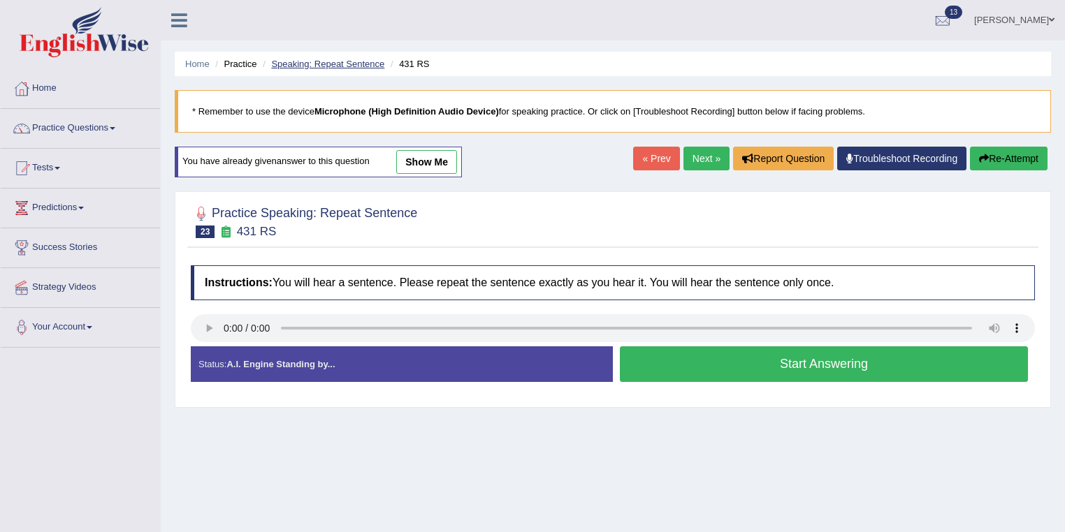
click at [366, 61] on link "Speaking: Repeat Sentence" at bounding box center [327, 64] width 113 height 10
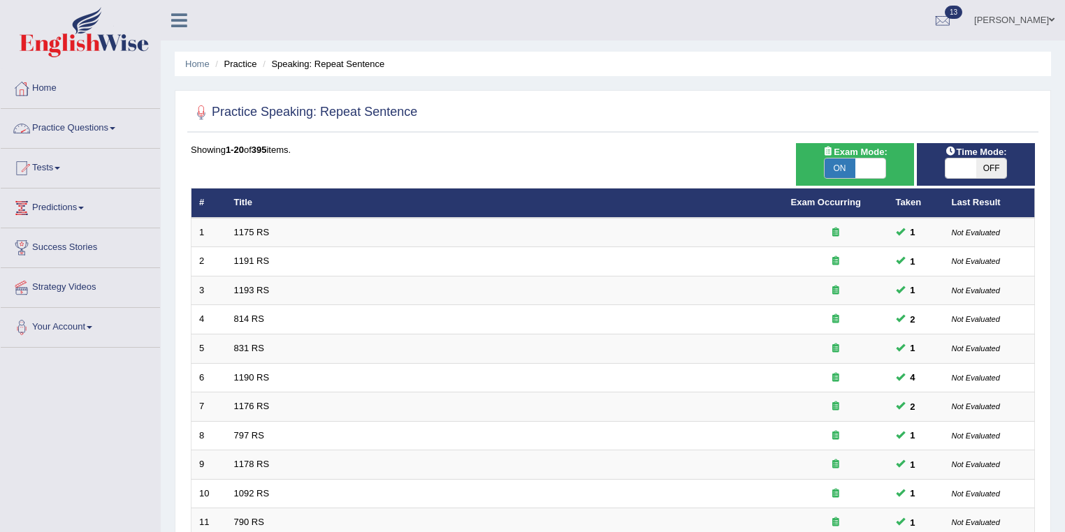
click at [113, 126] on link "Practice Questions" at bounding box center [80, 126] width 159 height 35
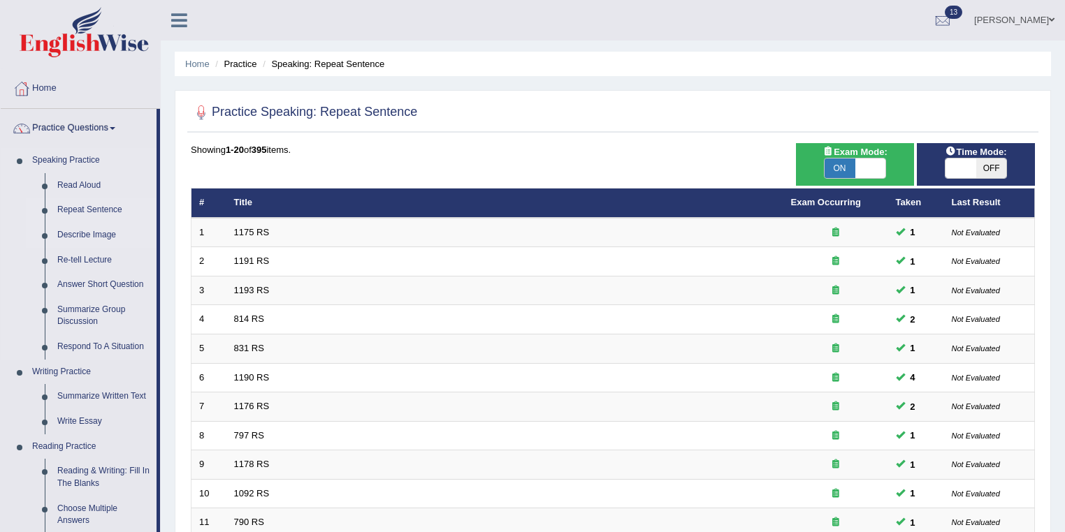
click at [103, 234] on link "Describe Image" at bounding box center [103, 235] width 105 height 25
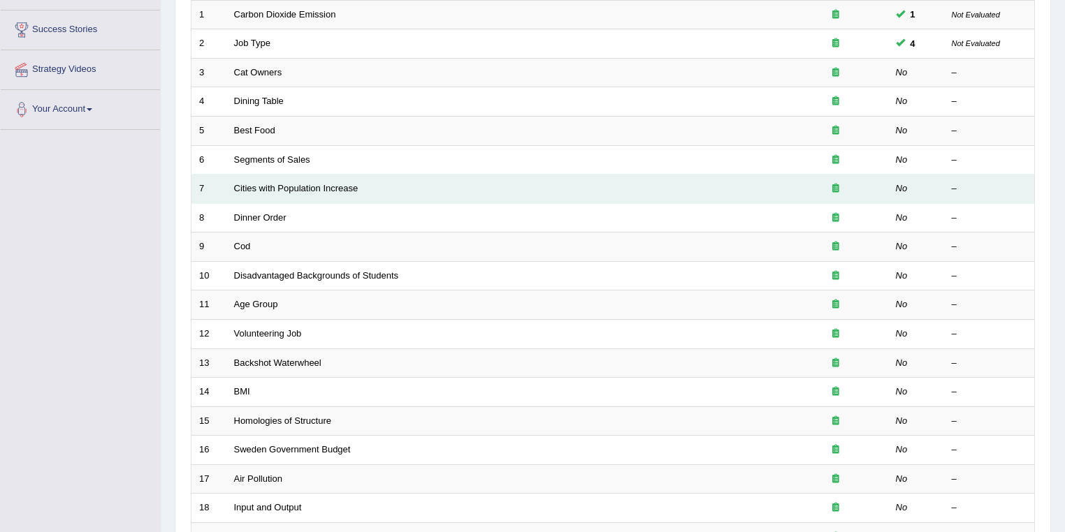
scroll to position [165, 0]
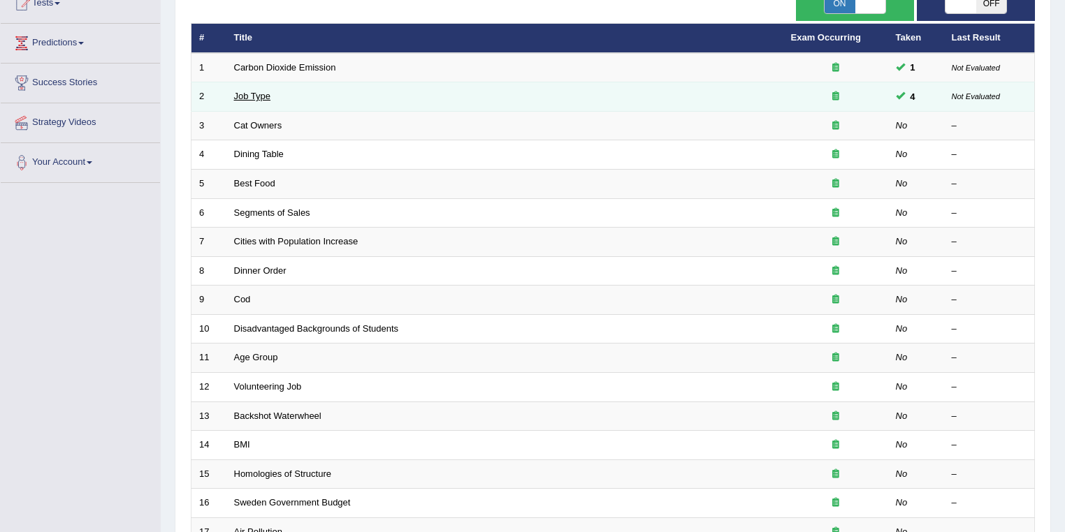
click at [258, 95] on link "Job Type" at bounding box center [252, 96] width 37 height 10
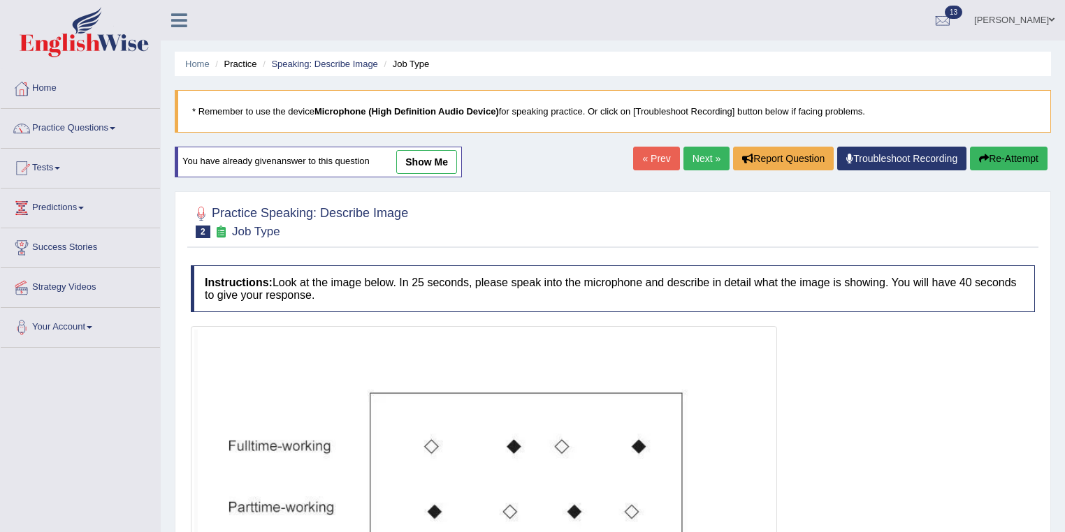
click at [425, 156] on link "show me" at bounding box center [426, 162] width 61 height 24
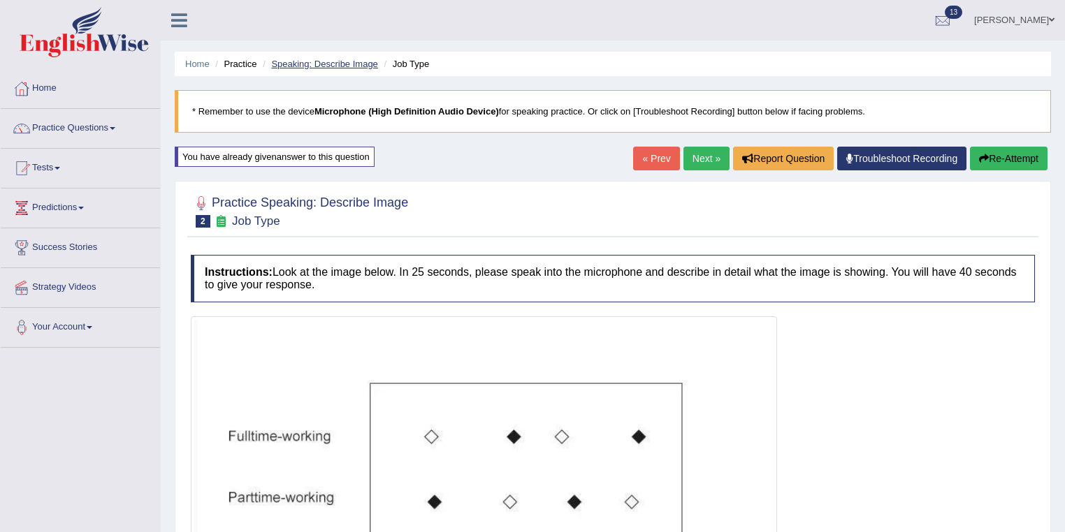
click at [369, 65] on link "Speaking: Describe Image" at bounding box center [324, 64] width 106 height 10
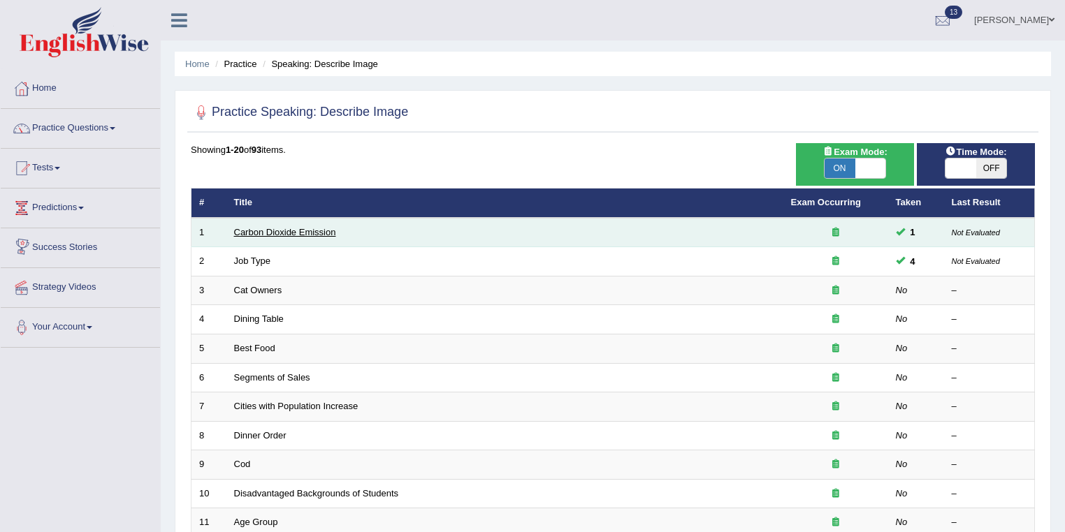
click at [265, 234] on link "Carbon Dioxide Emission" at bounding box center [285, 232] width 102 height 10
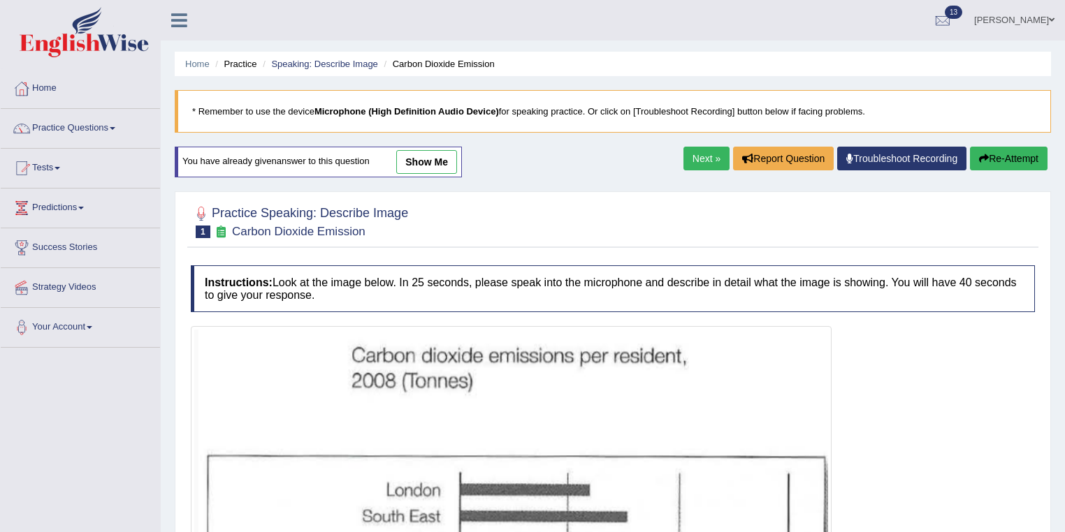
click at [444, 163] on link "show me" at bounding box center [426, 162] width 61 height 24
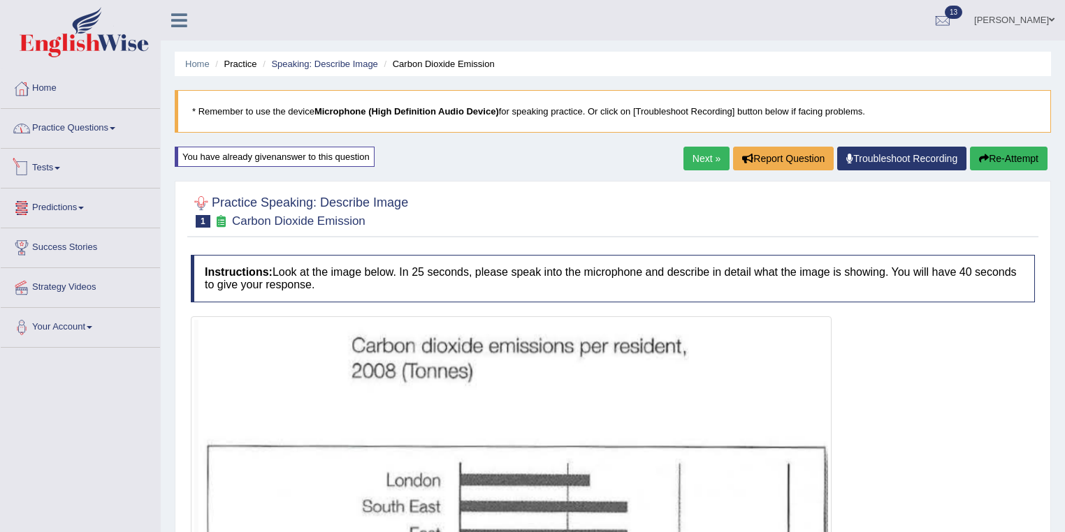
click at [105, 138] on link "Practice Questions" at bounding box center [80, 126] width 159 height 35
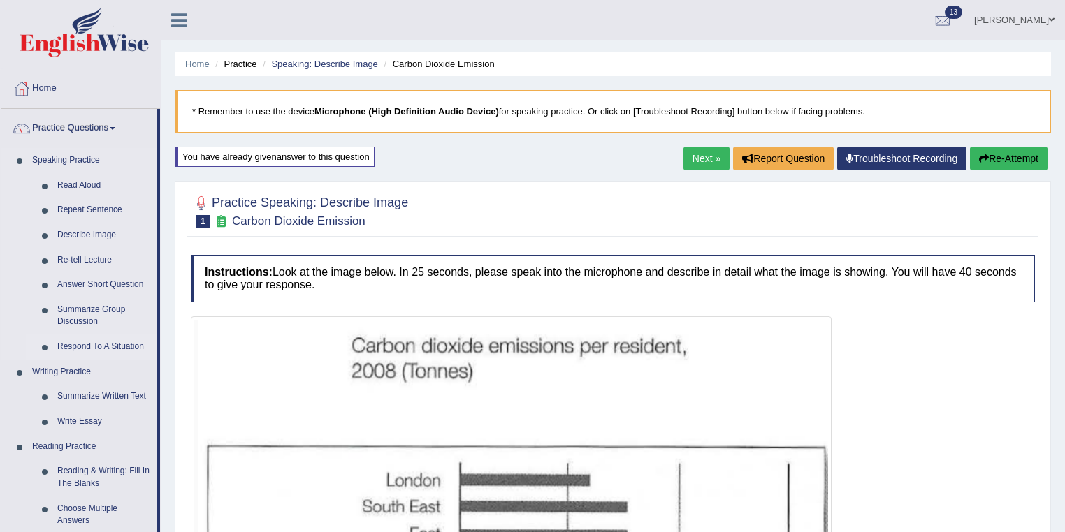
click at [118, 345] on link "Respond To A Situation" at bounding box center [103, 347] width 105 height 25
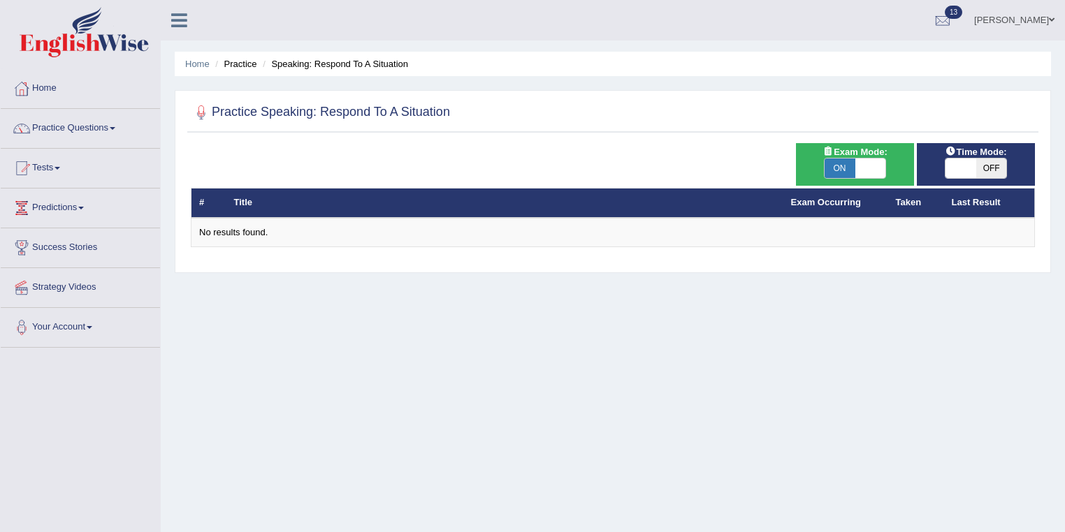
click at [846, 168] on span "ON" at bounding box center [839, 169] width 31 height 20
checkbox input "false"
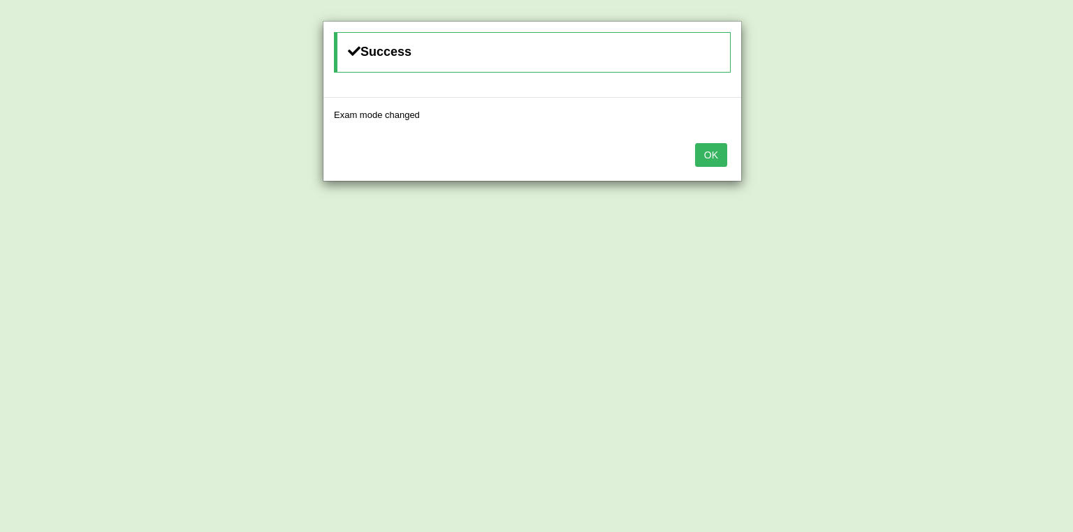
click at [710, 155] on button "OK" at bounding box center [711, 155] width 32 height 24
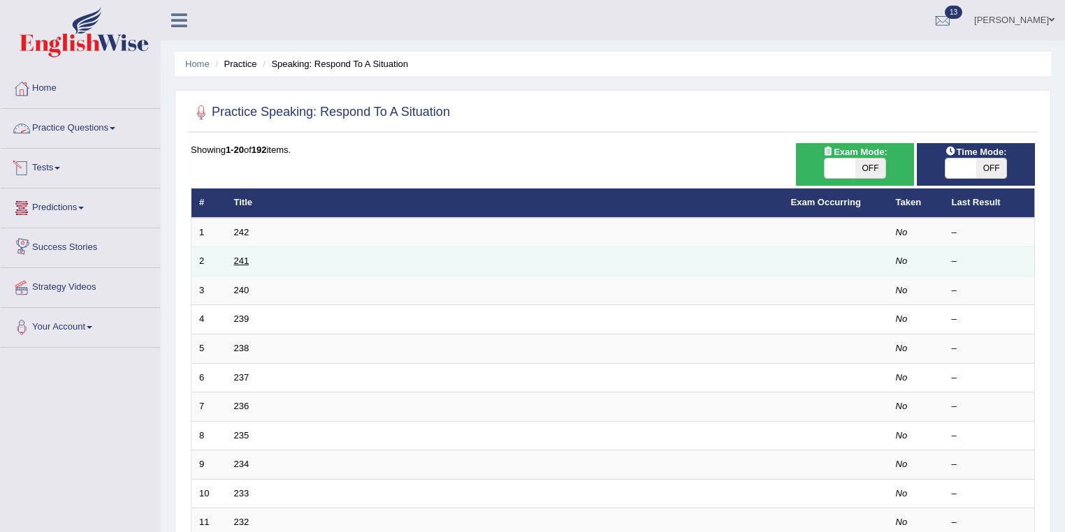
click at [239, 260] on link "241" at bounding box center [241, 261] width 15 height 10
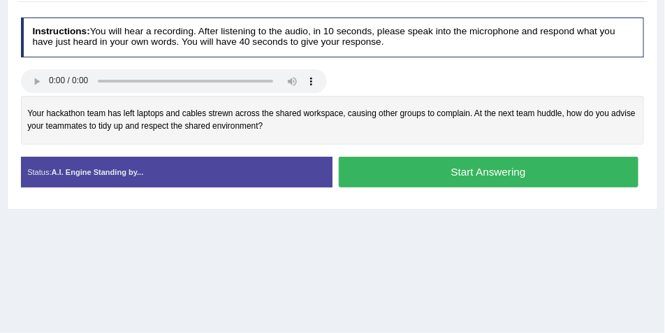
scroll to position [233, 0]
drag, startPoint x: 657, startPoint y: 5, endPoint x: 560, endPoint y: 83, distance: 124.7
click at [560, 83] on div at bounding box center [333, 82] width 636 height 27
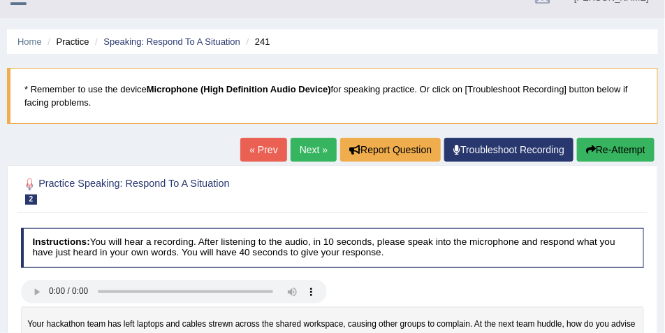
scroll to position [0, 0]
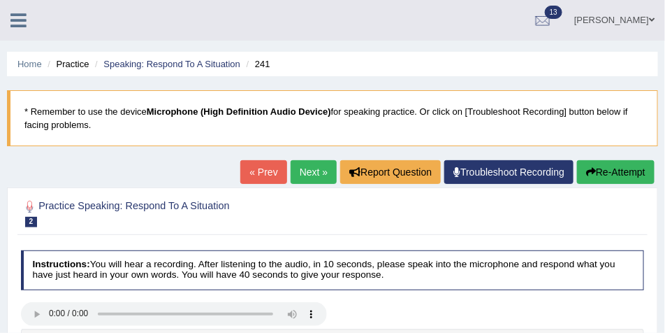
click at [652, 17] on span at bounding box center [652, 19] width 6 height 9
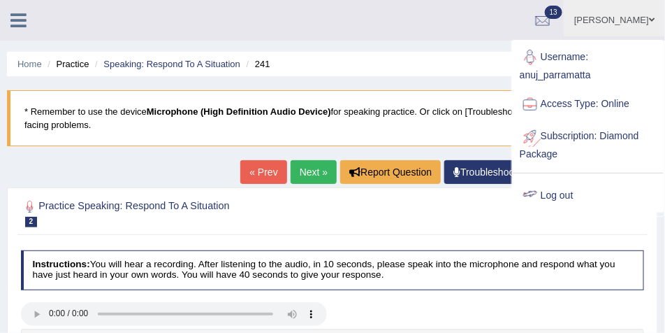
click at [565, 196] on link "Log out" at bounding box center [588, 196] width 151 height 32
